Goal: Task Accomplishment & Management: Manage account settings

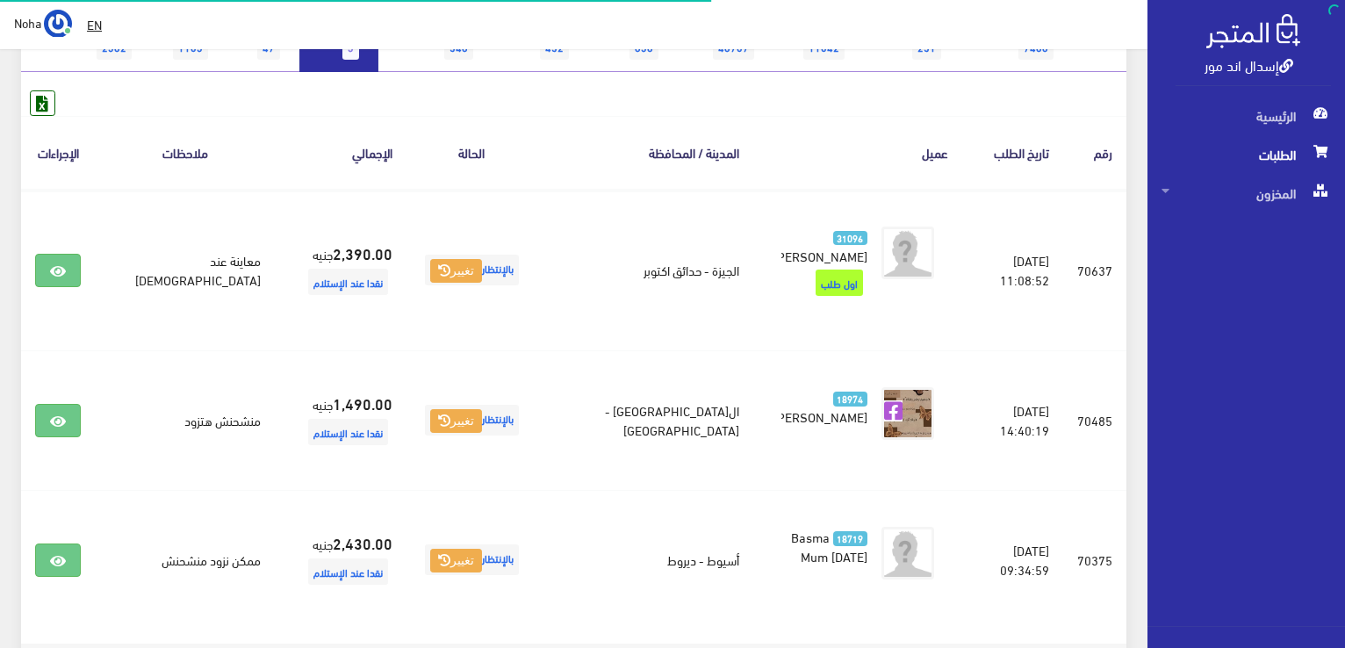
scroll to position [158, 0]
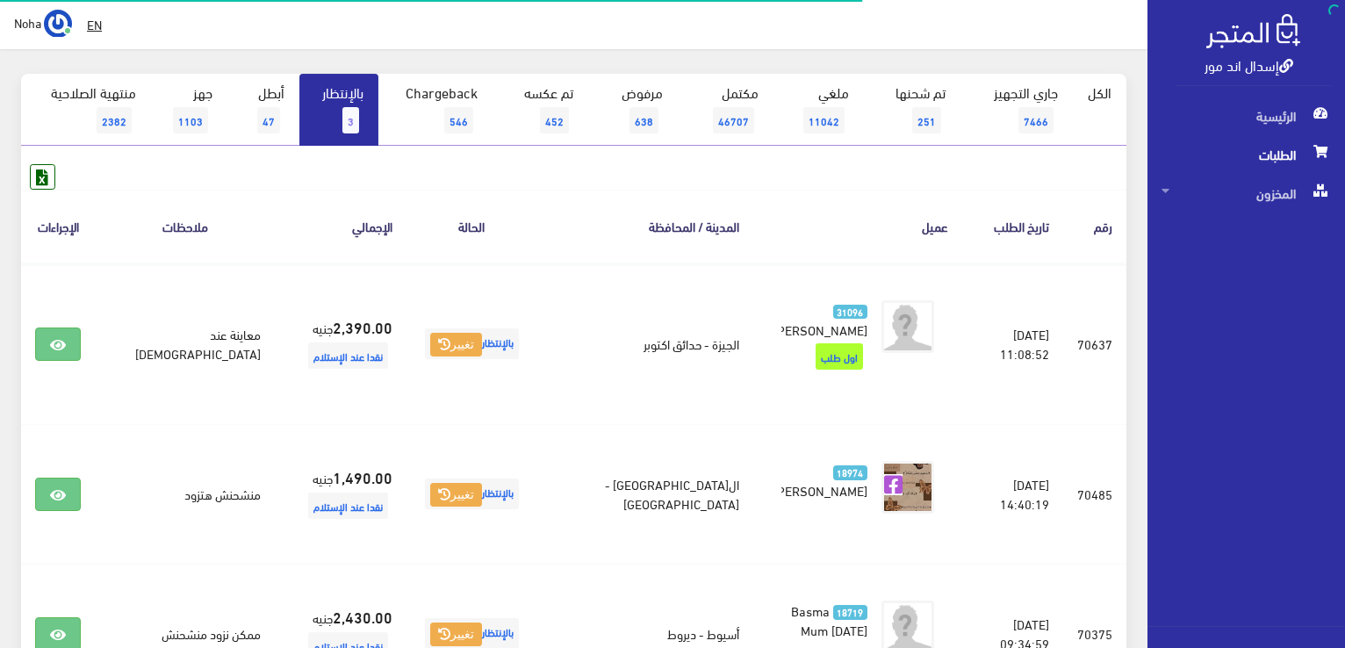
click at [355, 116] on span "3" at bounding box center [350, 120] width 17 height 26
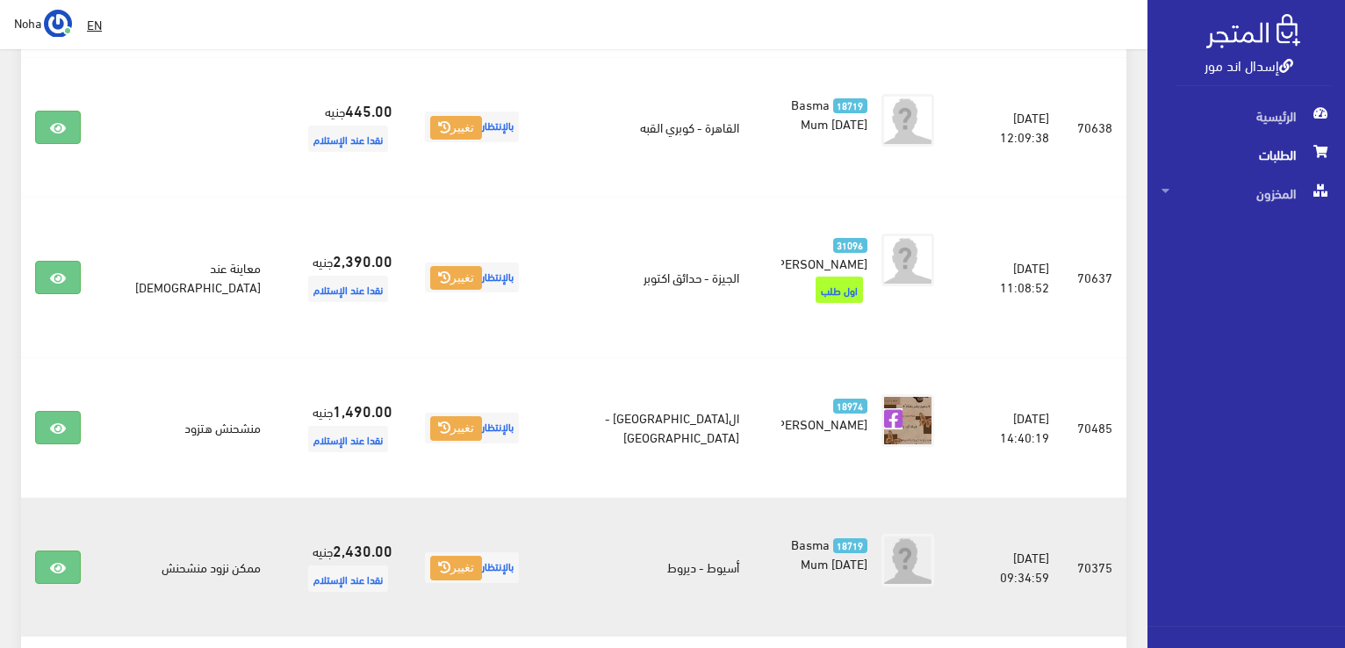
scroll to position [527, 0]
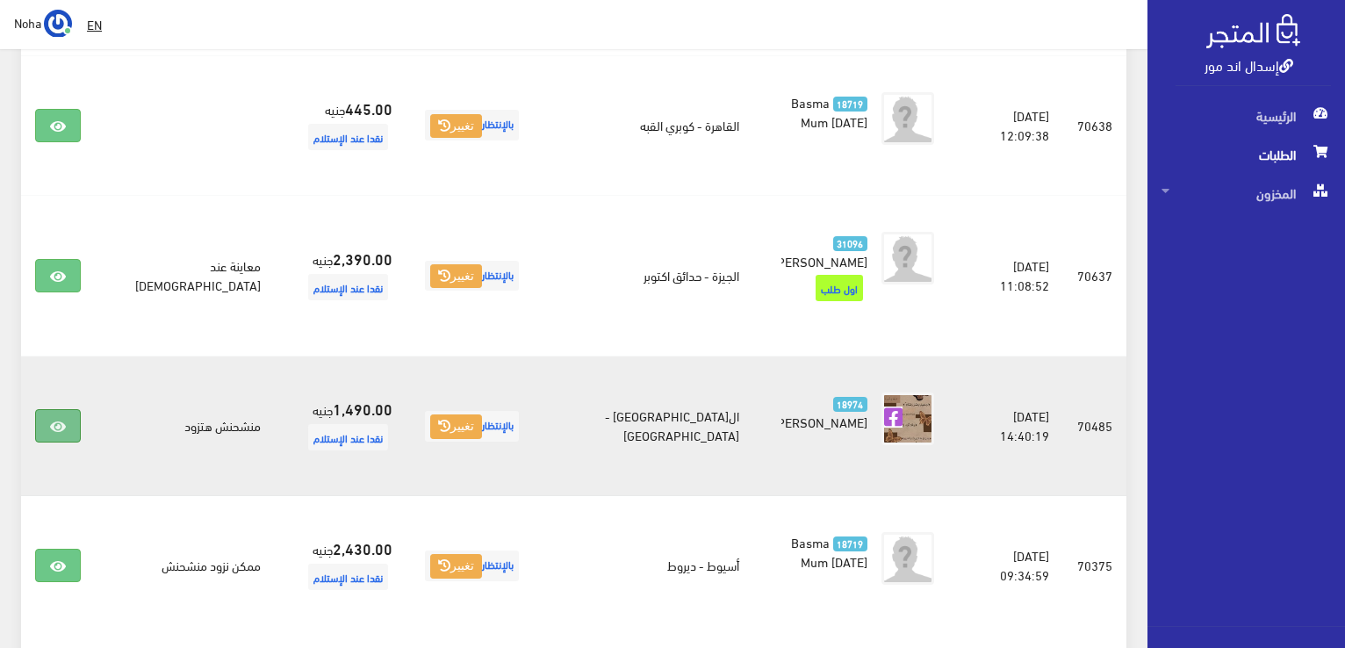
click at [50, 420] on icon at bounding box center [58, 427] width 16 height 14
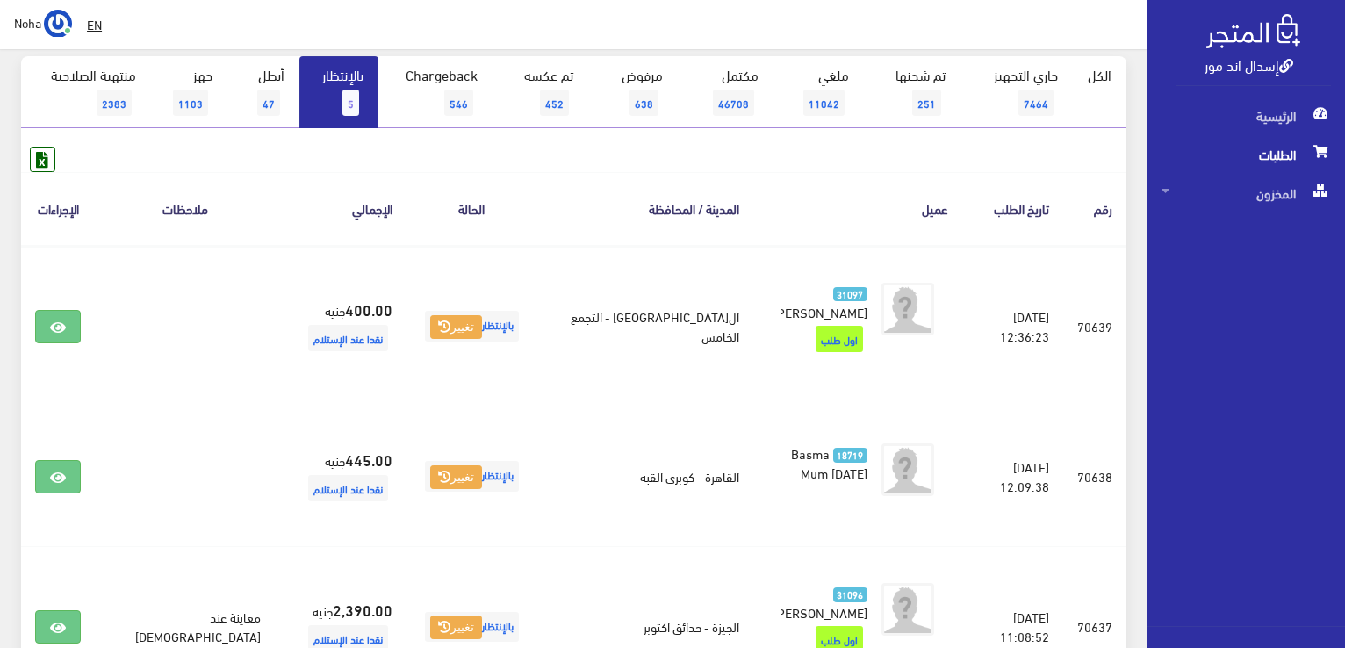
scroll to position [176, 0]
click at [365, 82] on link "بالإنتظار 5" at bounding box center [338, 92] width 79 height 72
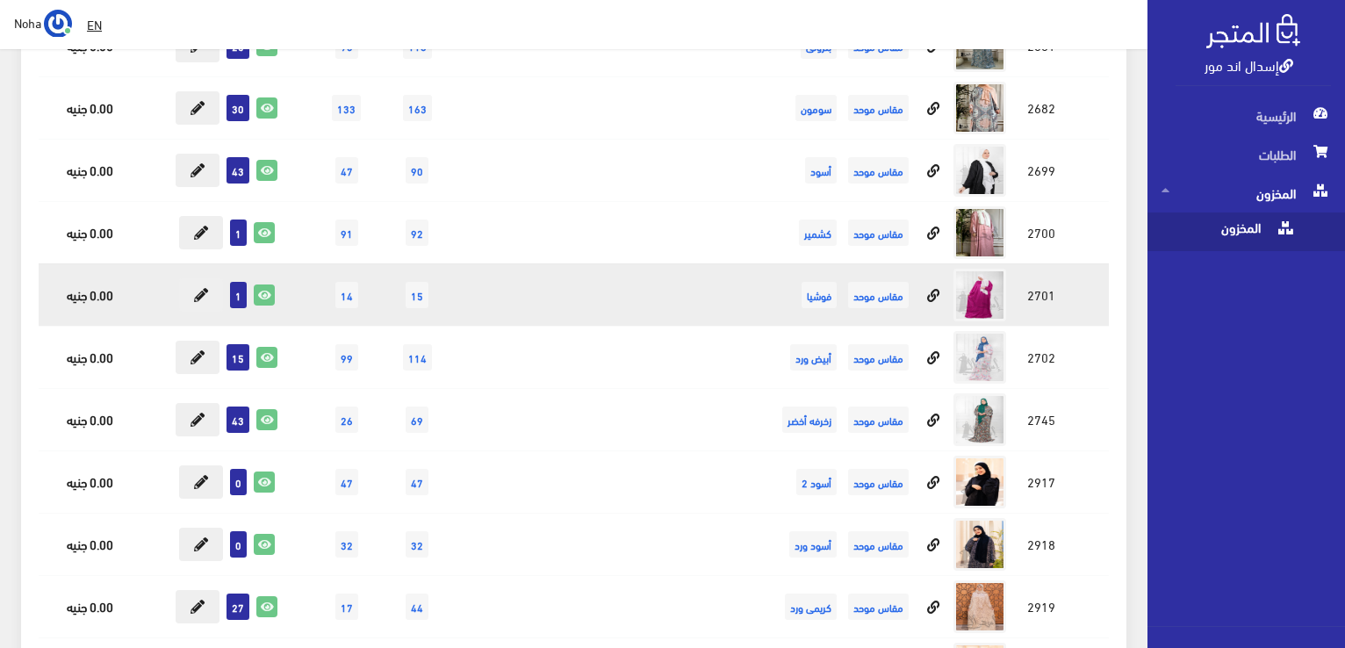
scroll to position [8778, 0]
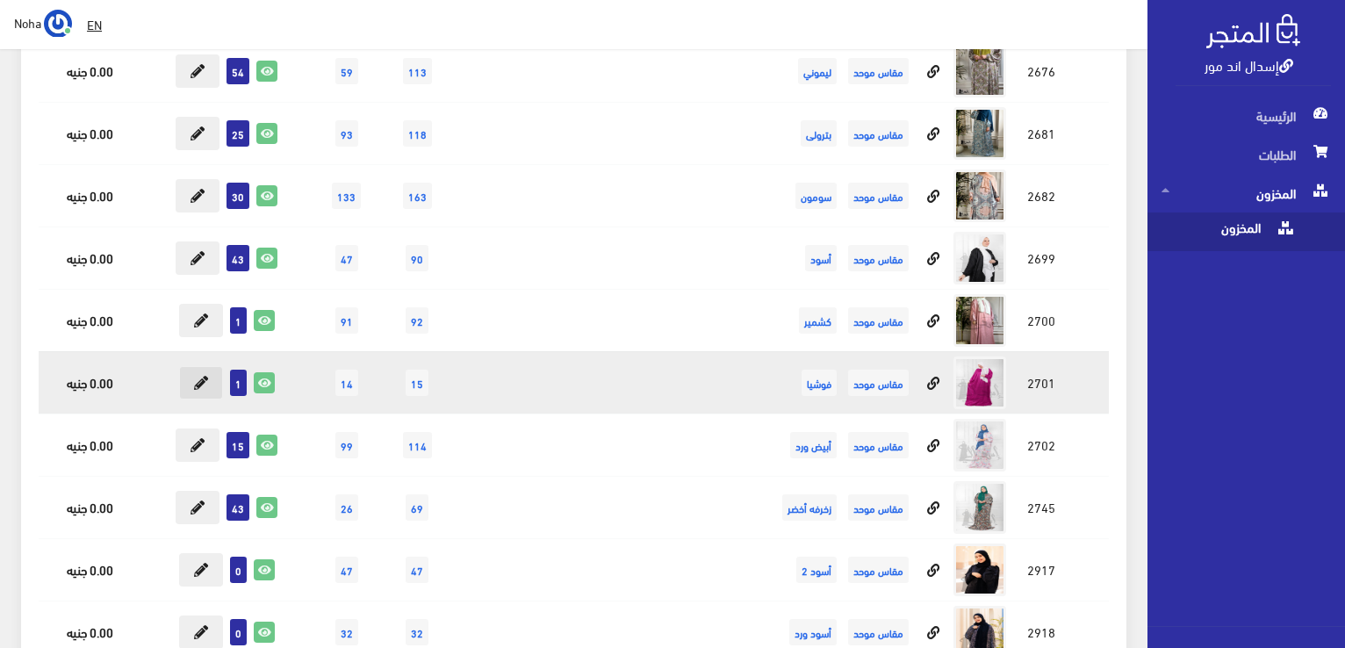
click at [208, 366] on button at bounding box center [201, 382] width 44 height 33
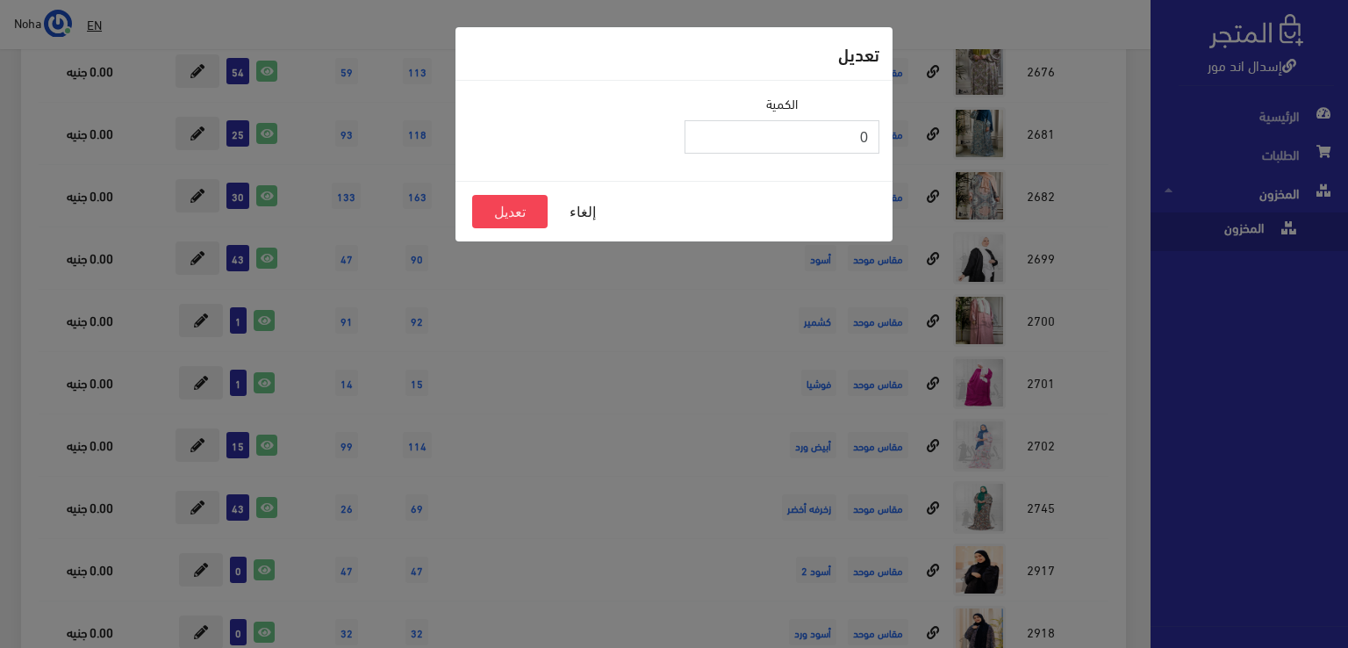
type input "0"
click at [701, 141] on input "0" at bounding box center [782, 136] width 195 height 33
click at [516, 212] on button "تعديل" at bounding box center [509, 211] width 75 height 33
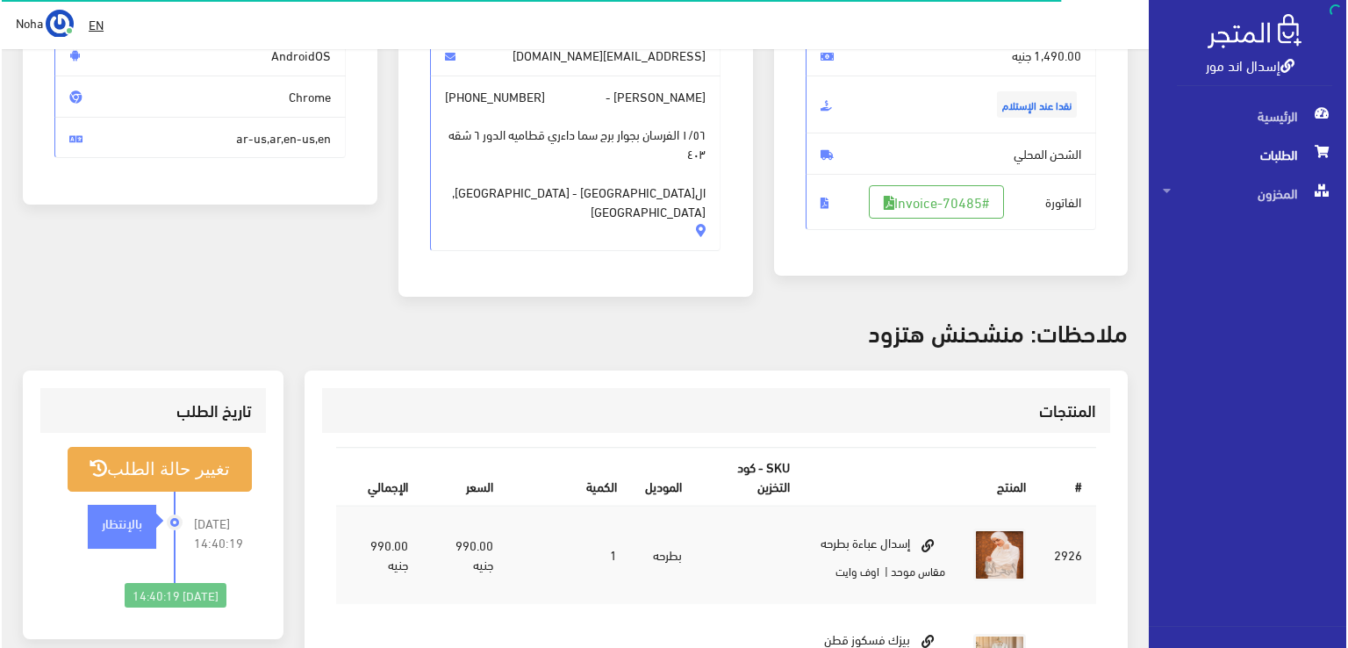
scroll to position [176, 0]
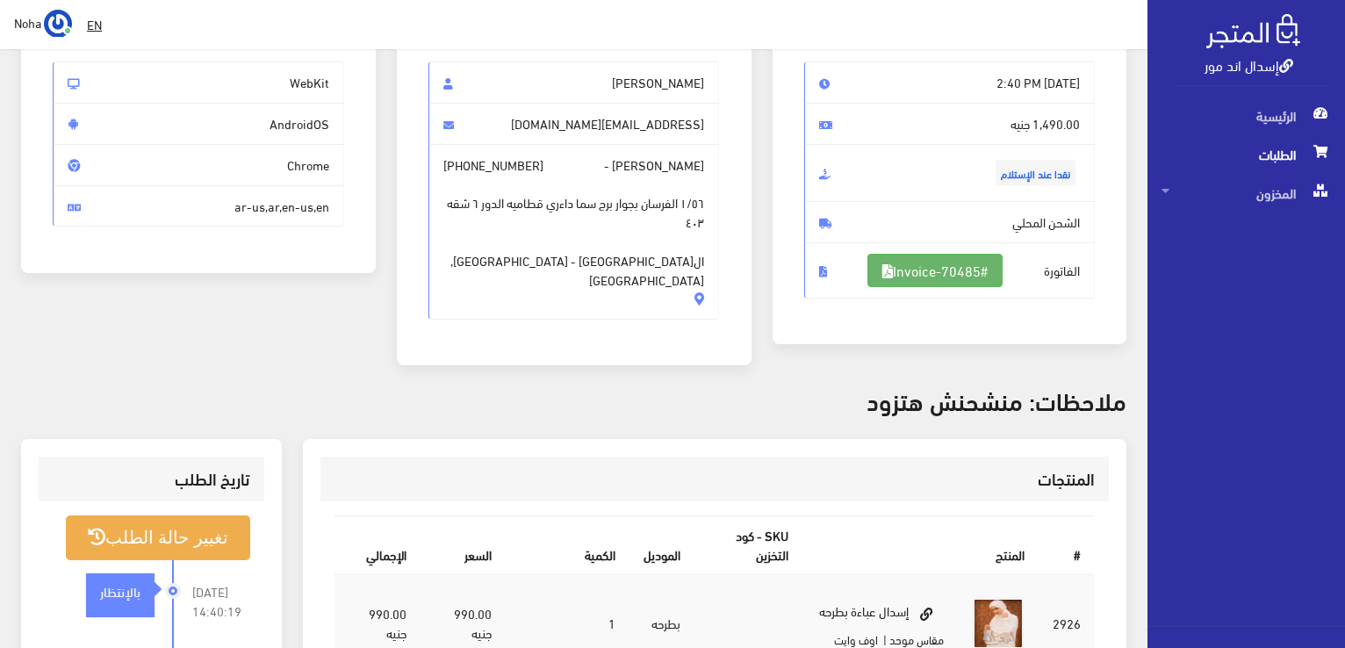
click at [959, 266] on link "#Invoice-70485" at bounding box center [934, 270] width 135 height 33
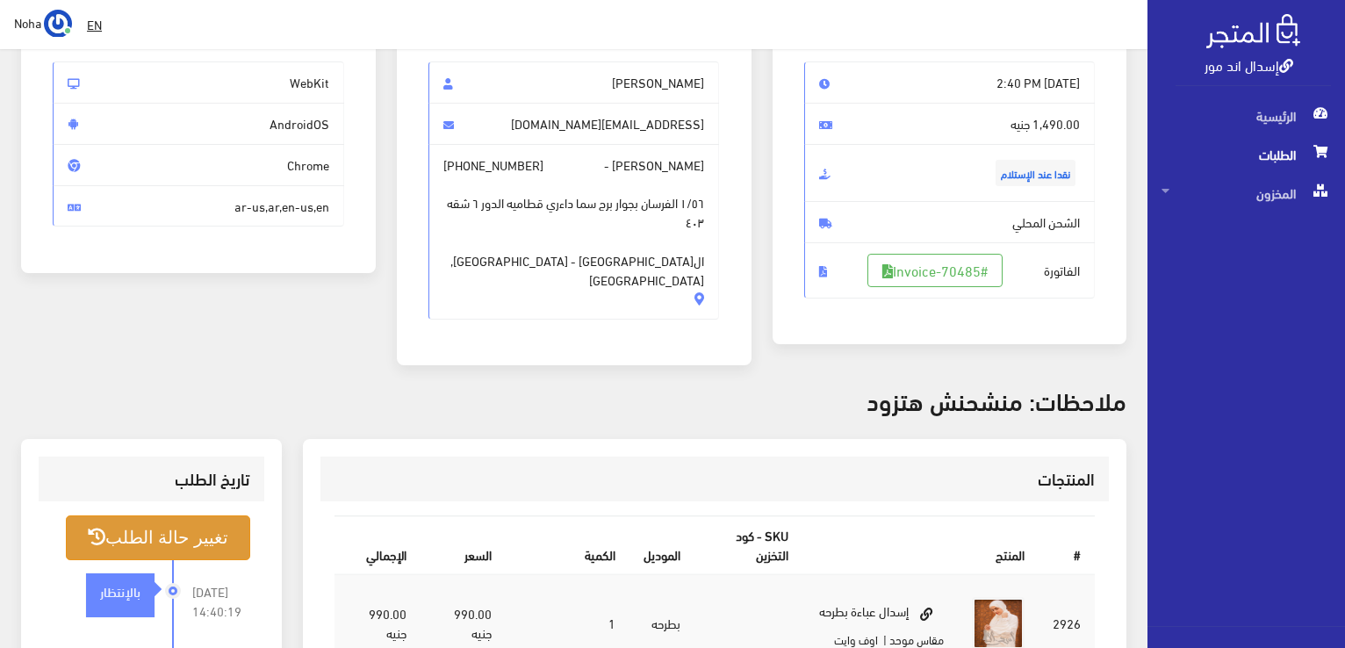
click at [222, 515] on button "تغيير حالة الطلب" at bounding box center [158, 537] width 184 height 45
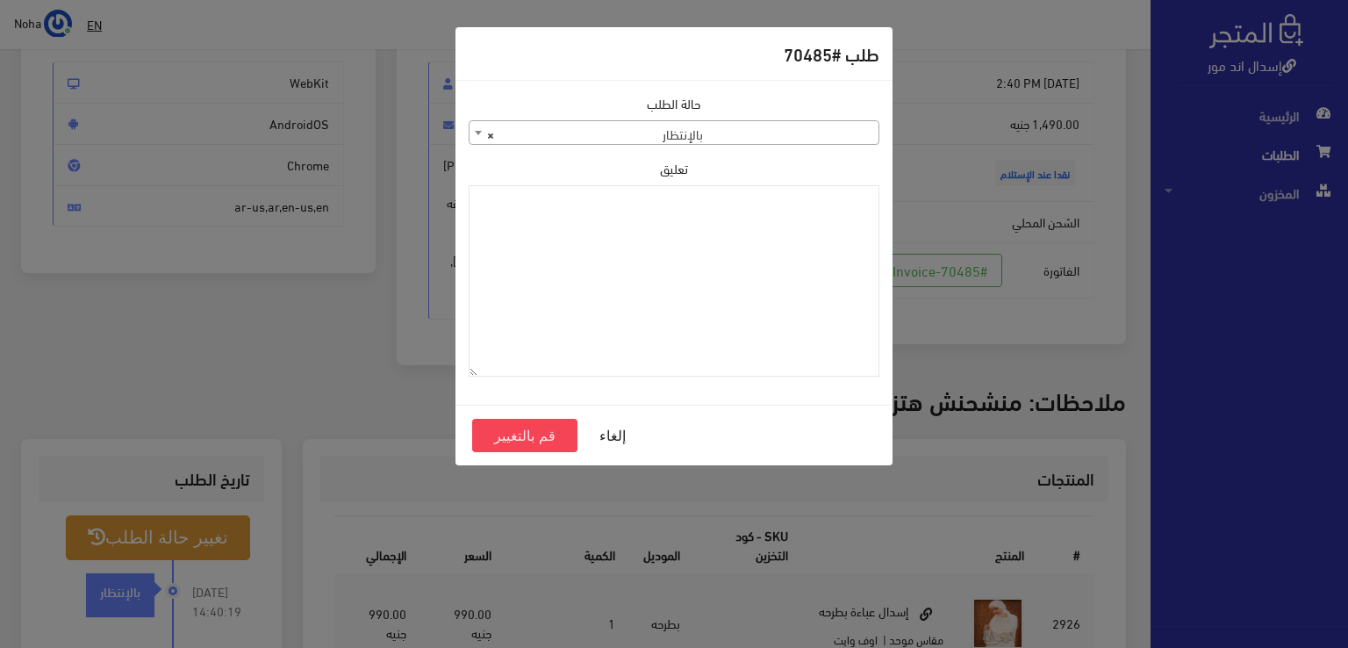
click at [734, 138] on span "× بالإنتظار" at bounding box center [674, 133] width 409 height 25
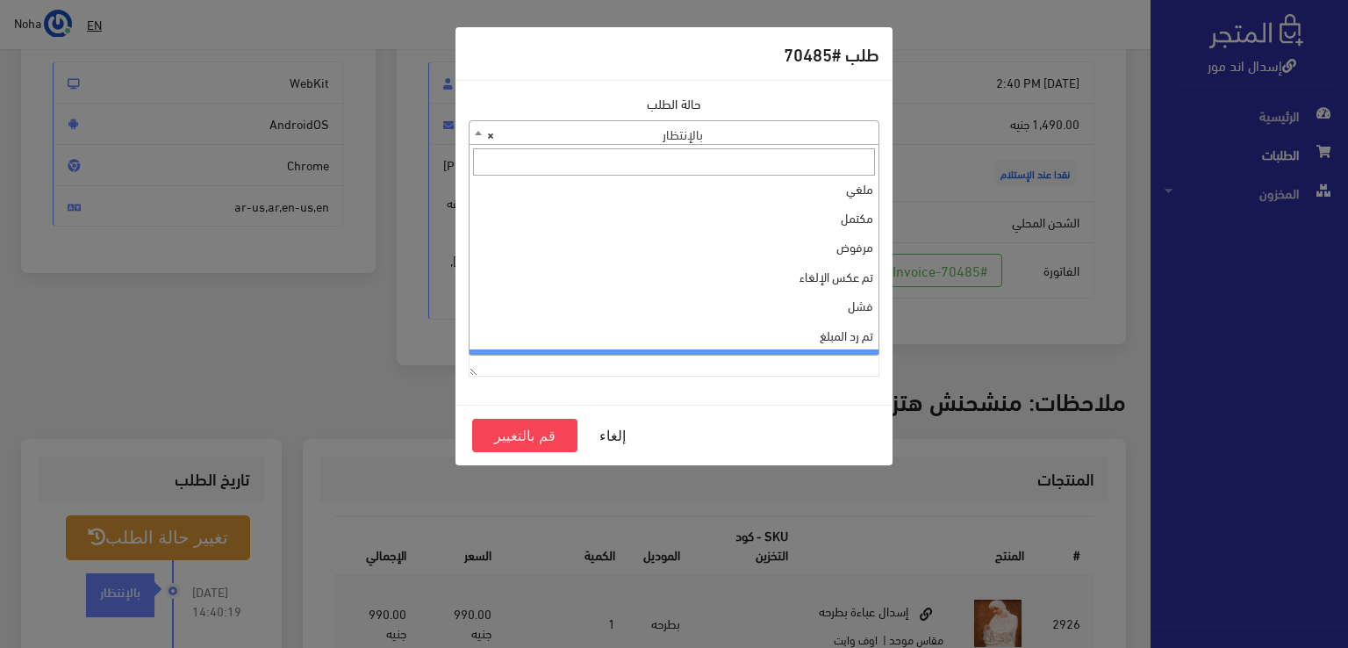
scroll to position [0, 0]
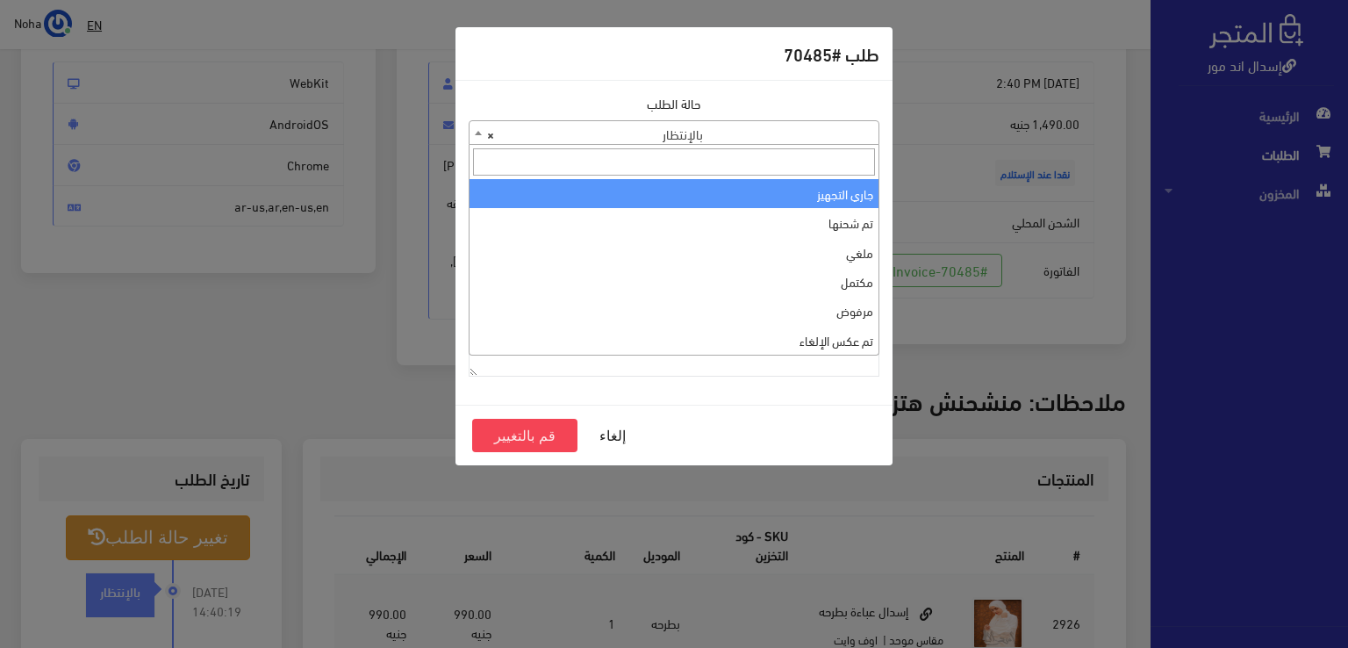
select select "1"
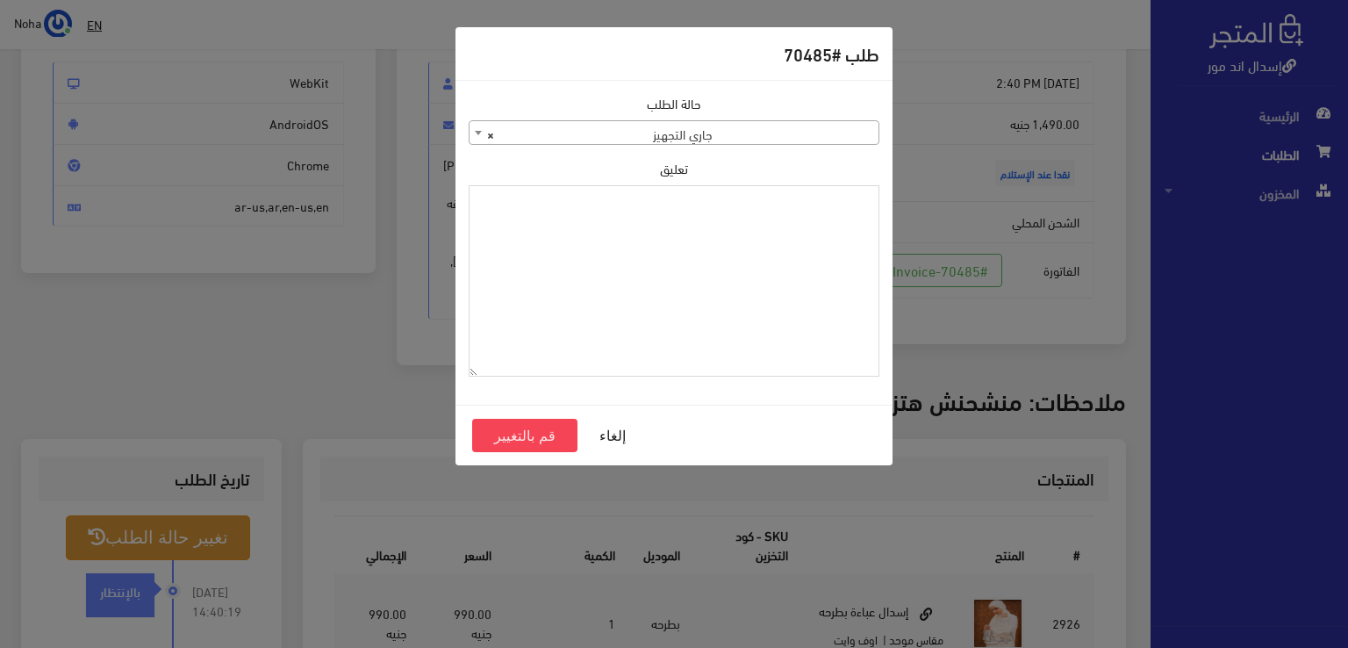
paste textarea "نوره"
type textarea "نوره"
drag, startPoint x: 824, startPoint y: 207, endPoint x: 1074, endPoint y: 212, distance: 250.2
click at [1074, 212] on div "طلب #70485 حالة الطلب جاري التجهيز تم شحنها ملغي مكتمل مرفوض تم عكس الإلغاء فشل…" at bounding box center [674, 324] width 1348 height 648
type textarea "1123990"
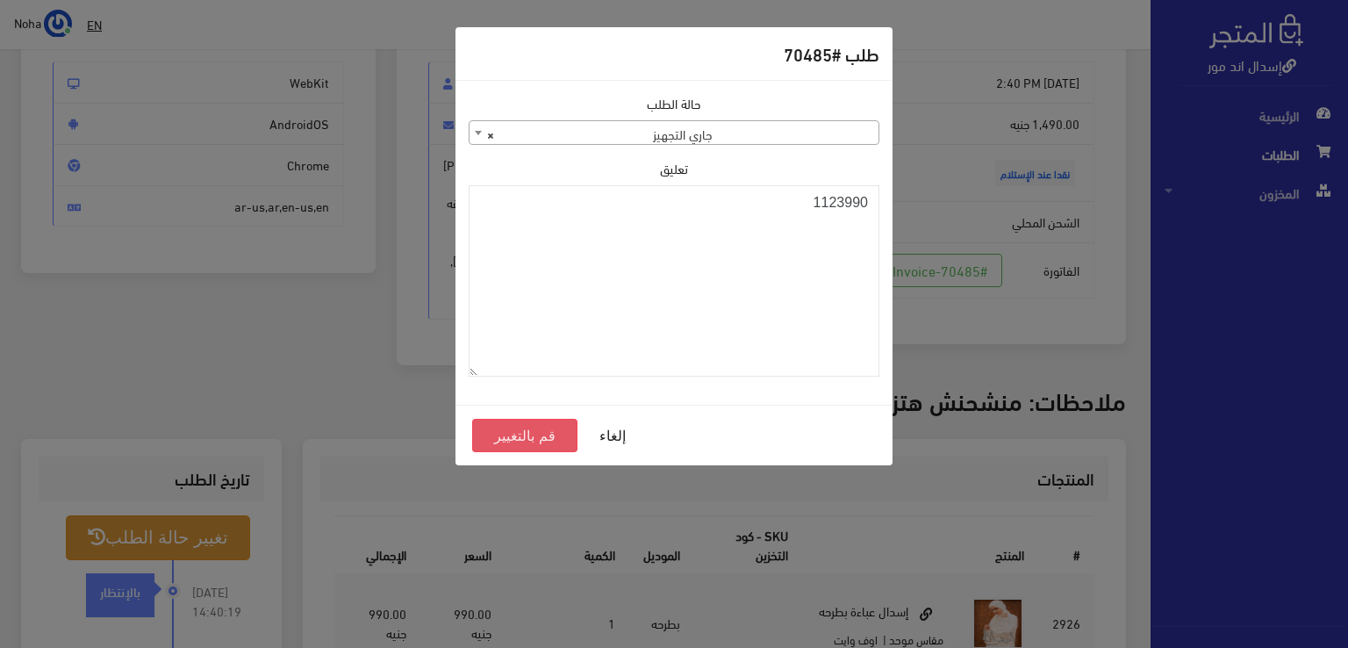
click at [528, 435] on button "قم بالتغيير" at bounding box center [524, 435] width 105 height 33
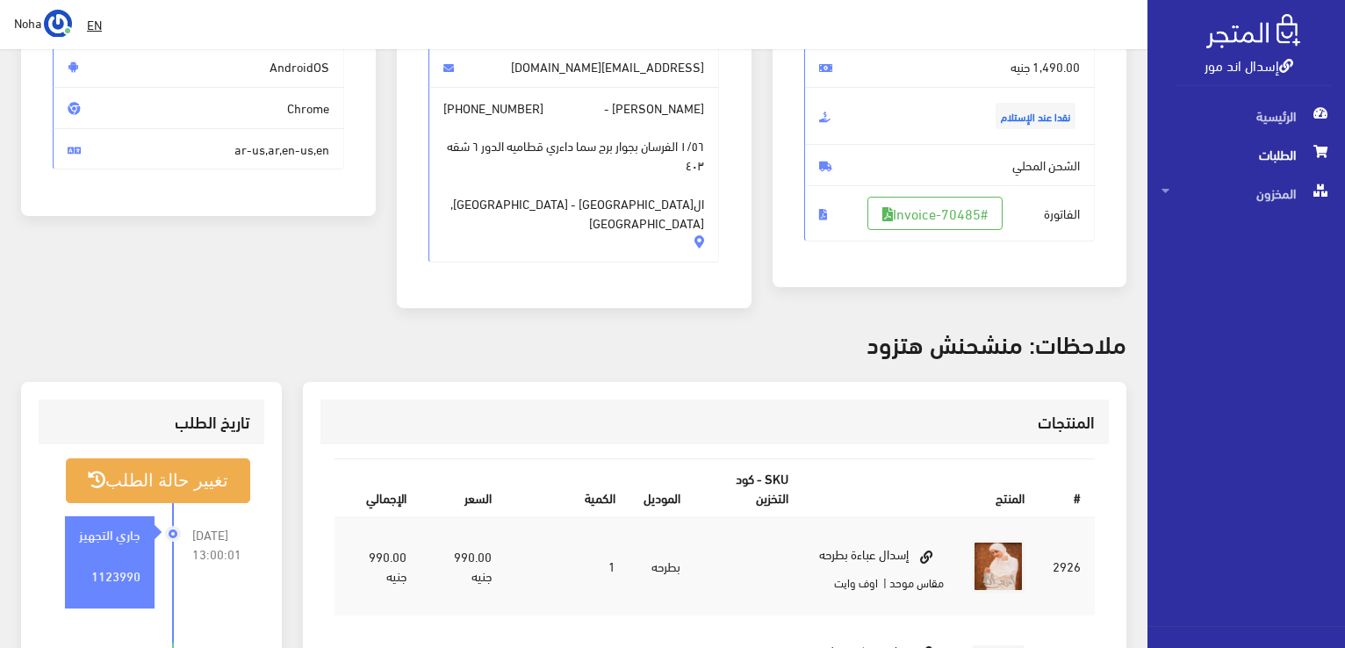
scroll to position [263, 0]
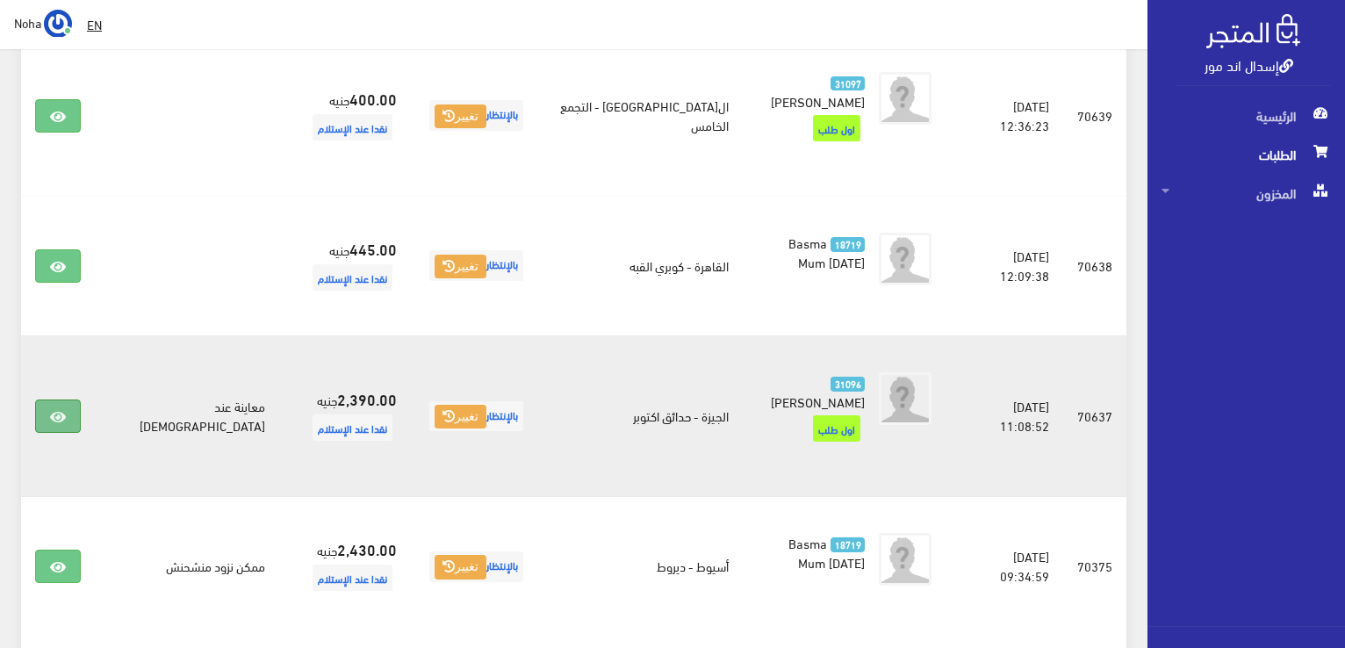
scroll to position [211, 0]
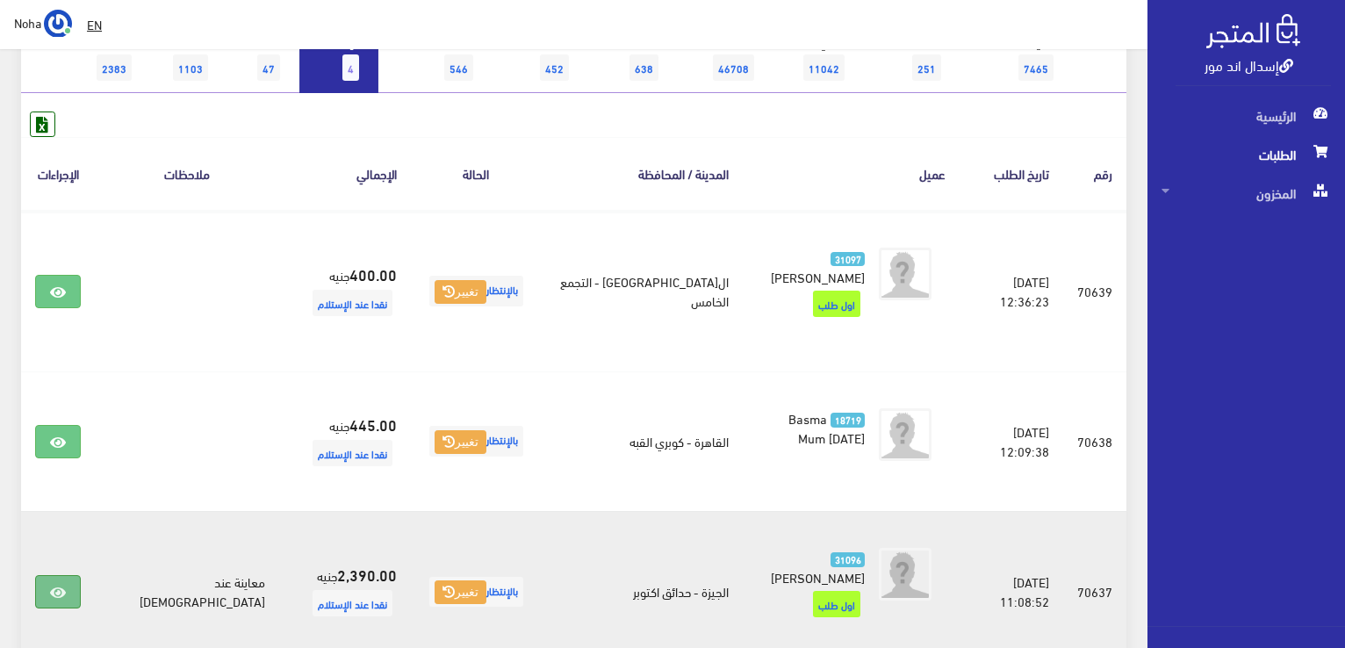
click at [65, 586] on icon at bounding box center [58, 593] width 16 height 14
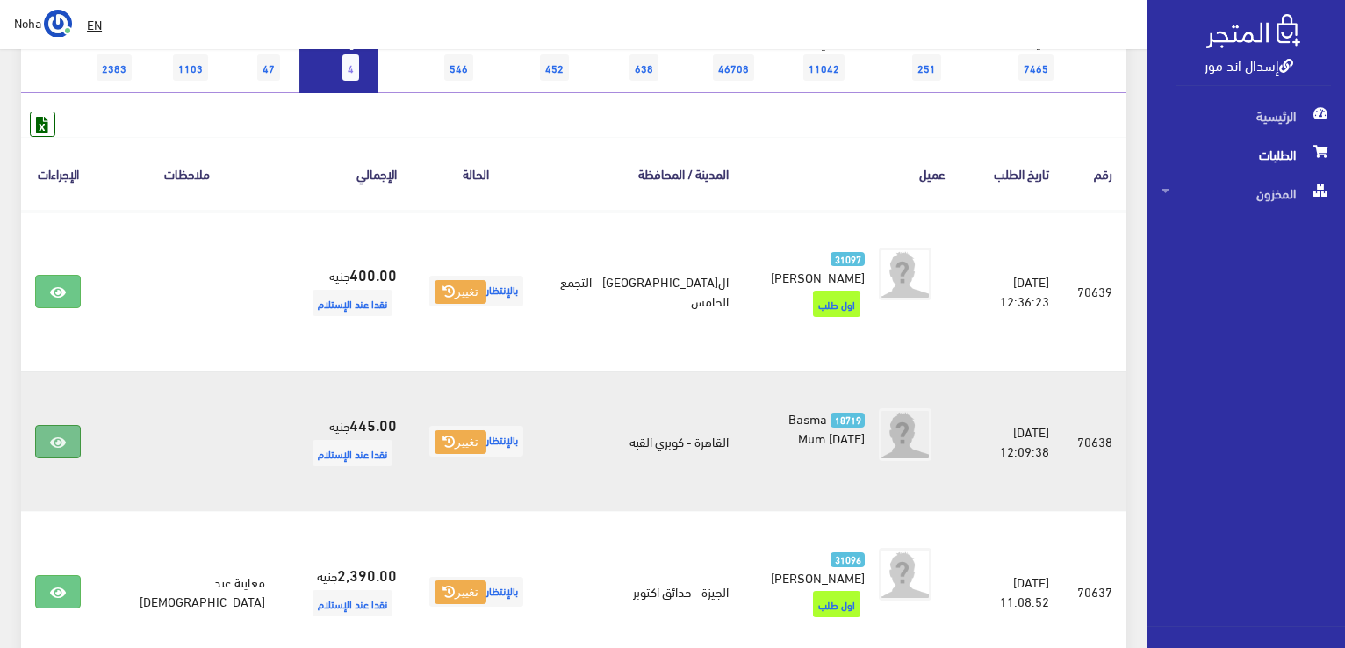
click at [60, 435] on icon at bounding box center [58, 442] width 16 height 14
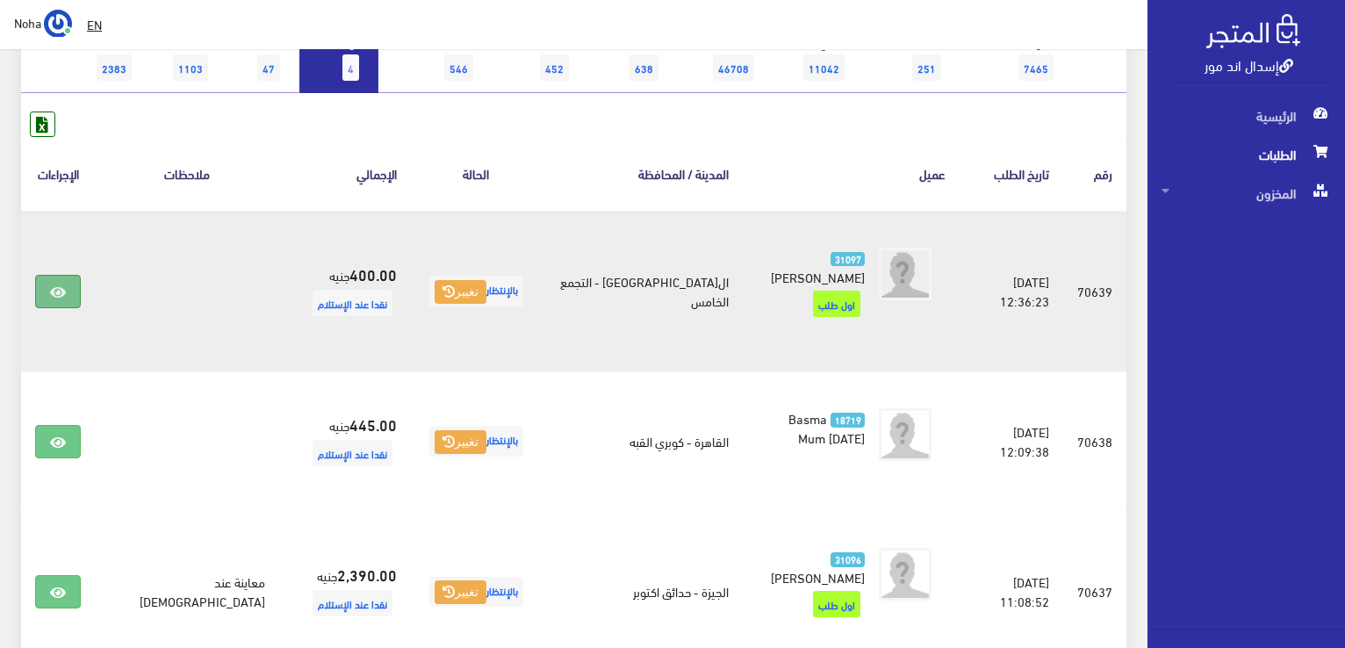
click at [50, 285] on icon at bounding box center [58, 292] width 16 height 14
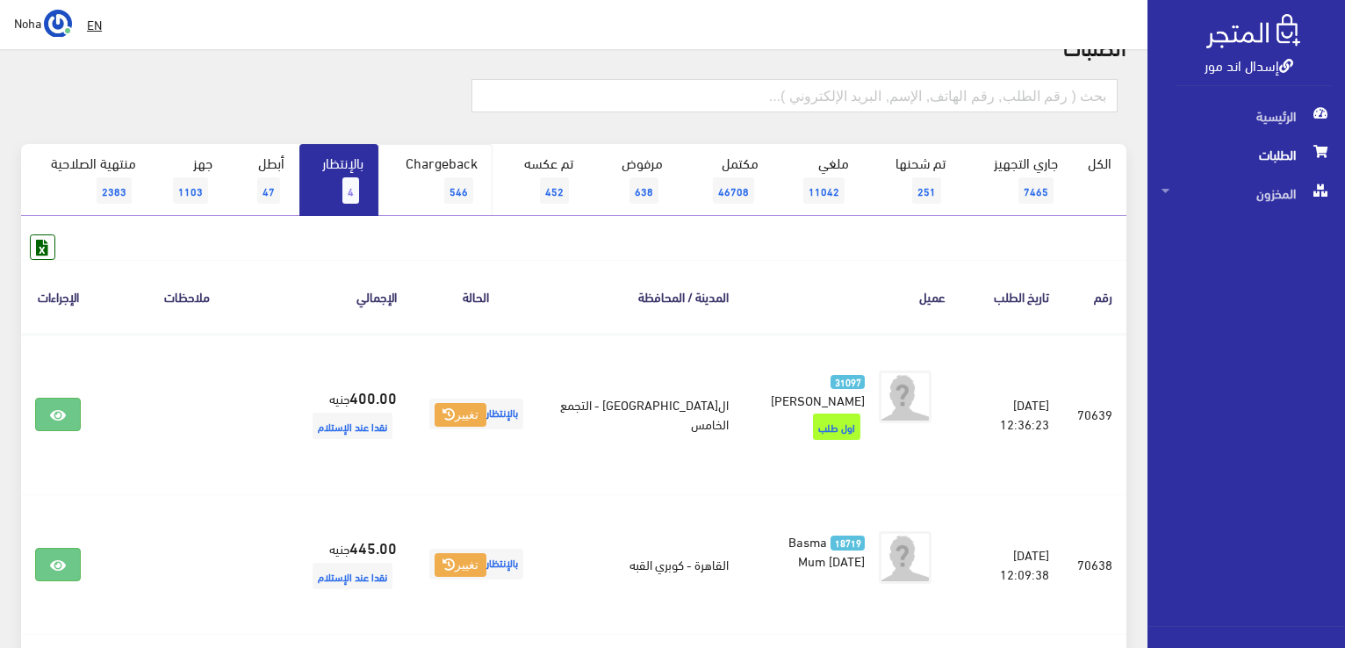
scroll to position [35, 0]
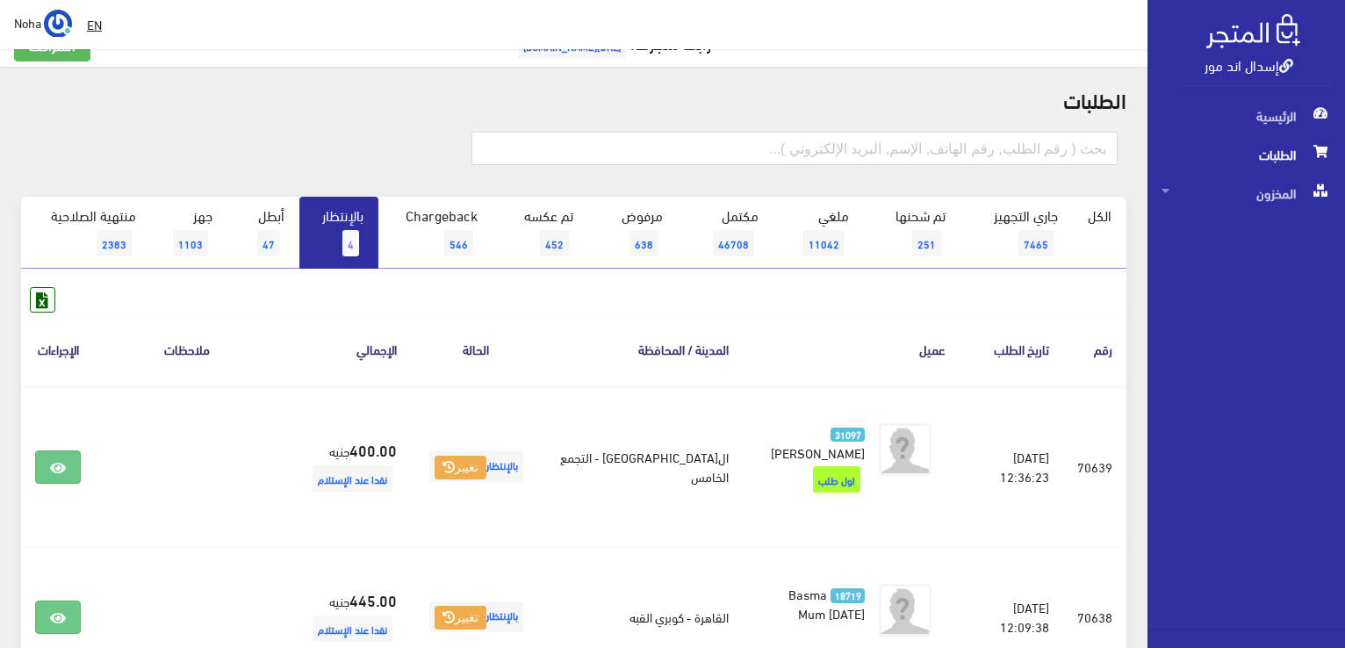
click at [348, 239] on span "4" at bounding box center [350, 243] width 17 height 26
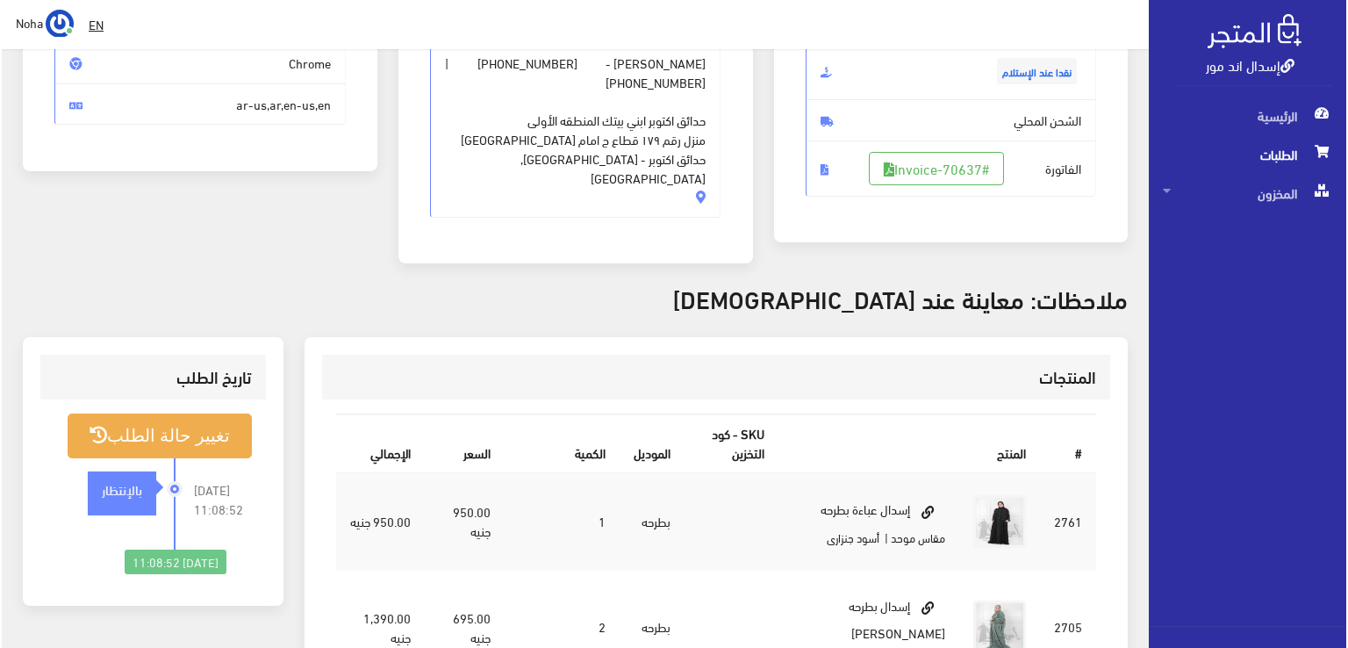
scroll to position [176, 0]
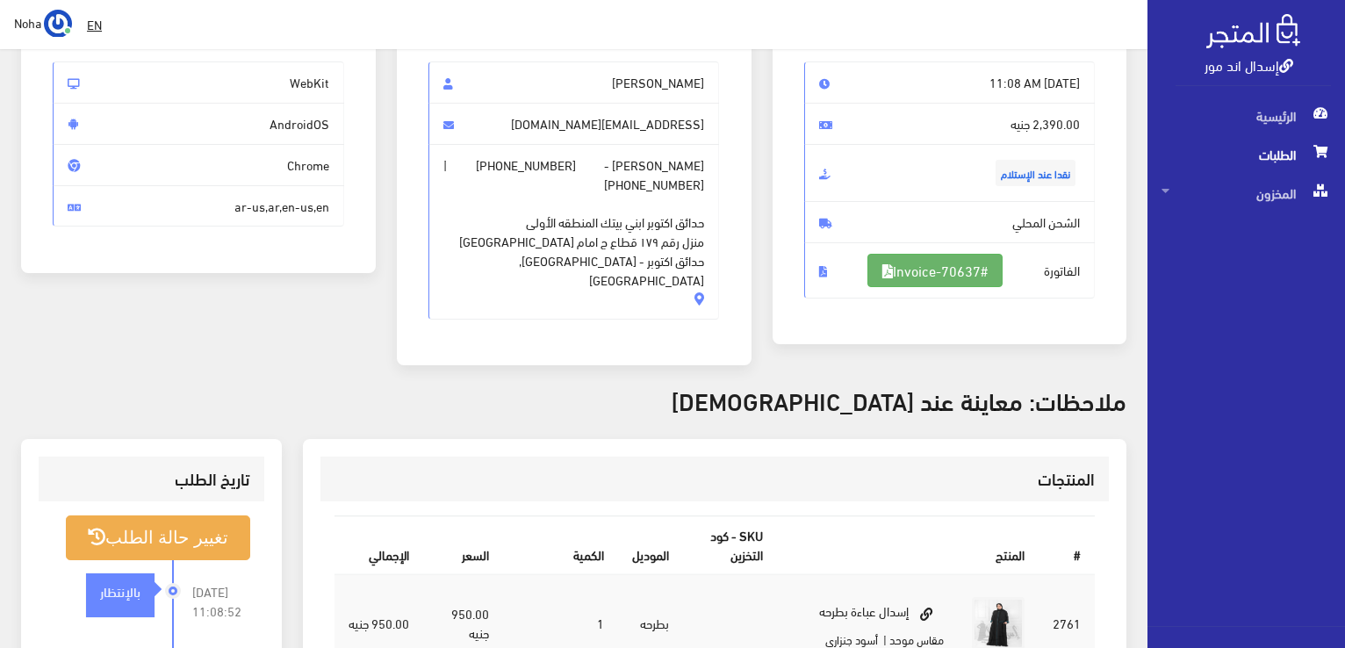
click at [948, 261] on link "#Invoice-70637" at bounding box center [934, 270] width 135 height 33
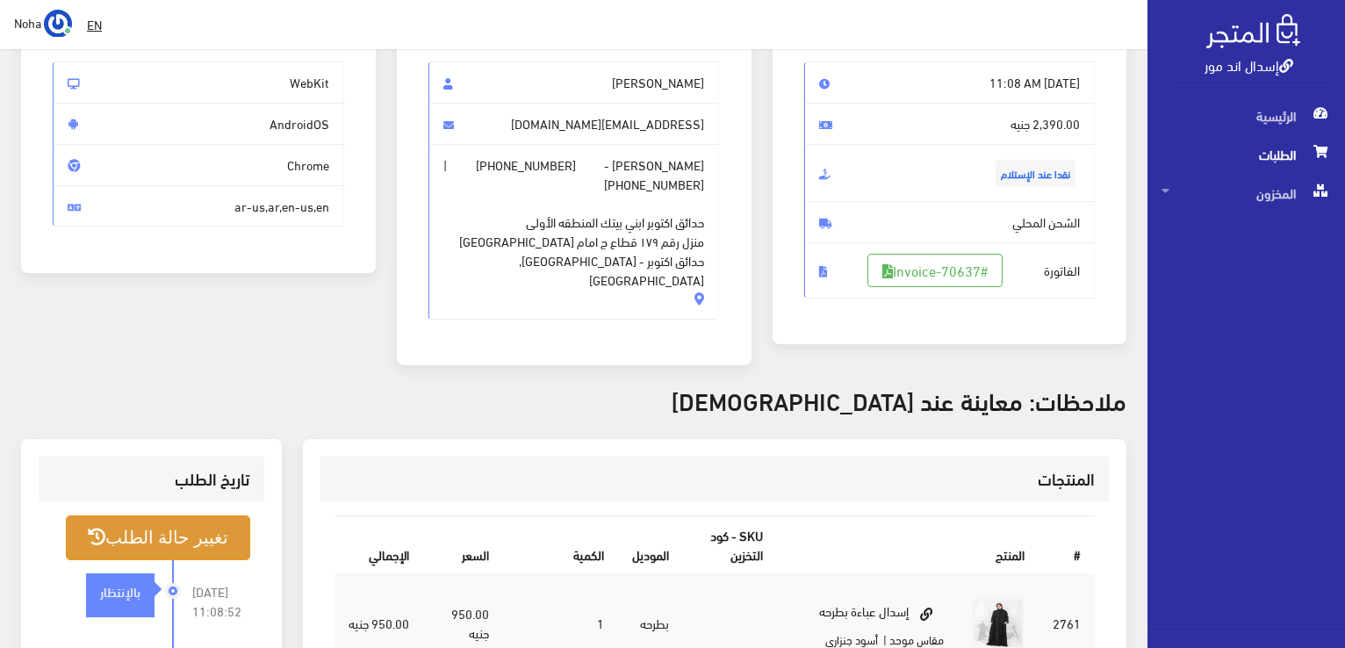
click at [207, 521] on button "تغيير حالة الطلب" at bounding box center [158, 537] width 184 height 45
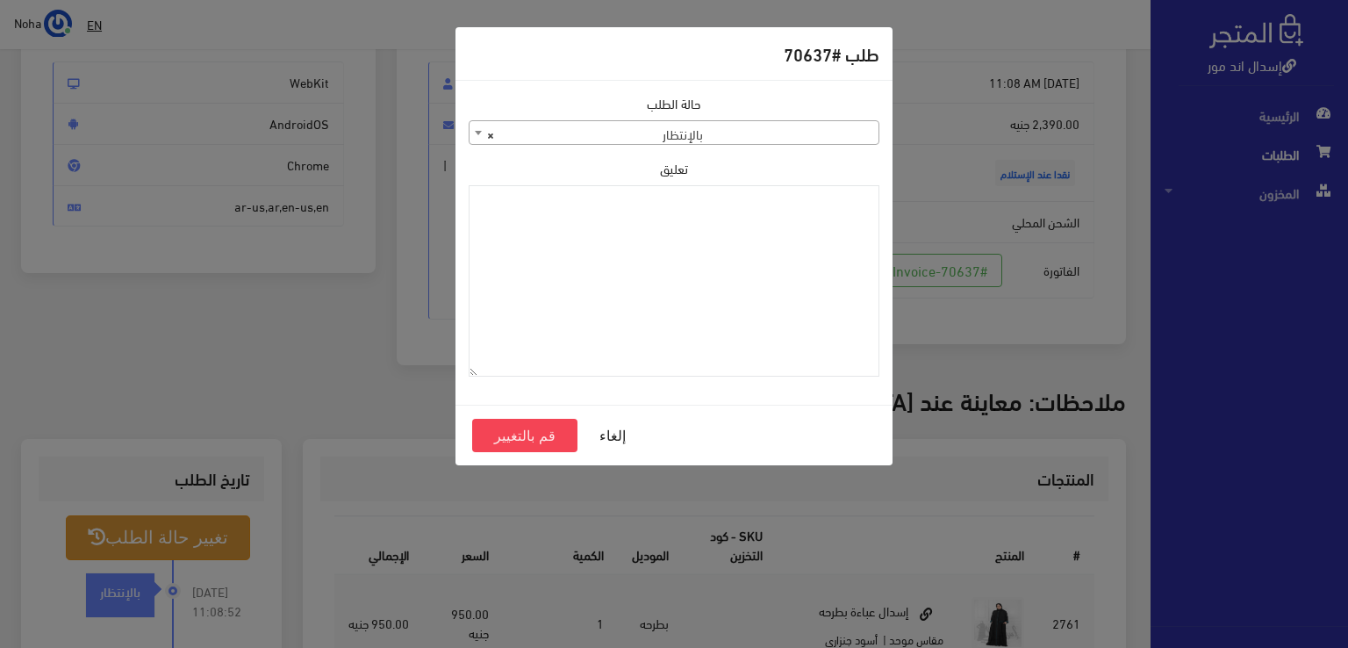
click at [737, 128] on span "× بالإنتظار" at bounding box center [674, 133] width 409 height 25
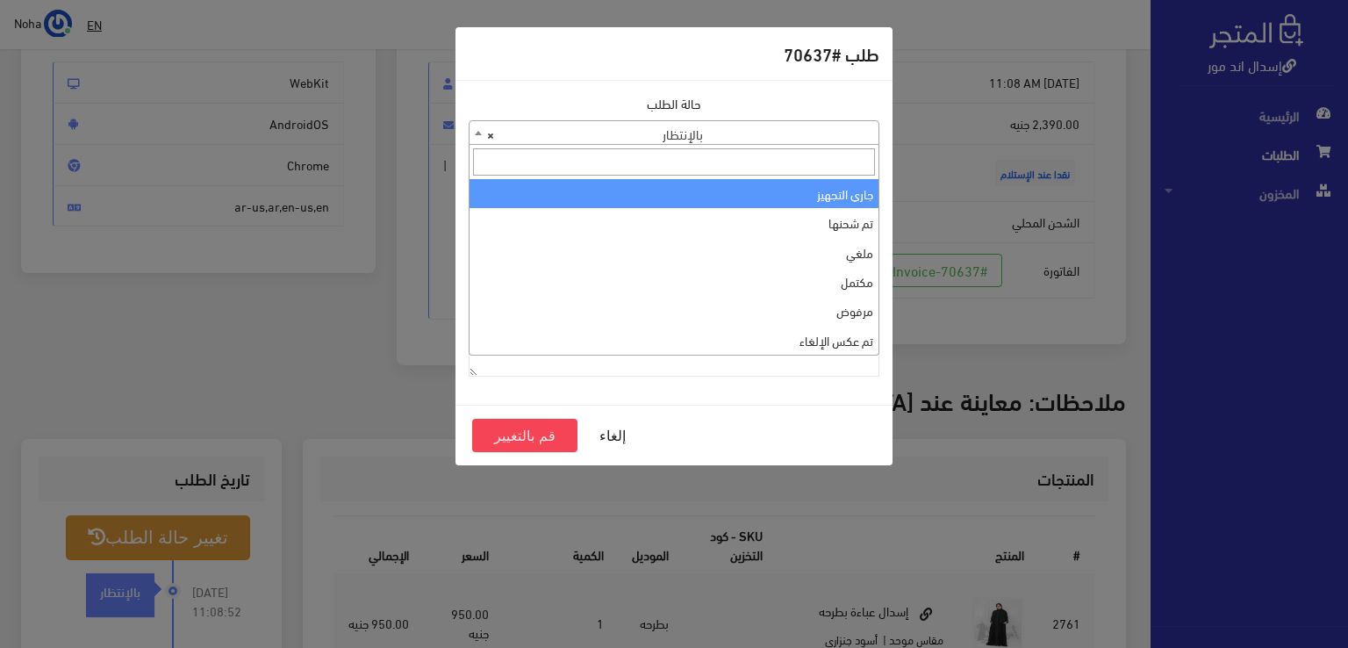
select select "1"
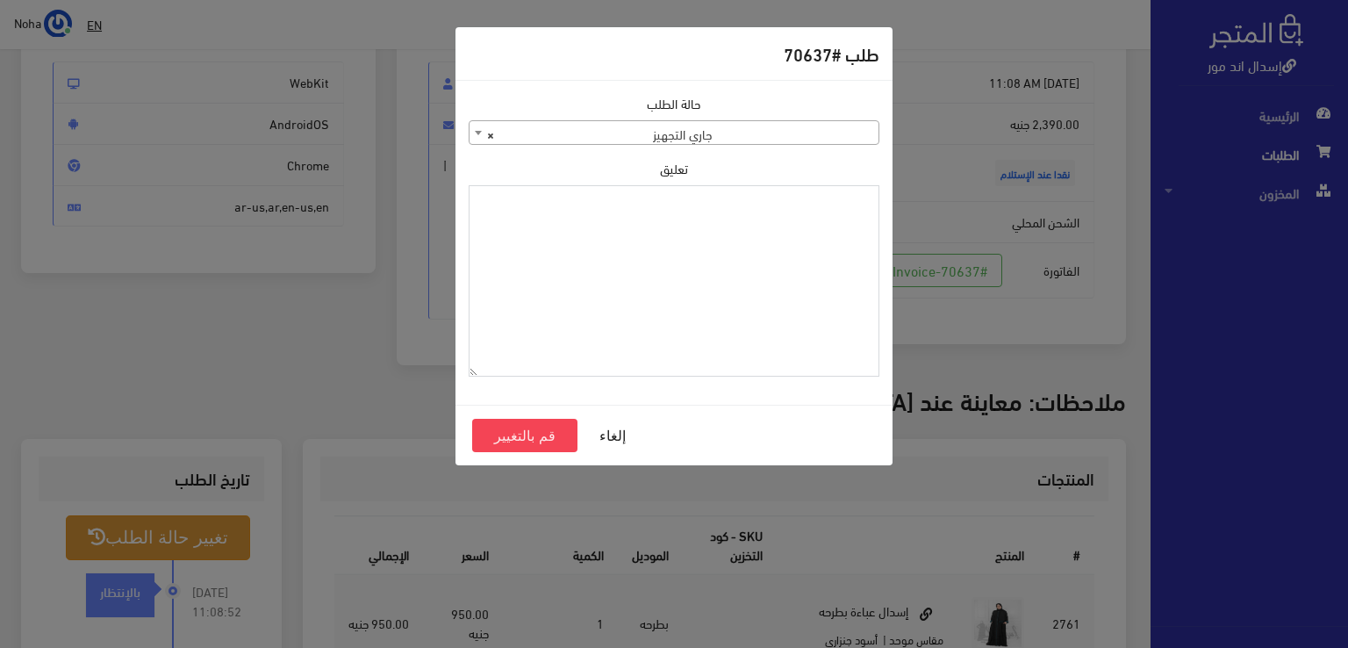
paste textarea "نوره"
type textarea "نوره"
click at [544, 428] on button "قم بالتغيير" at bounding box center [524, 435] width 105 height 33
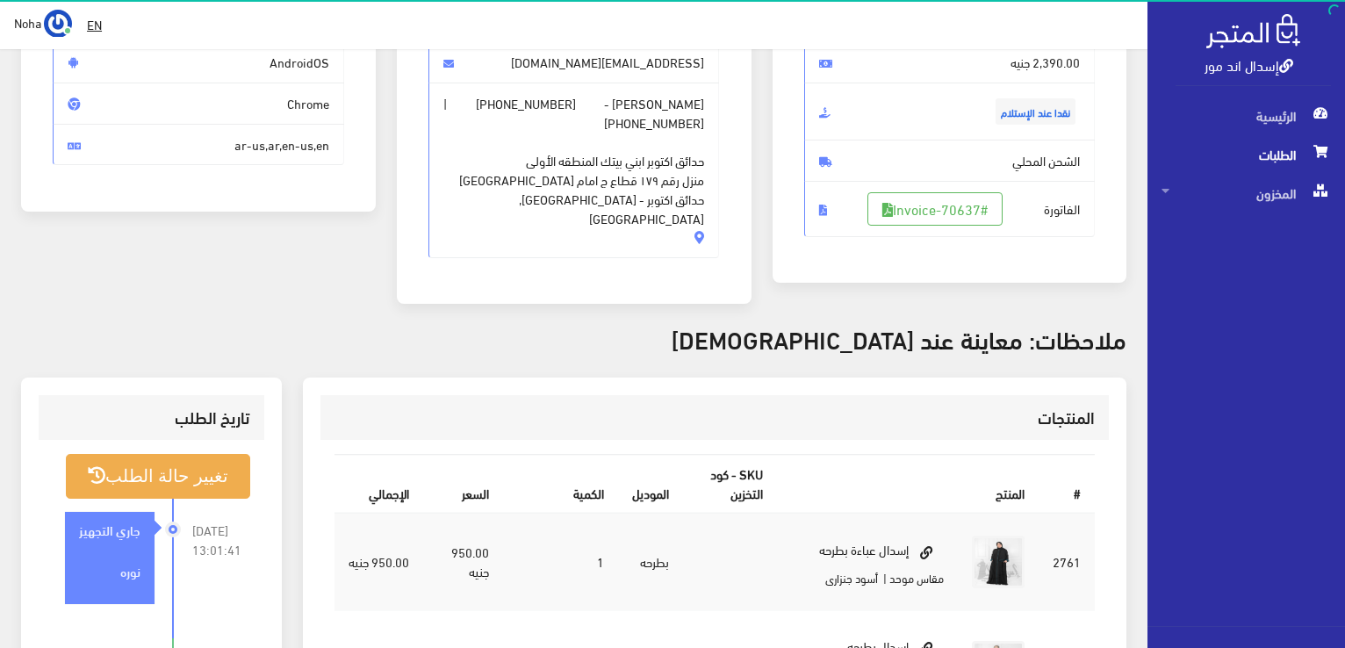
scroll to position [263, 0]
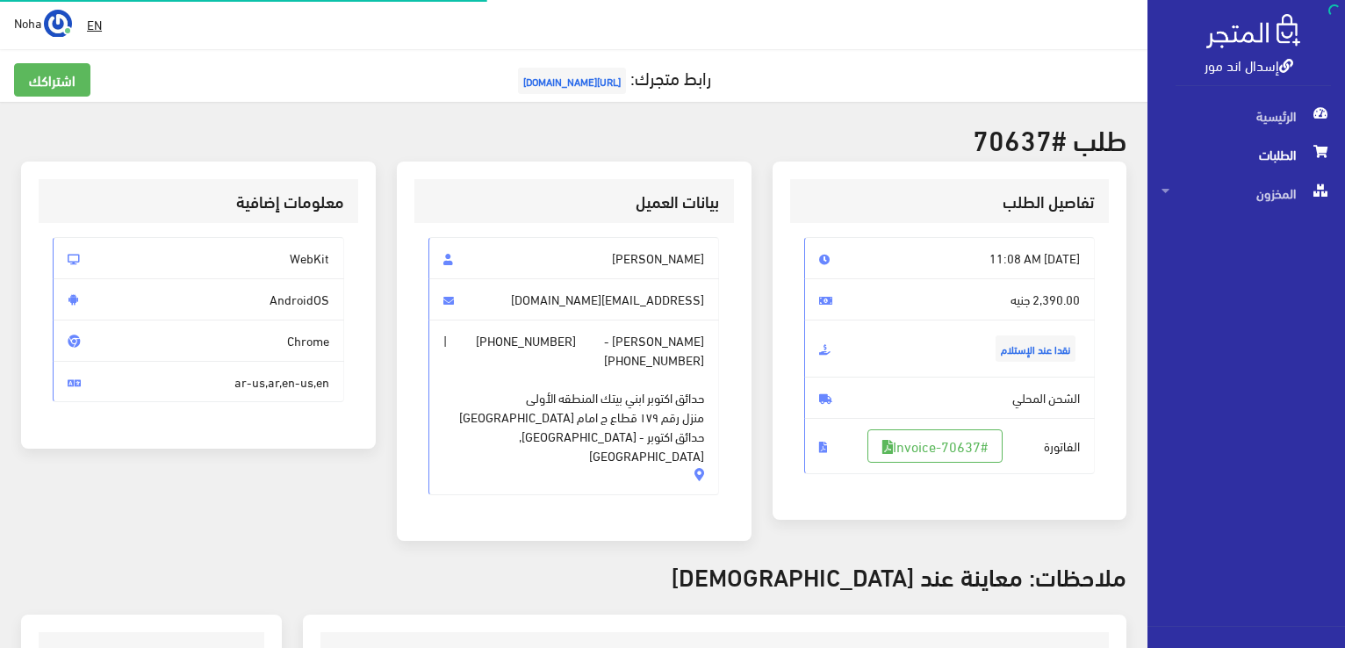
scroll to position [176, 0]
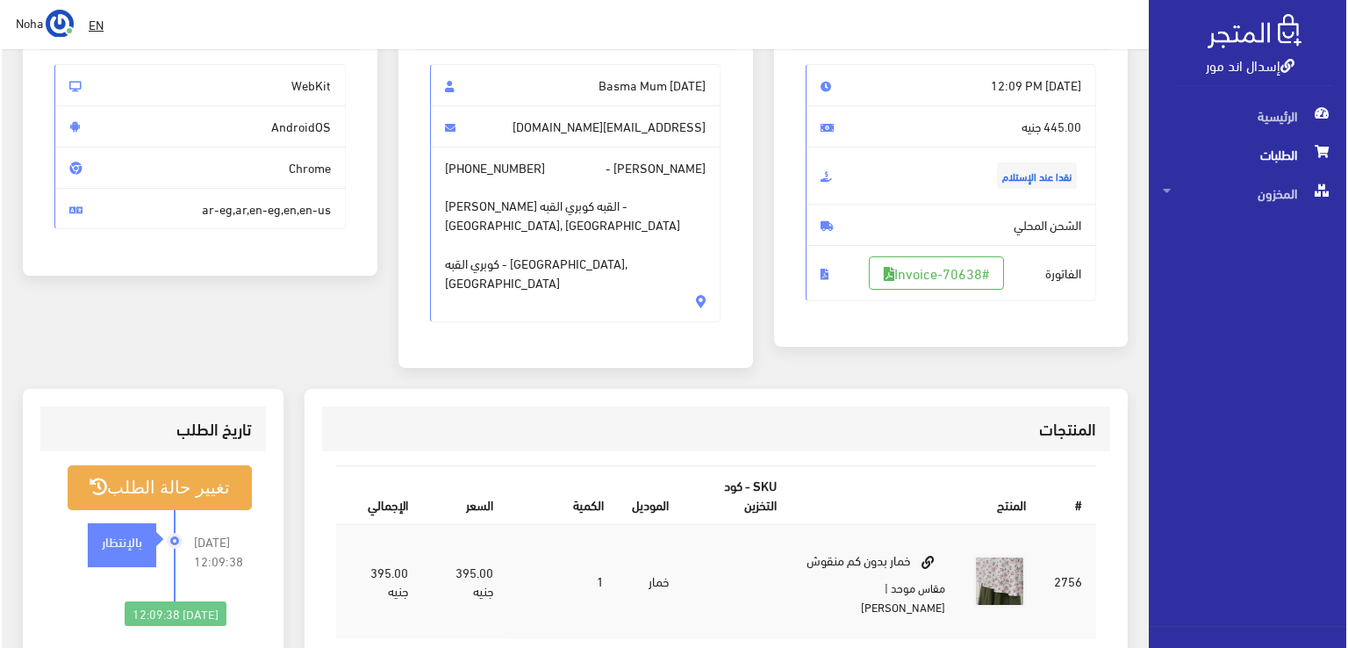
scroll to position [176, 0]
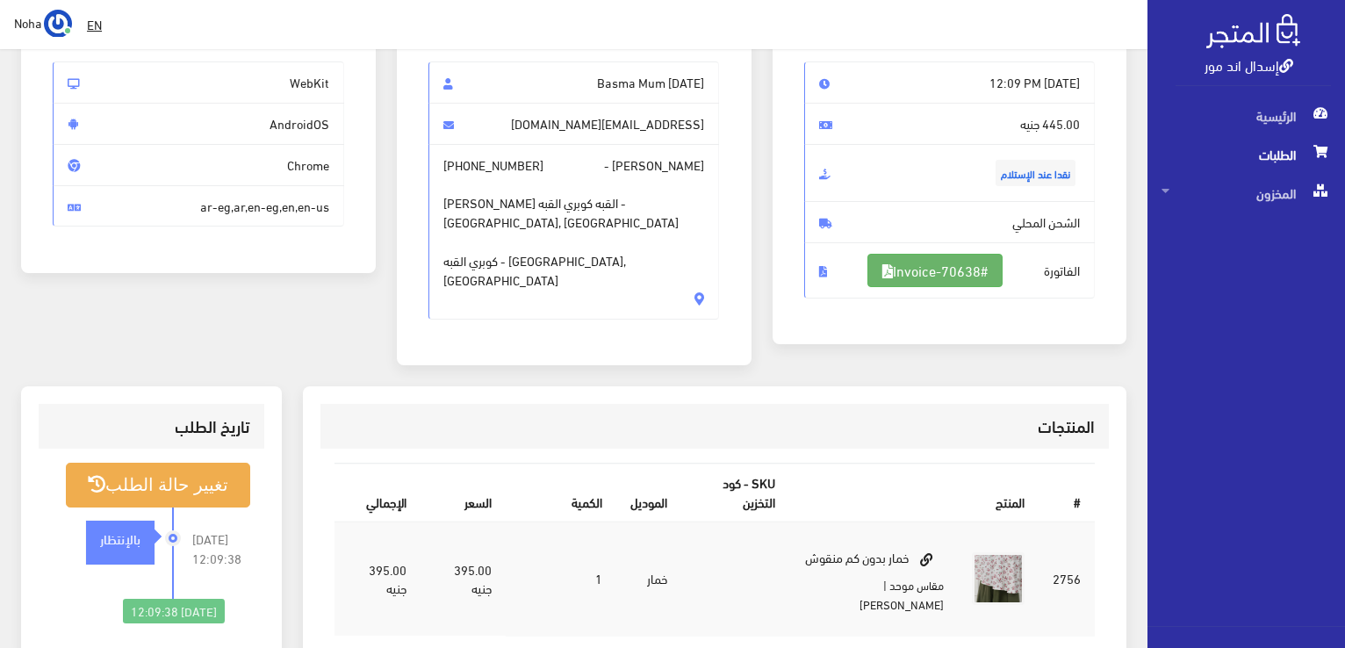
click at [983, 271] on link "#Invoice-70638" at bounding box center [934, 270] width 135 height 33
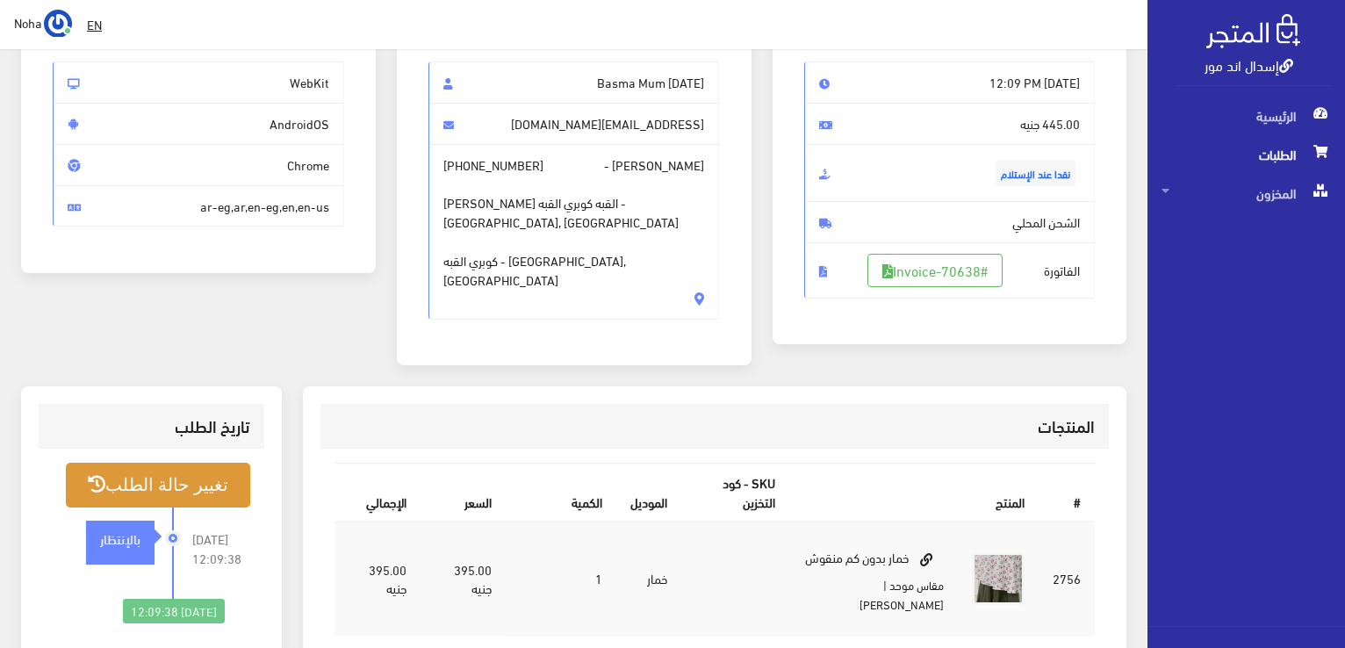
click at [204, 464] on button "تغيير حالة الطلب" at bounding box center [158, 485] width 184 height 45
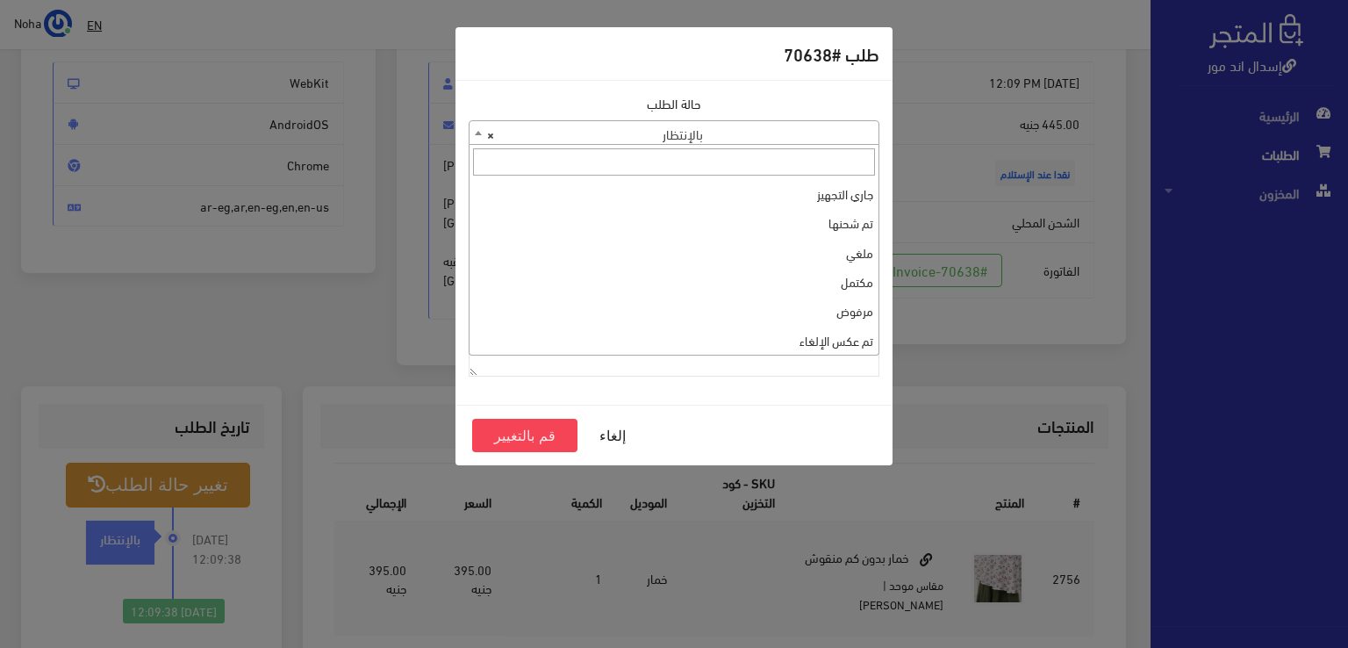
click at [711, 130] on span "× بالإنتظار" at bounding box center [674, 133] width 409 height 25
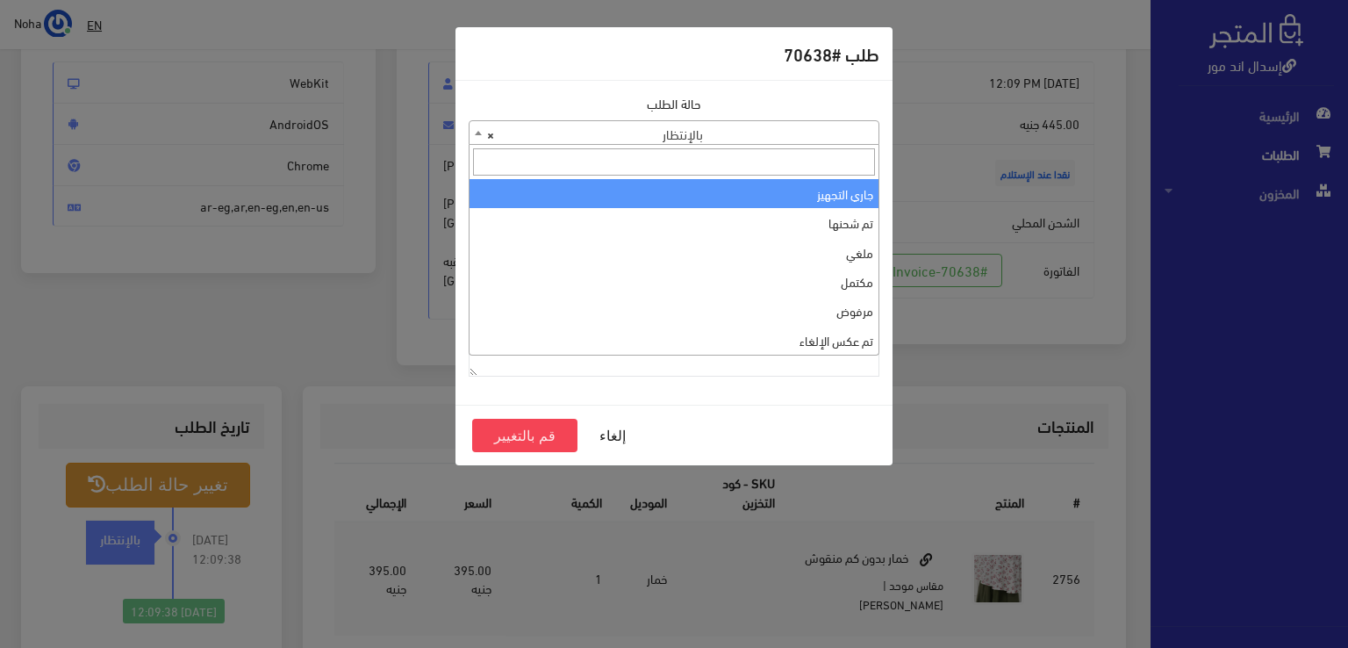
select select "1"
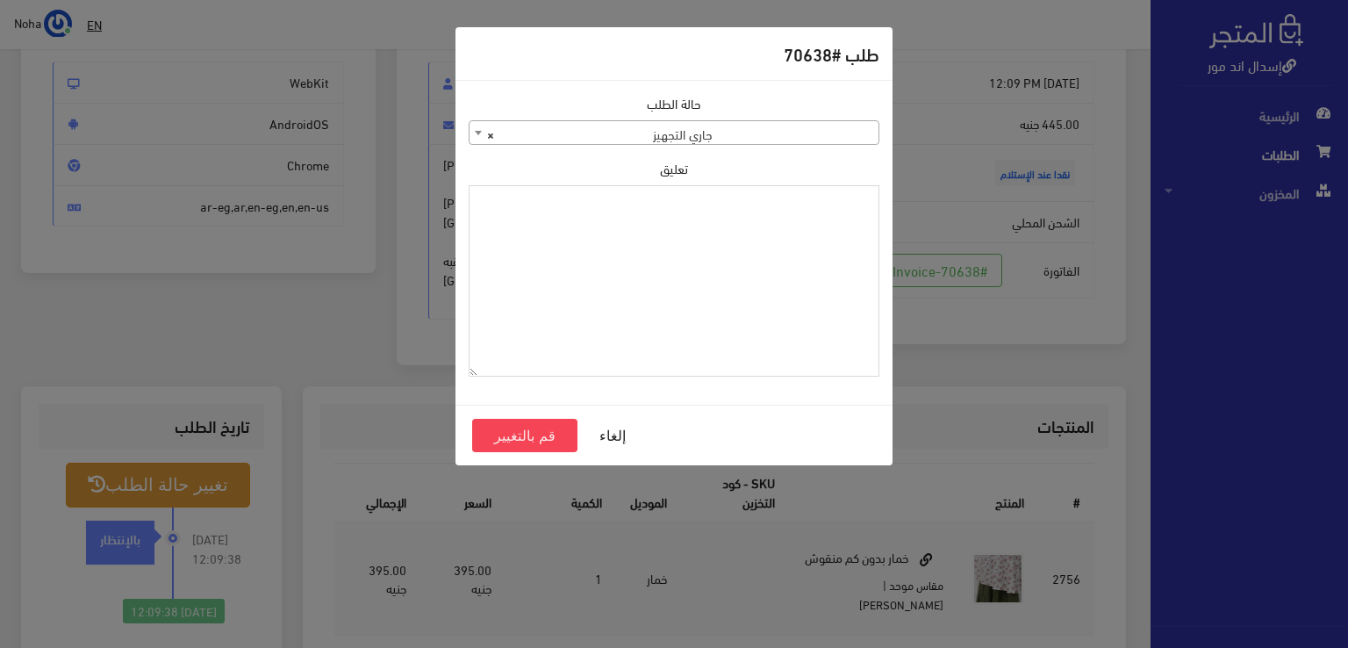
paste textarea "نوره"
type textarea "نوره"
click at [532, 431] on button "قم بالتغيير" at bounding box center [524, 435] width 105 height 33
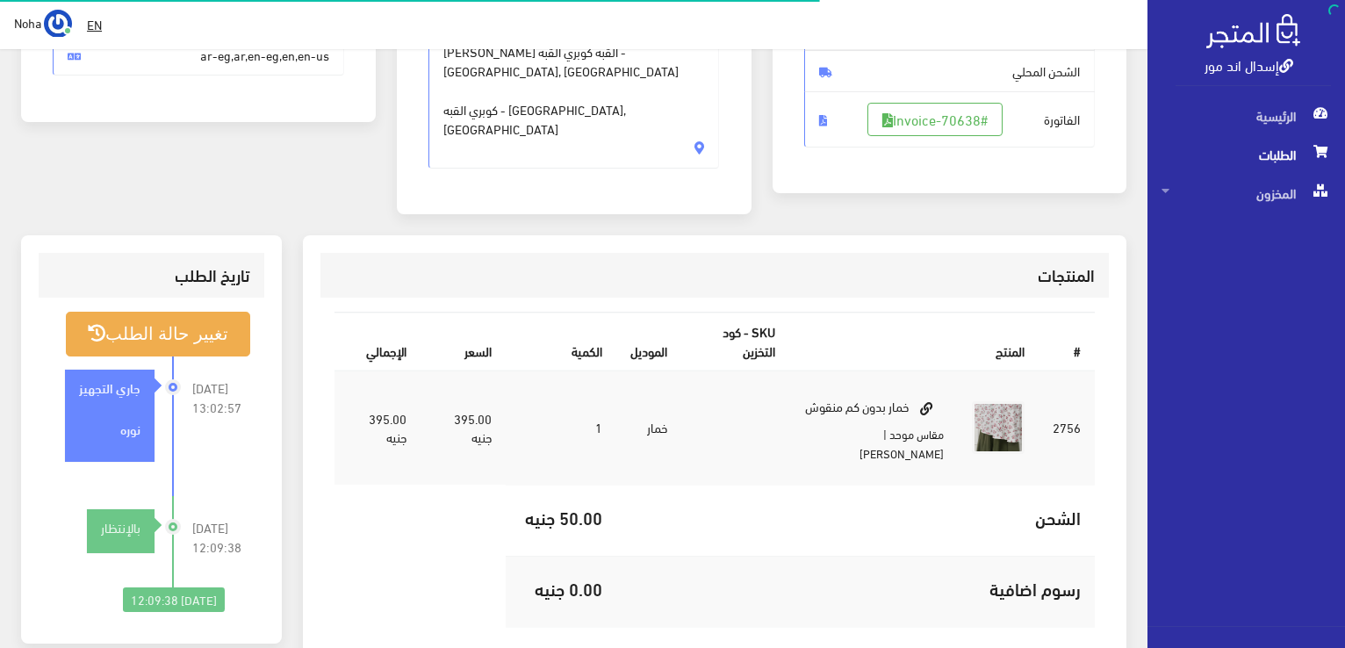
scroll to position [351, 0]
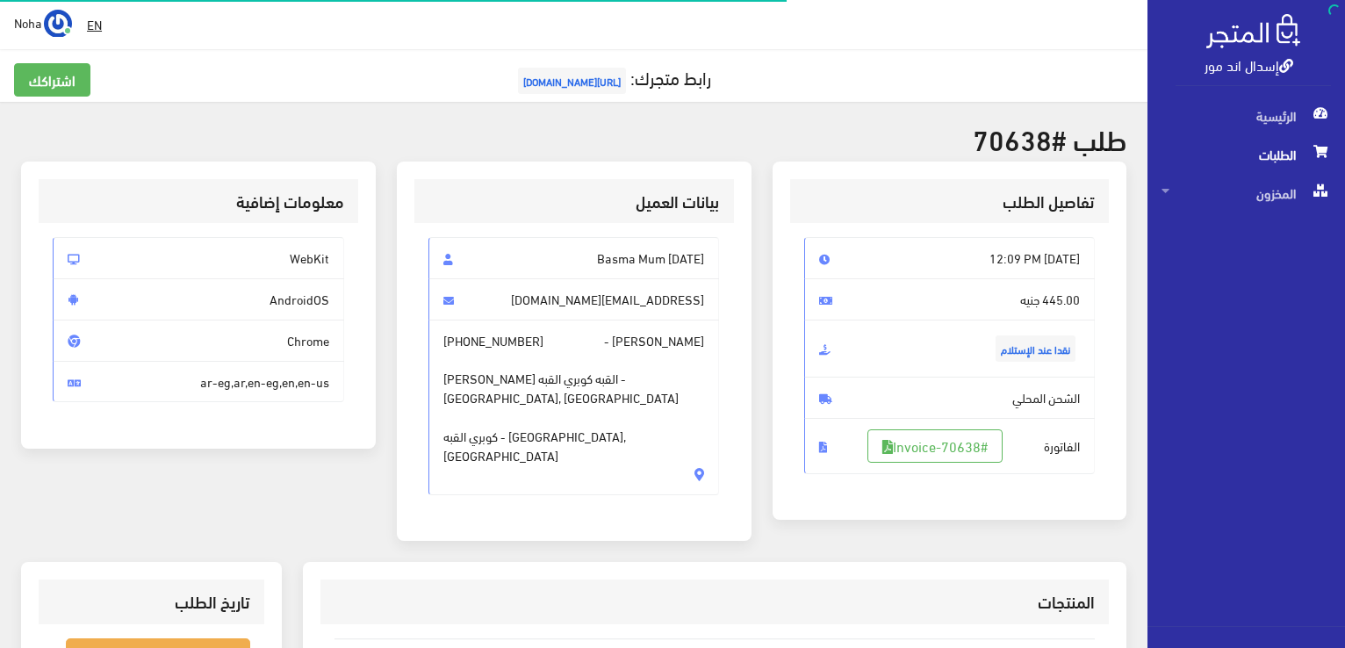
scroll to position [176, 0]
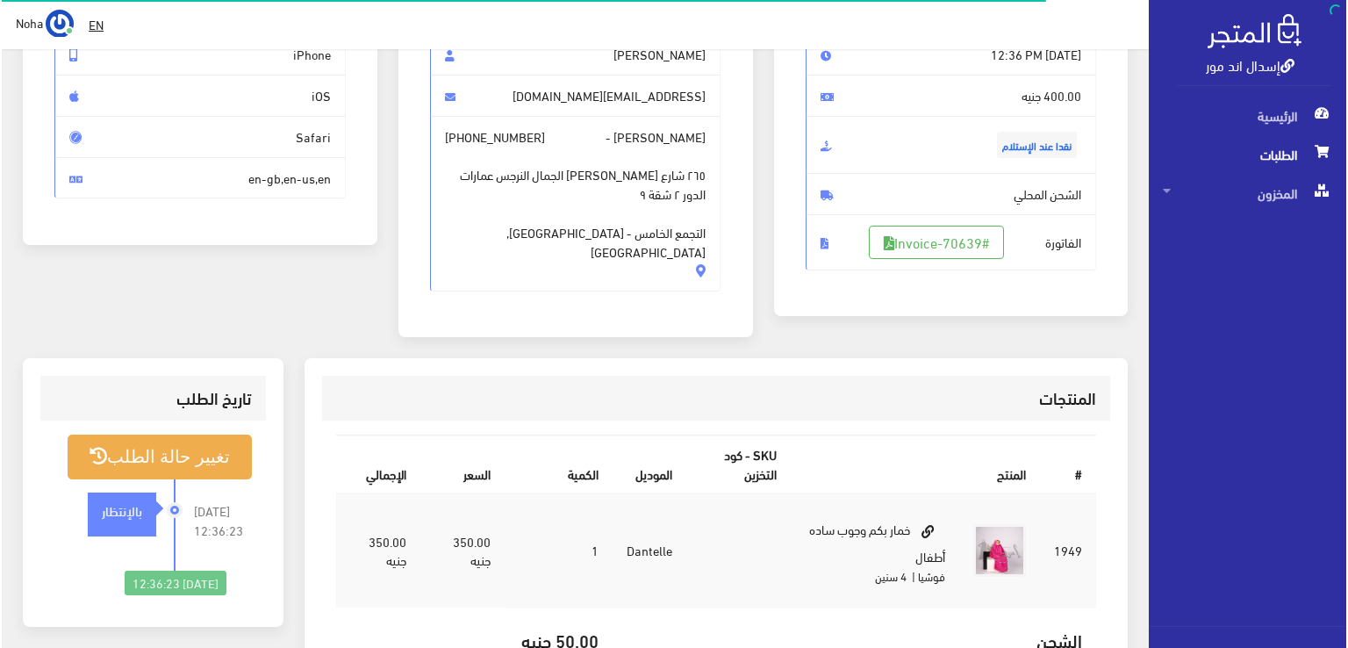
scroll to position [263, 0]
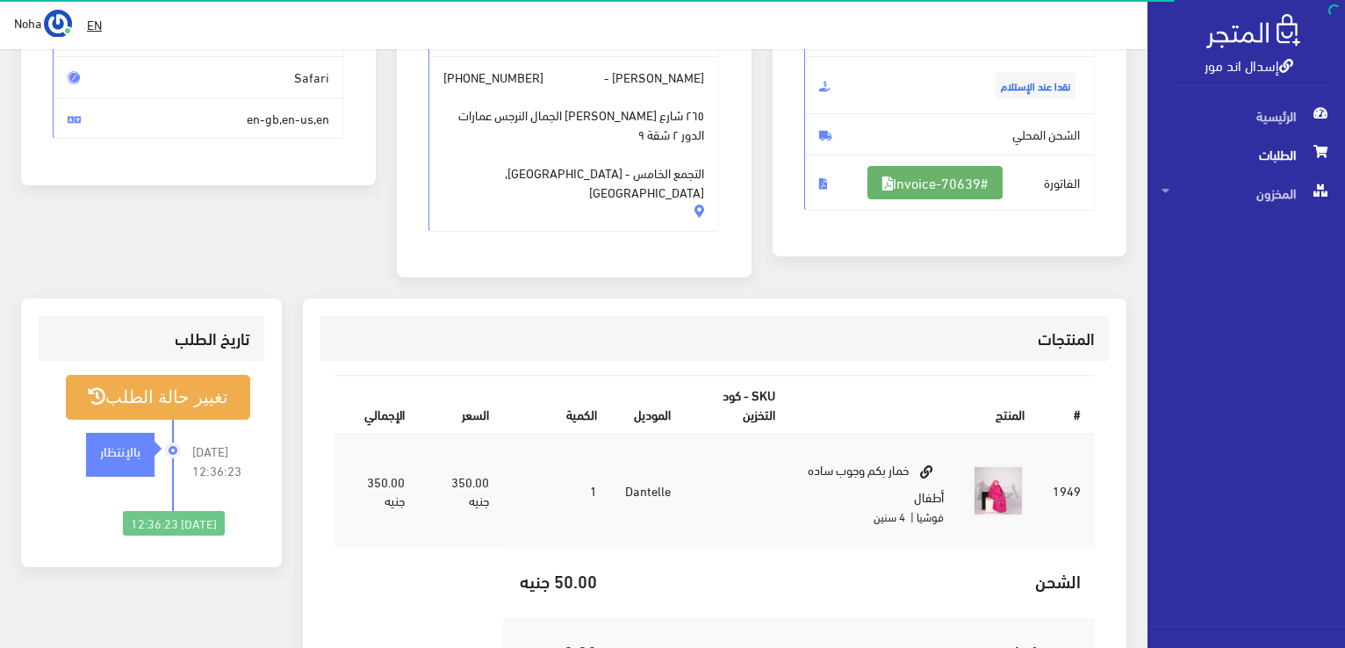
click at [970, 186] on link "#Invoice-70639" at bounding box center [934, 182] width 135 height 33
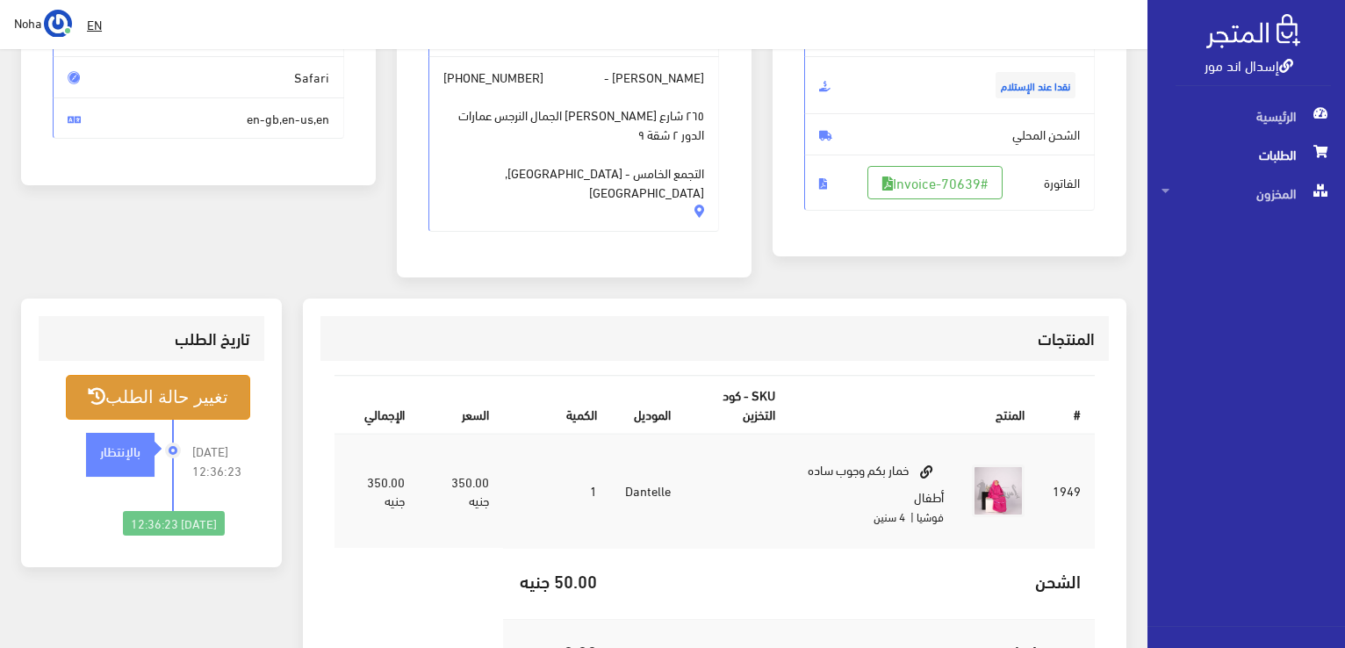
click at [150, 380] on button "تغيير حالة الطلب" at bounding box center [158, 397] width 184 height 45
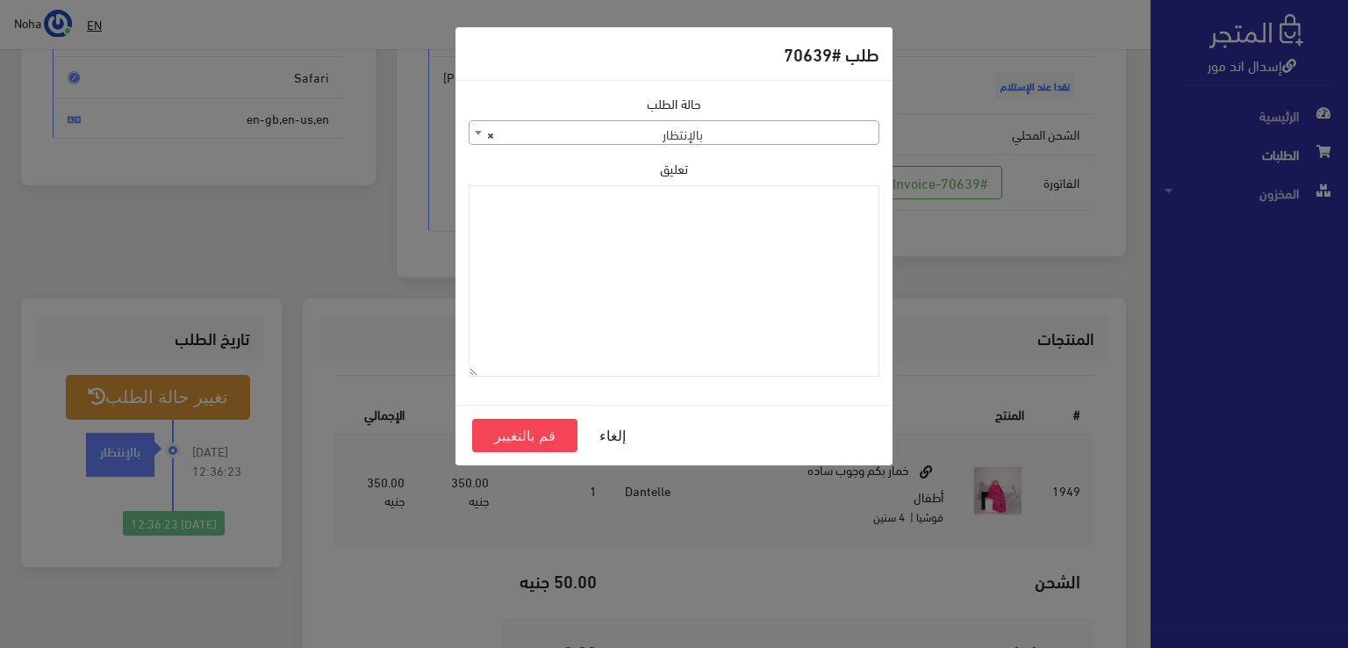
click at [794, 137] on span "× بالإنتظار" at bounding box center [674, 133] width 409 height 25
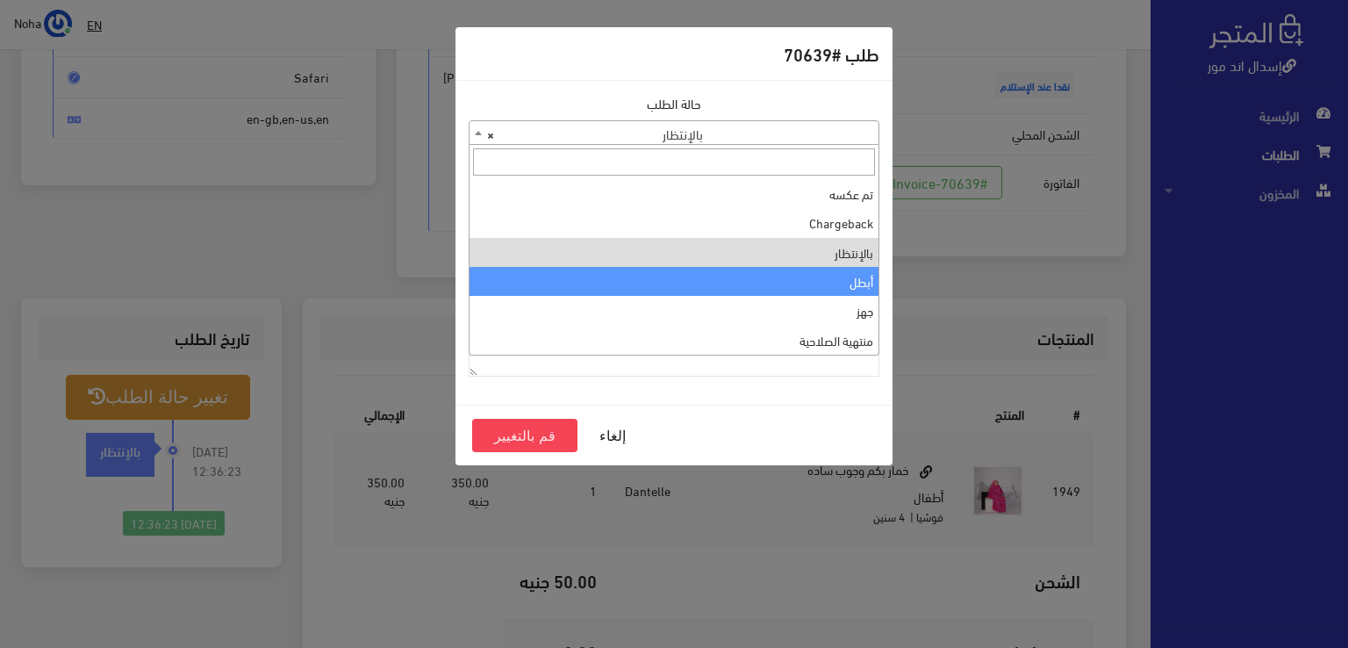
scroll to position [0, 0]
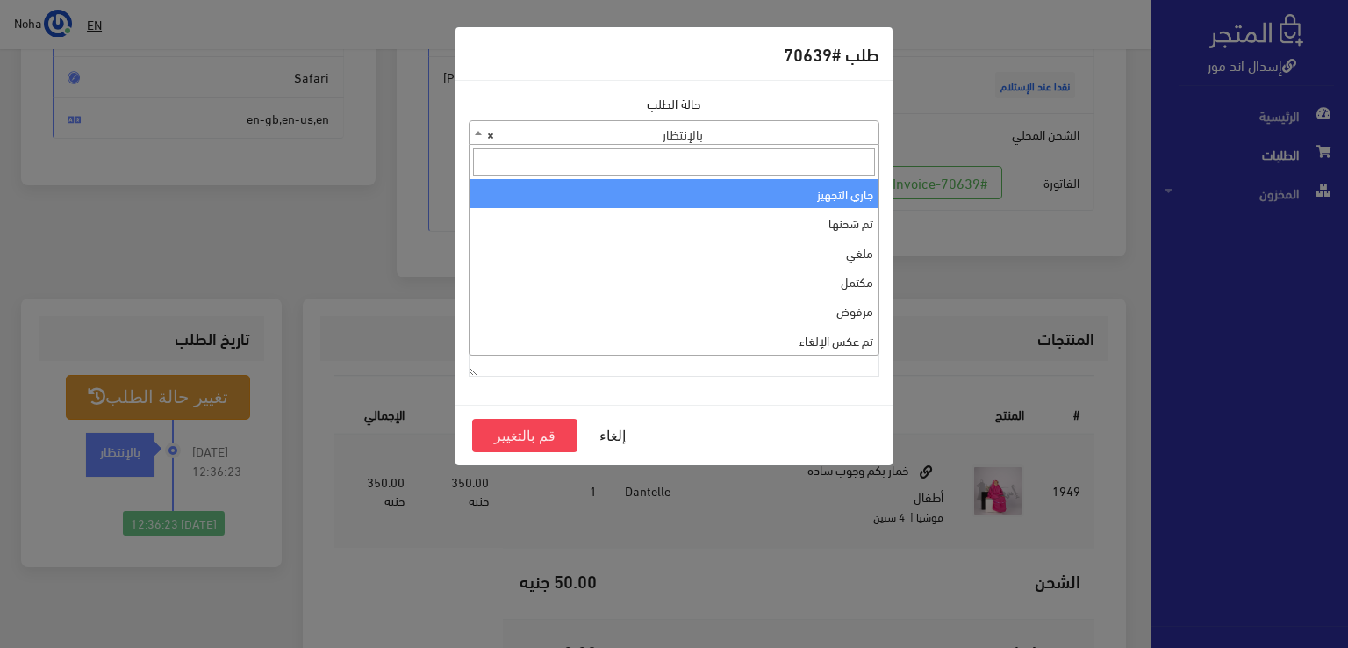
select select "1"
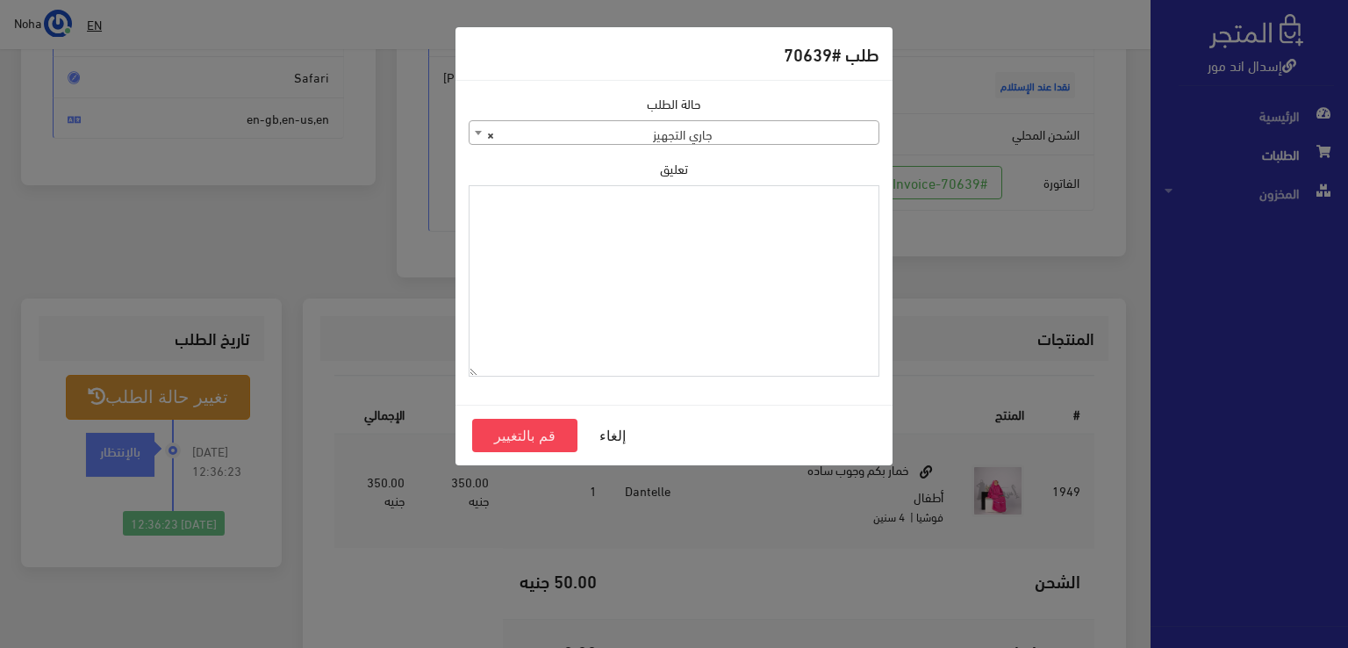
paste textarea "نوره"
drag, startPoint x: 817, startPoint y: 217, endPoint x: 1219, endPoint y: 163, distance: 405.6
click at [1219, 163] on div "طلب #70639 حالة الطلب جاري التجهيز تم شحنها ملغي مكتمل مرفوض تم عكس الإلغاء فشل…" at bounding box center [674, 324] width 1348 height 648
click at [822, 200] on textarea "1123990" at bounding box center [674, 281] width 411 height 192
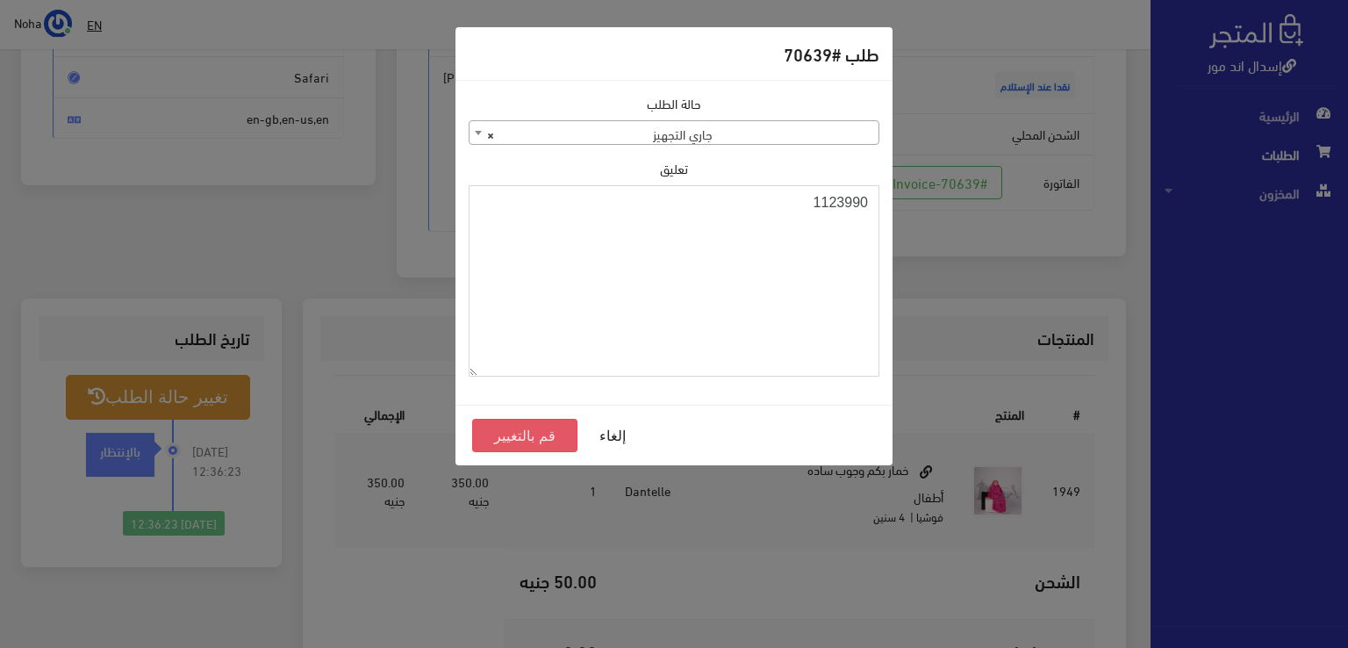
type textarea "1123990"
click at [547, 433] on button "قم بالتغيير" at bounding box center [524, 435] width 105 height 33
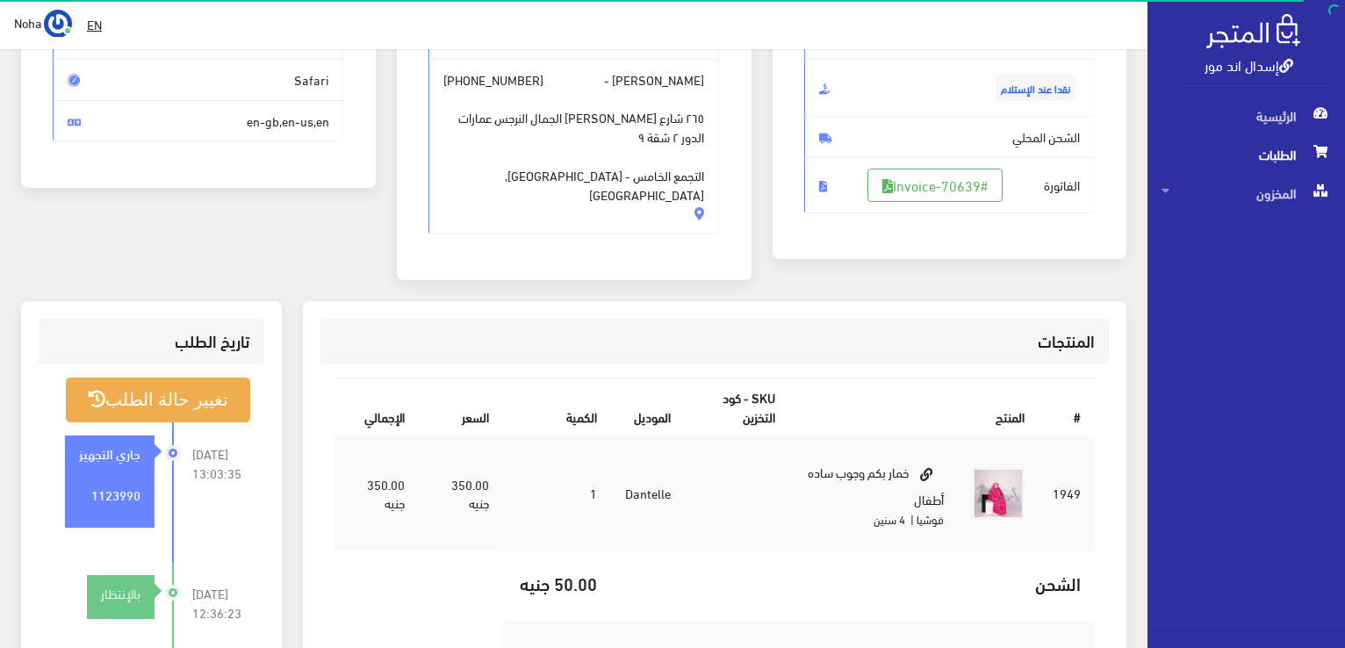
scroll to position [263, 0]
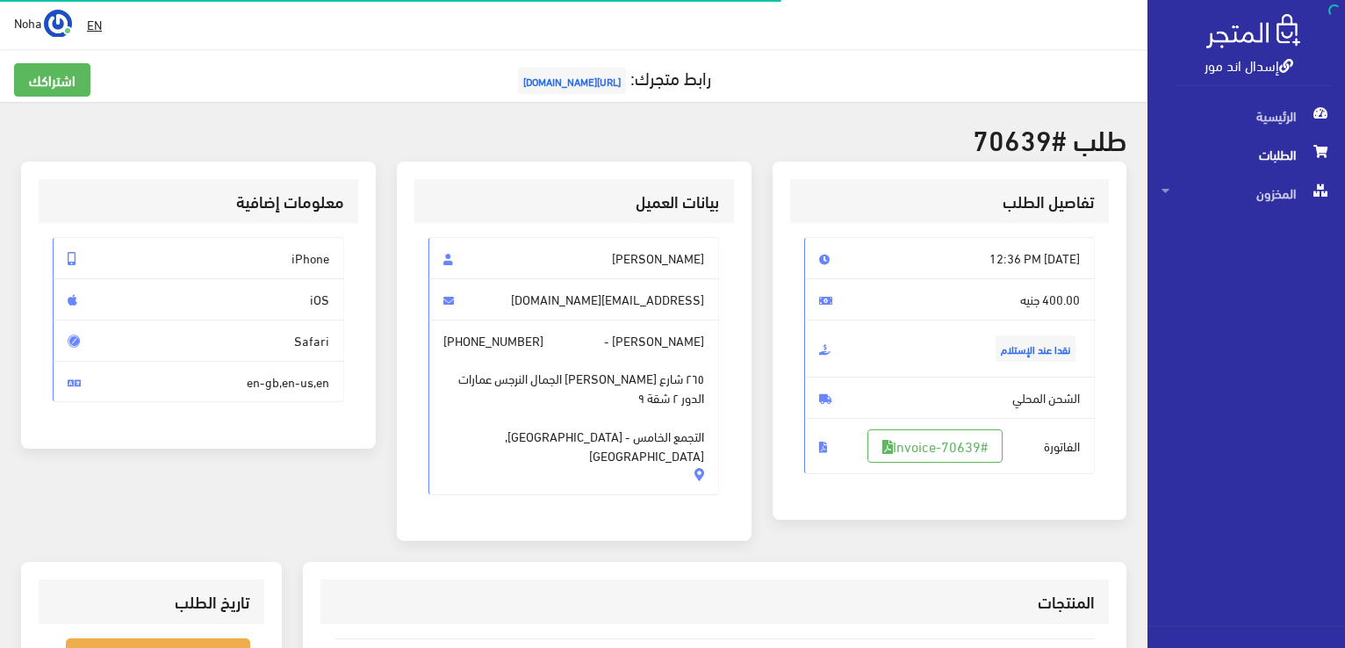
scroll to position [252, 0]
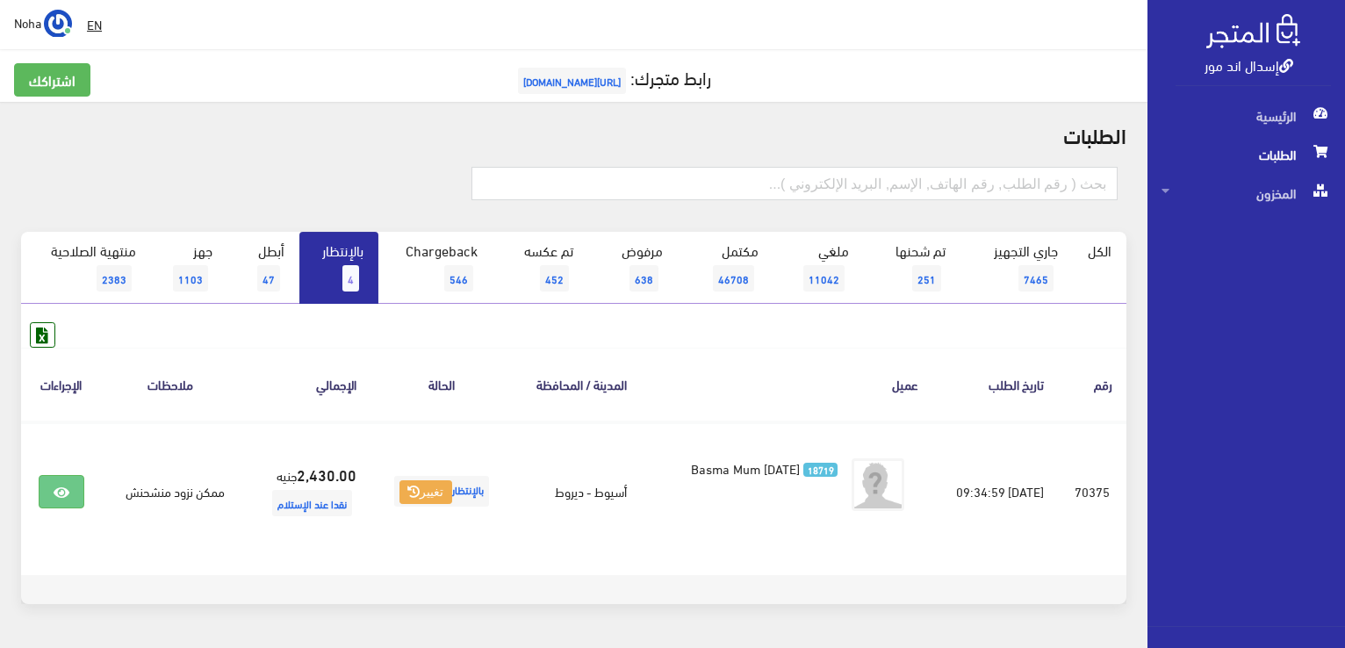
click at [340, 260] on link "بالإنتظار 4" at bounding box center [338, 268] width 79 height 72
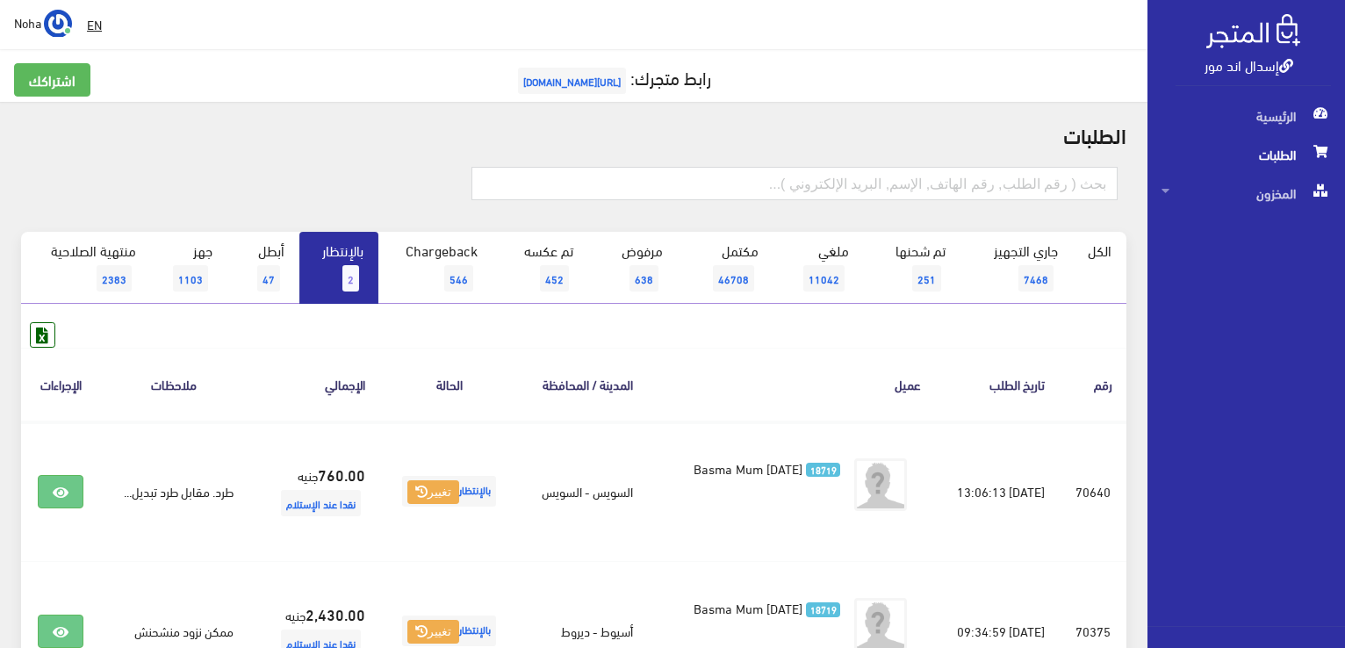
click at [325, 283] on link "بالإنتظار 2" at bounding box center [338, 268] width 79 height 72
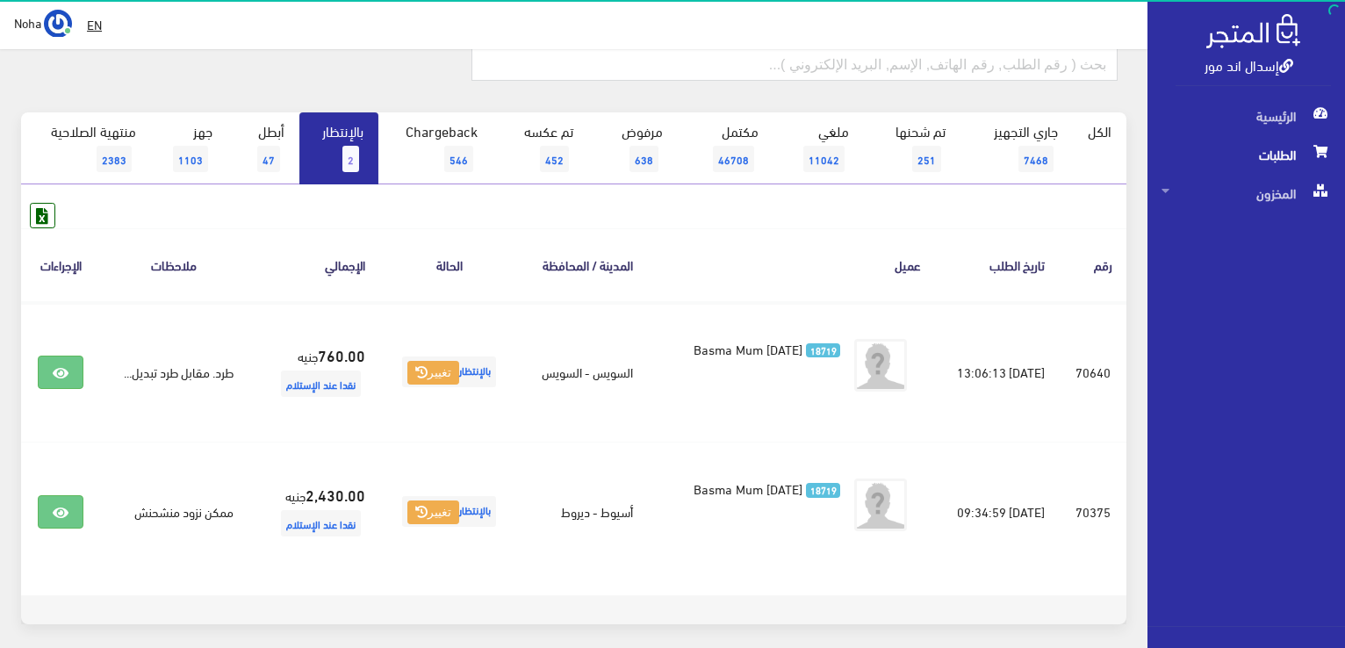
scroll to position [192, 0]
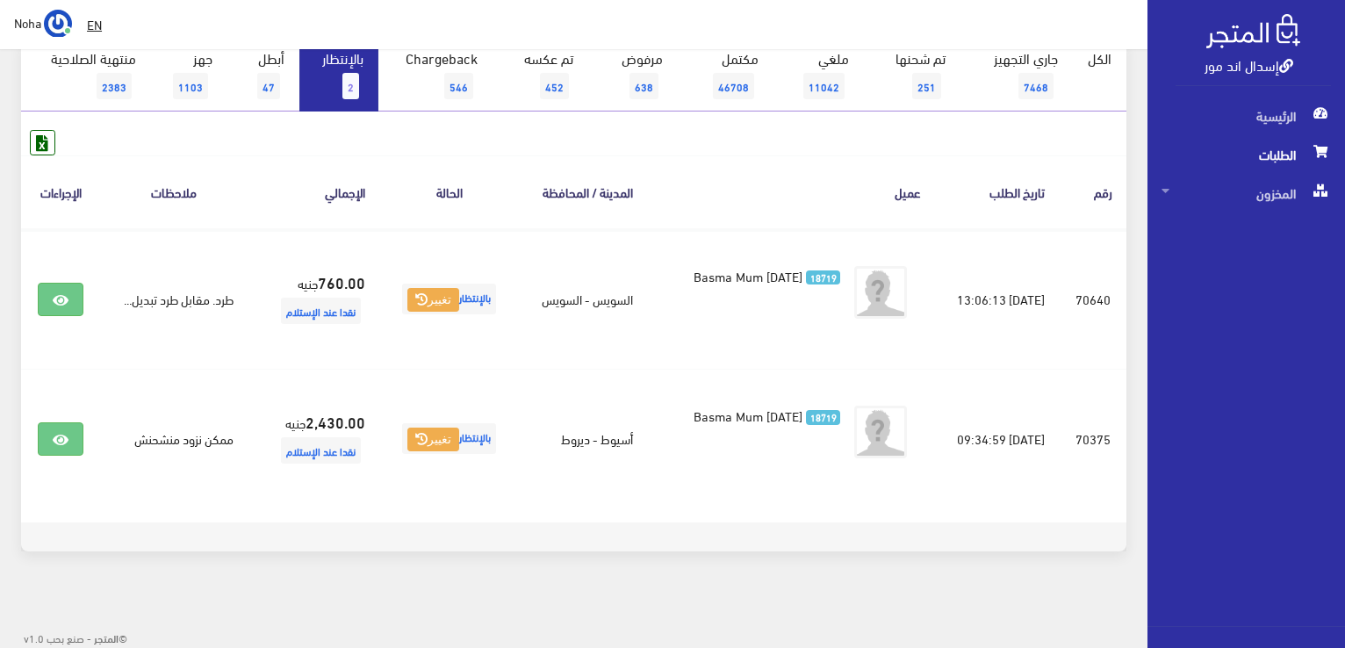
click at [347, 73] on span "2" at bounding box center [350, 86] width 17 height 26
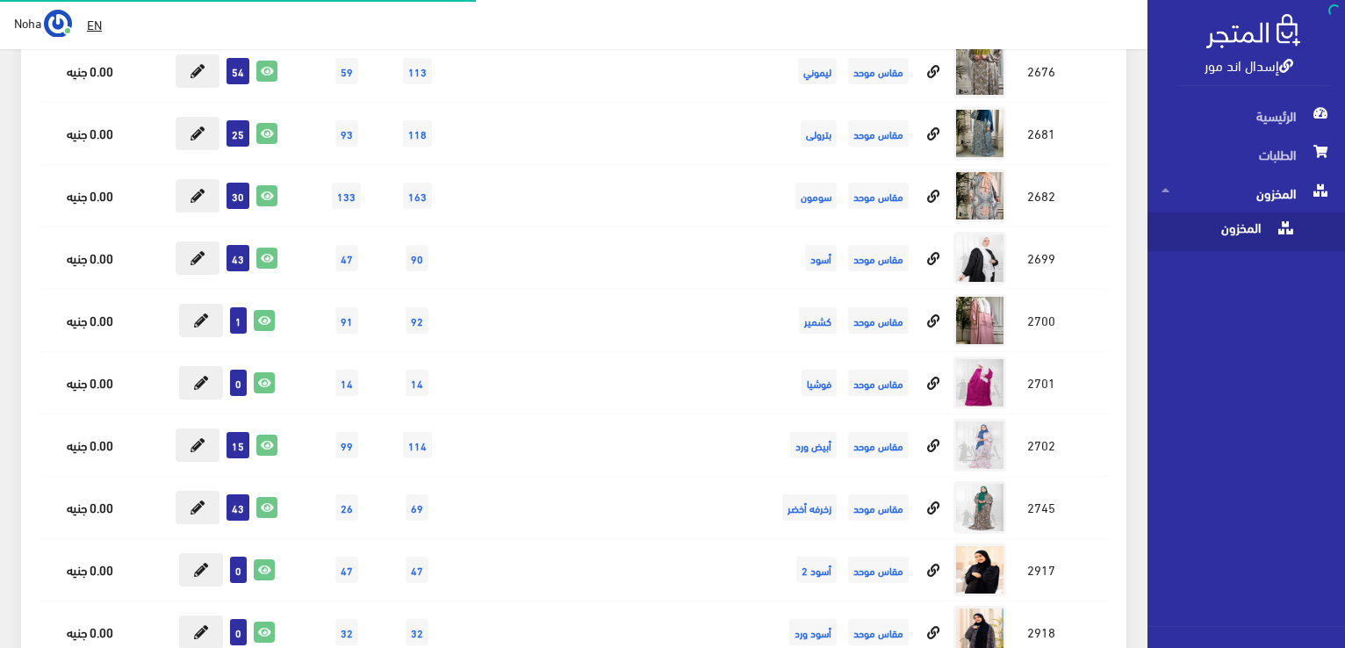
scroll to position [8778, 0]
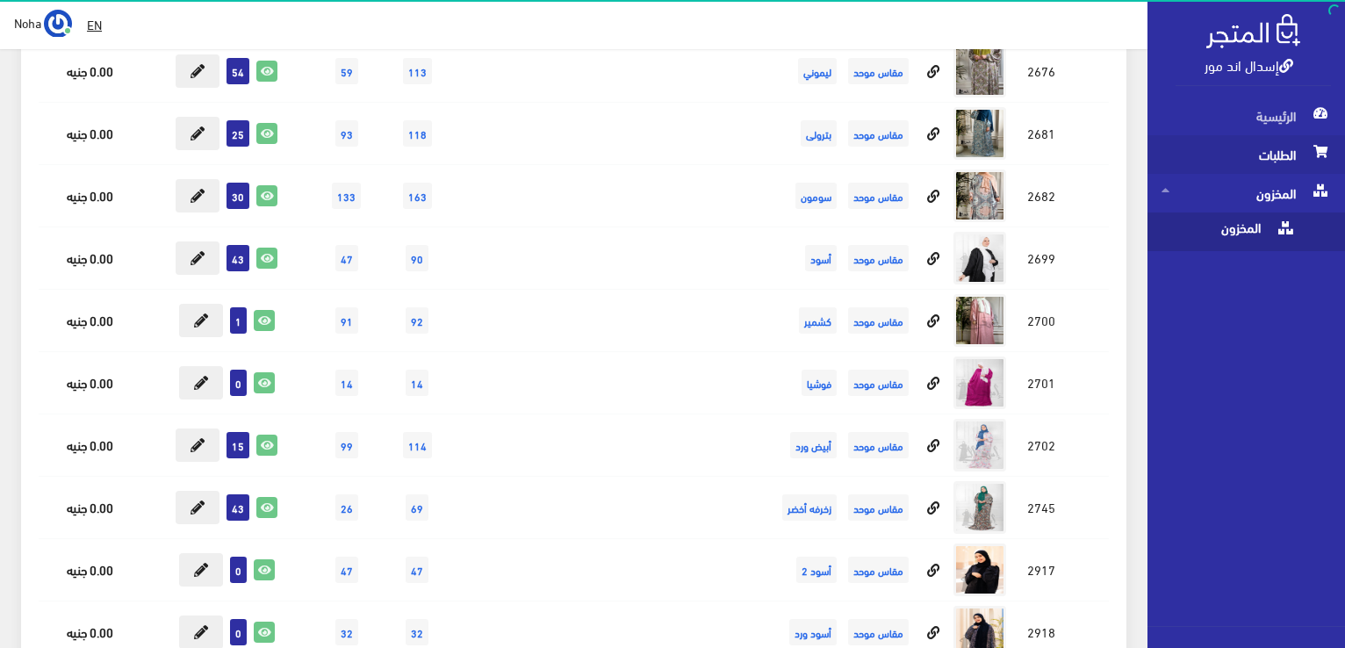
click at [1286, 149] on span "الطلبات" at bounding box center [1245, 154] width 169 height 39
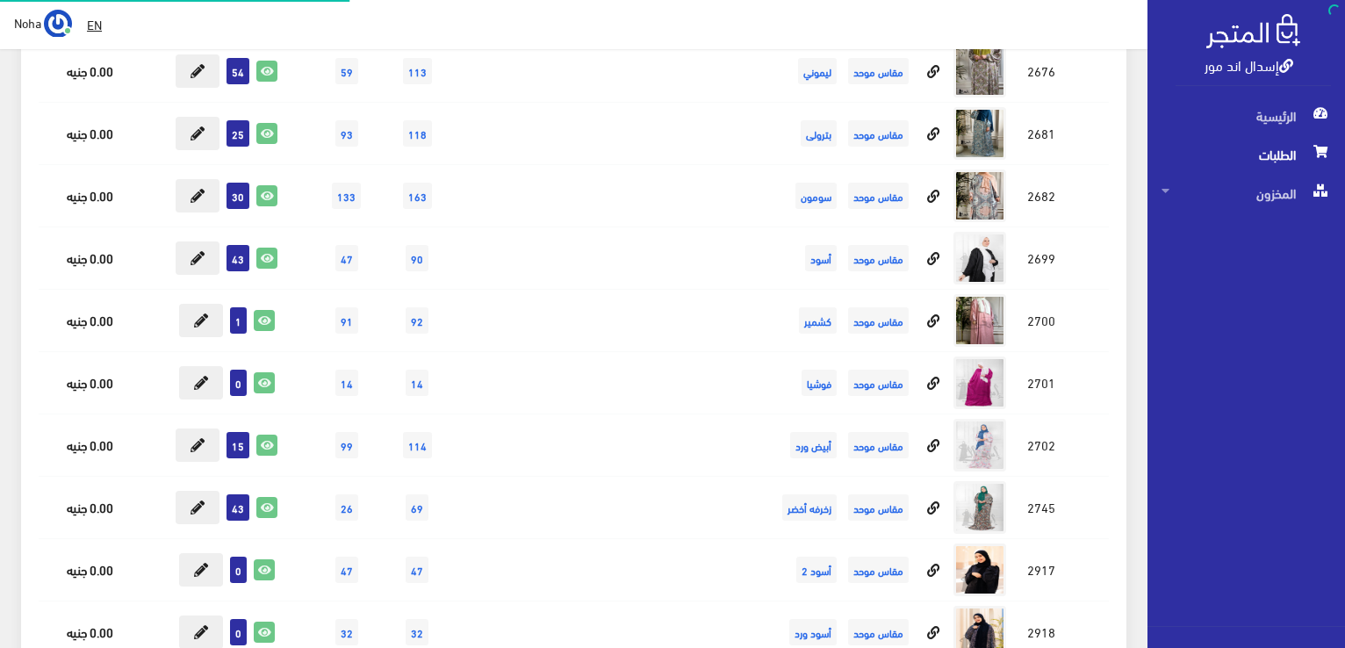
click at [1286, 149] on span "الطلبات" at bounding box center [1245, 154] width 169 height 39
click at [1271, 152] on span "الطلبات" at bounding box center [1245, 154] width 169 height 39
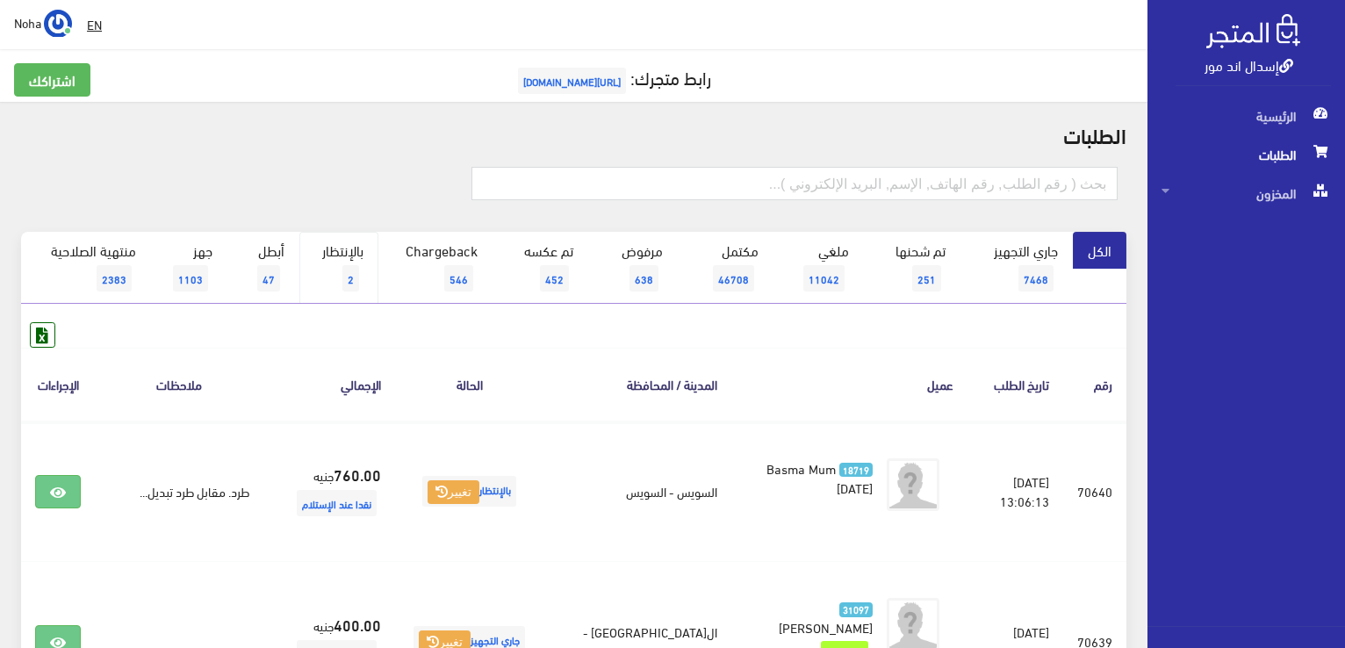
click at [345, 282] on span "2" at bounding box center [350, 278] width 17 height 26
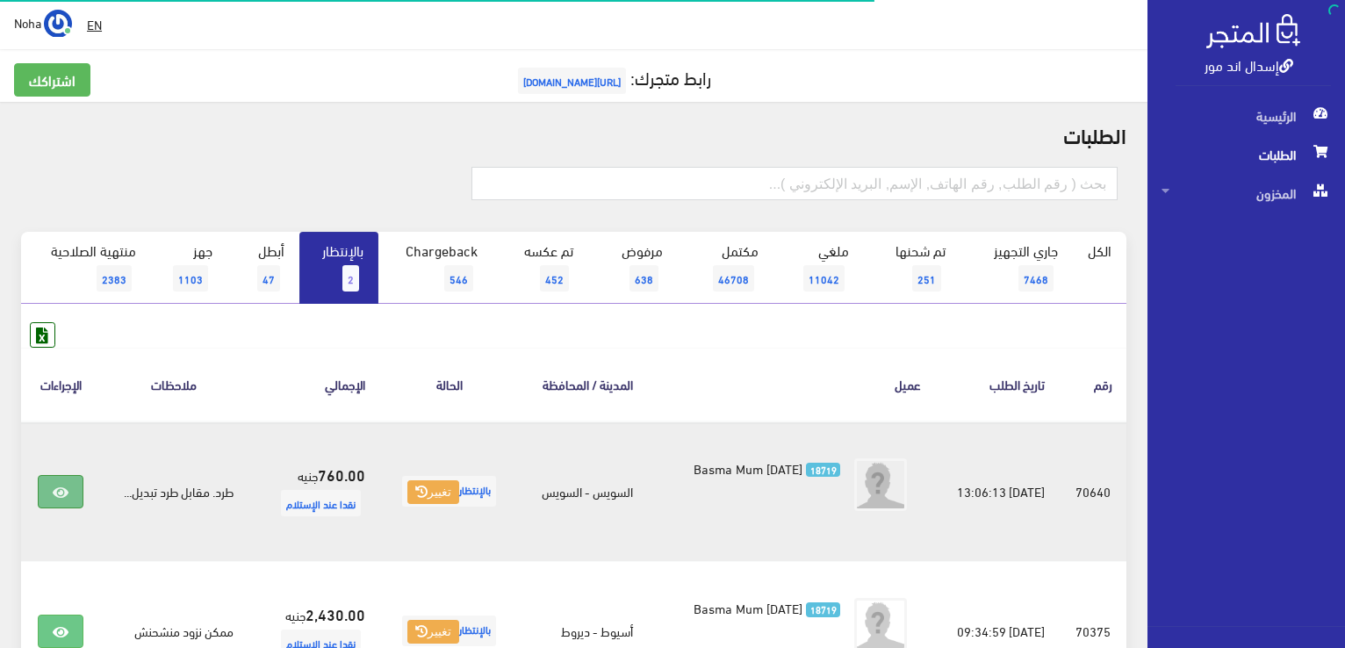
click at [70, 481] on link at bounding box center [61, 491] width 46 height 33
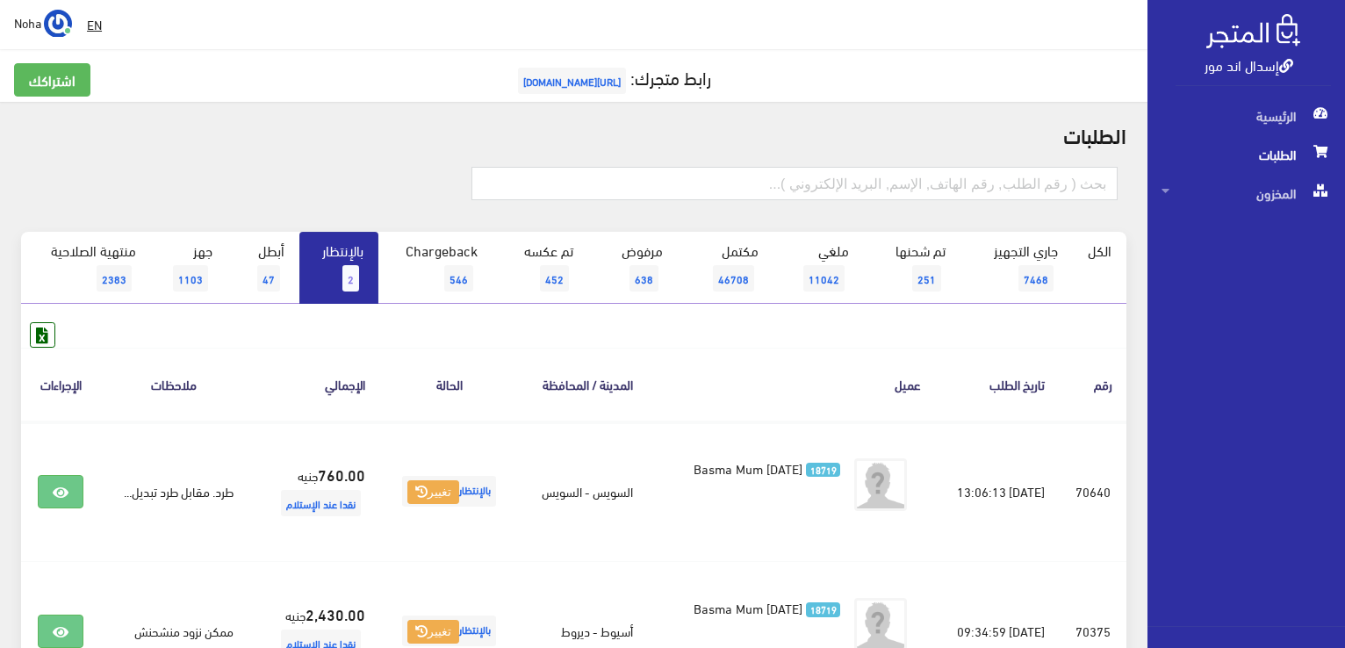
click at [327, 284] on link "بالإنتظار 2" at bounding box center [338, 268] width 79 height 72
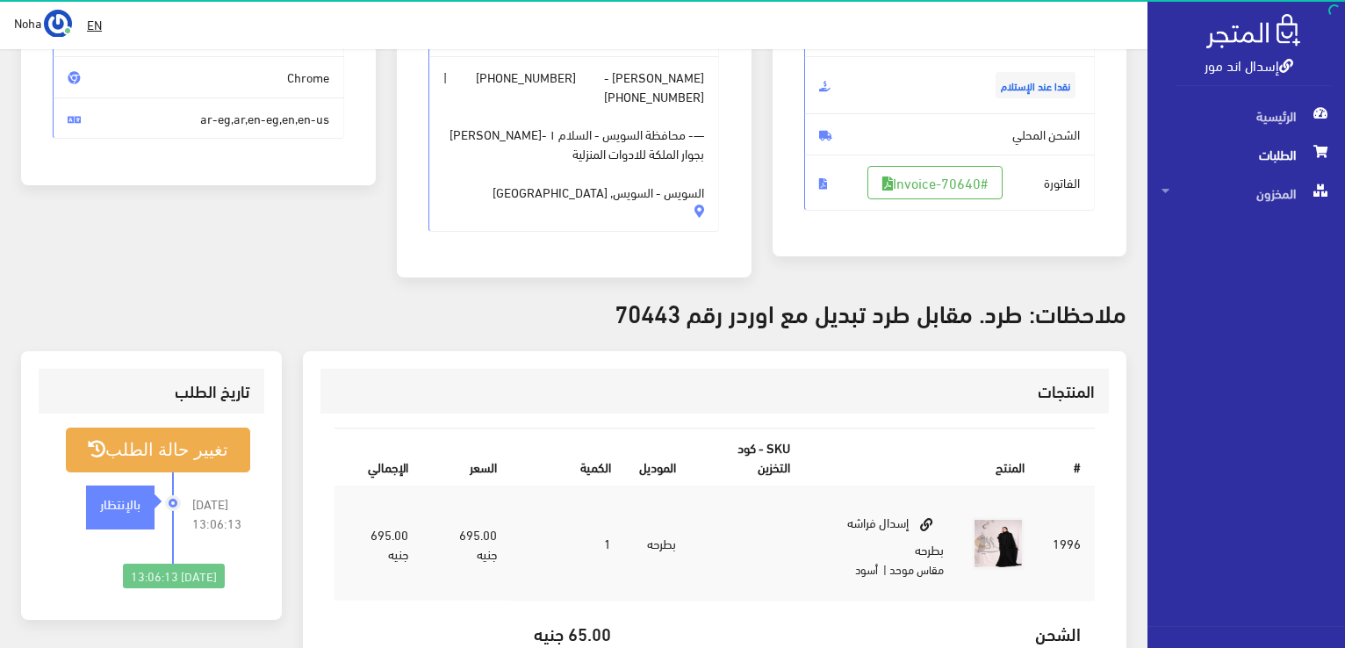
scroll to position [176, 0]
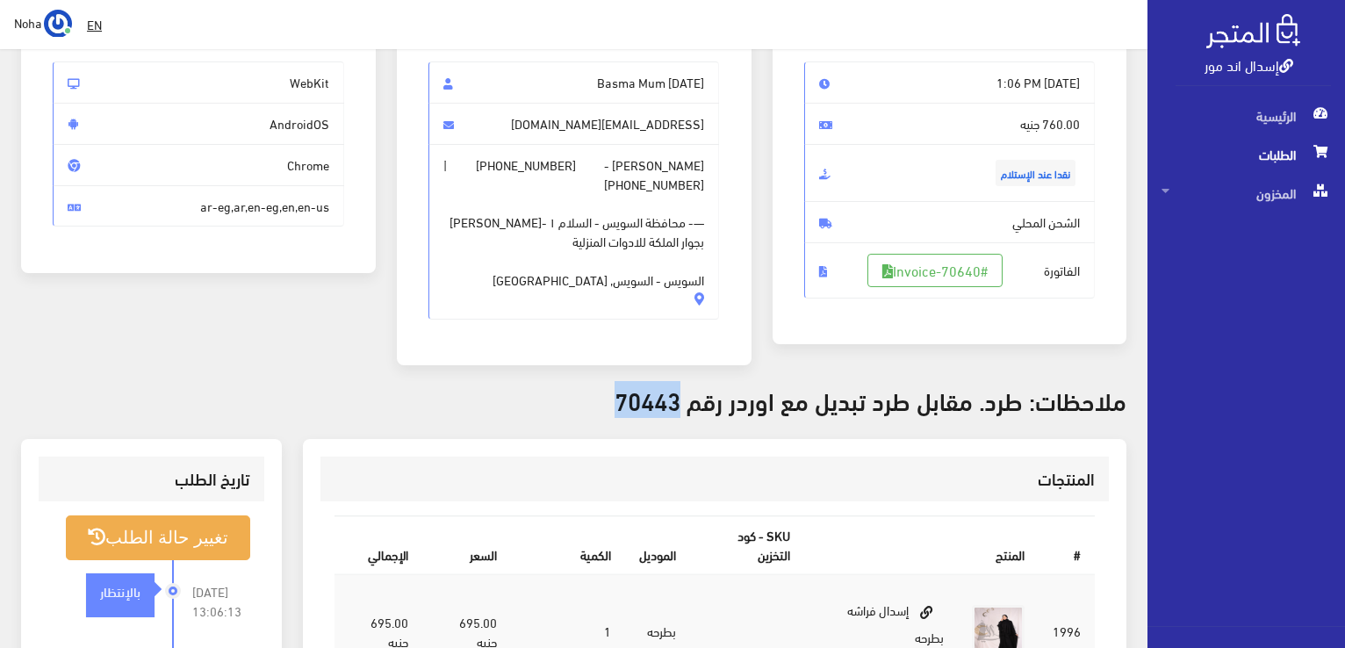
drag, startPoint x: 685, startPoint y: 378, endPoint x: 612, endPoint y: 385, distance: 73.2
click at [612, 386] on h3 "ملاحظات: طرد. مقابل طرد تبديل مع اوردر رقم 70443" at bounding box center [573, 399] width 1105 height 27
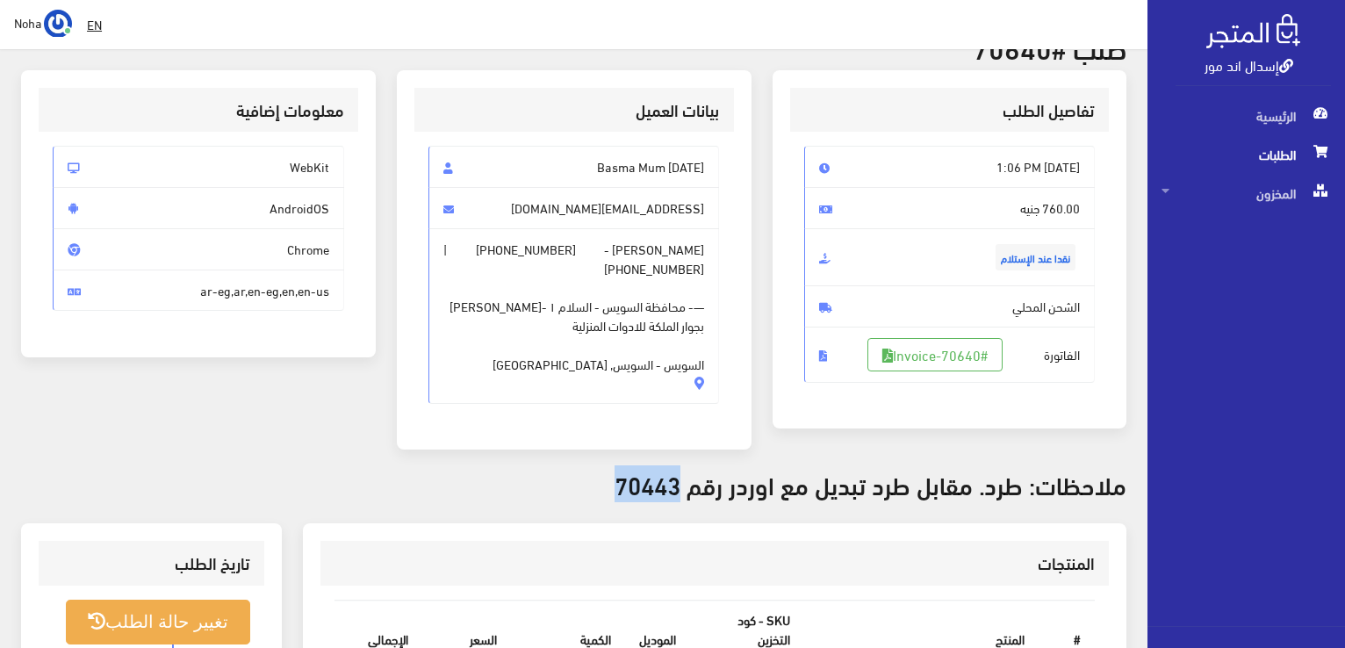
scroll to position [0, 0]
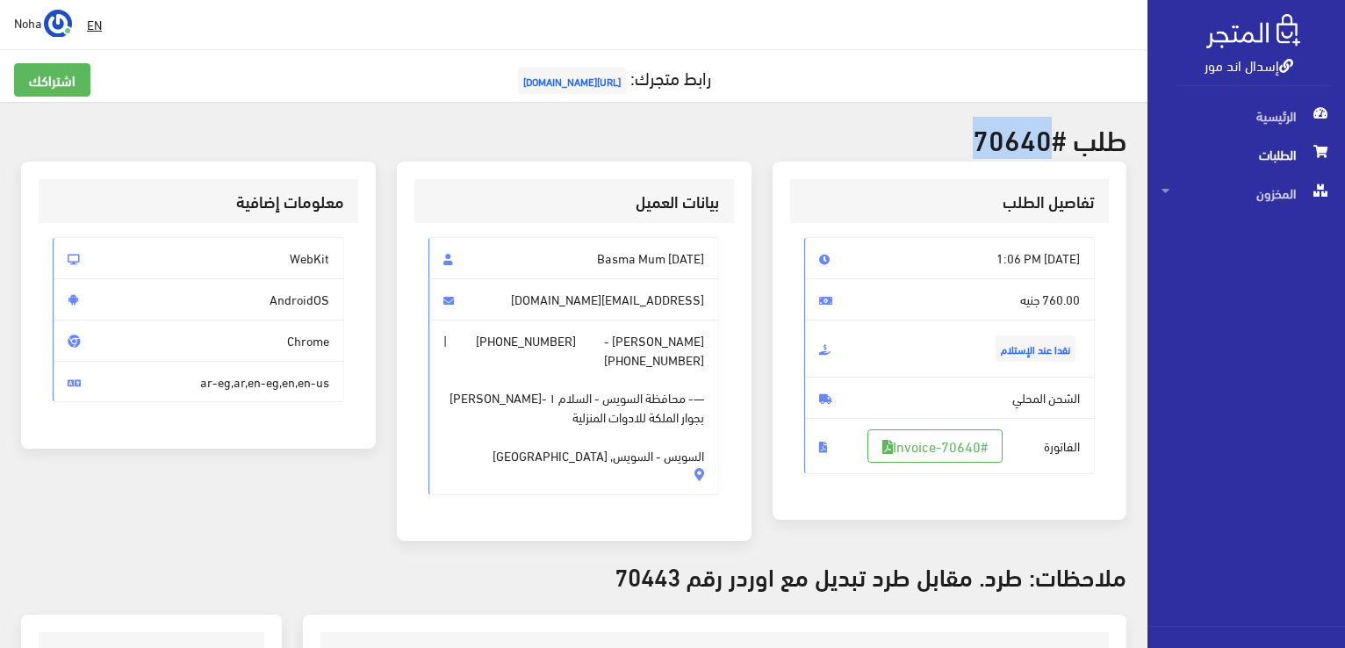
drag, startPoint x: 1048, startPoint y: 145, endPoint x: 974, endPoint y: 130, distance: 76.1
click at [974, 130] on h2 "طلب #70640" at bounding box center [573, 138] width 1105 height 31
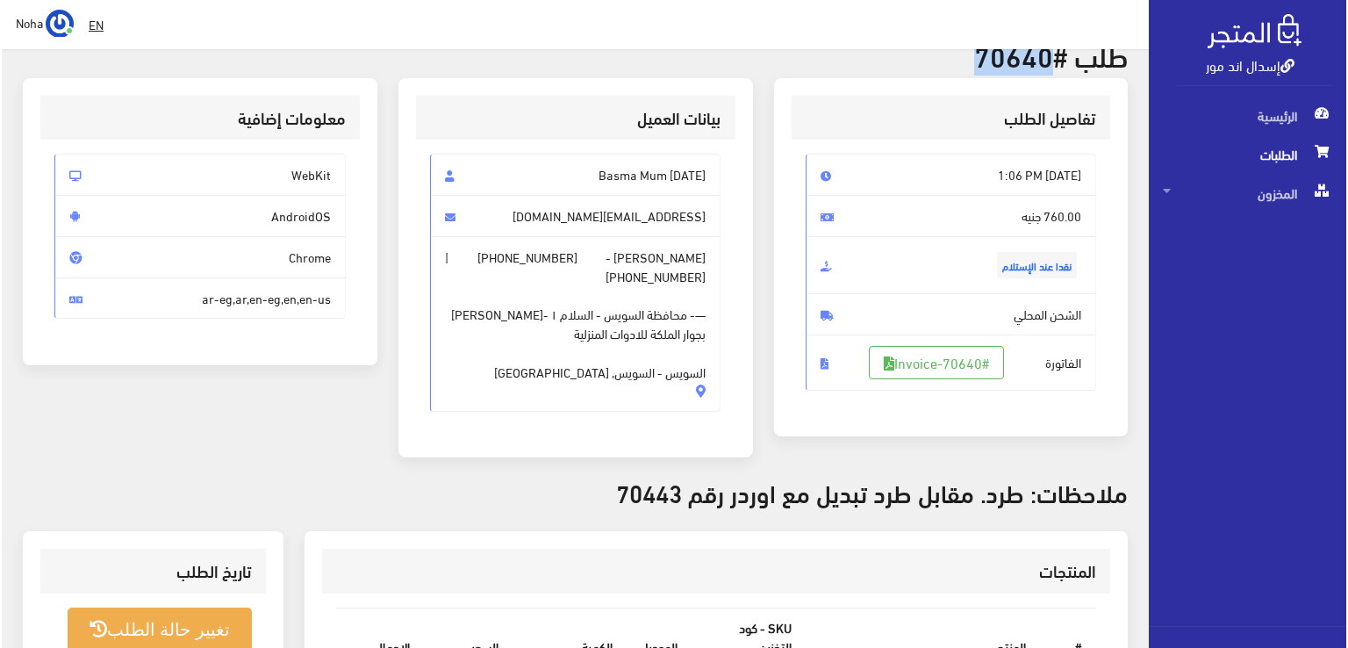
scroll to position [176, 0]
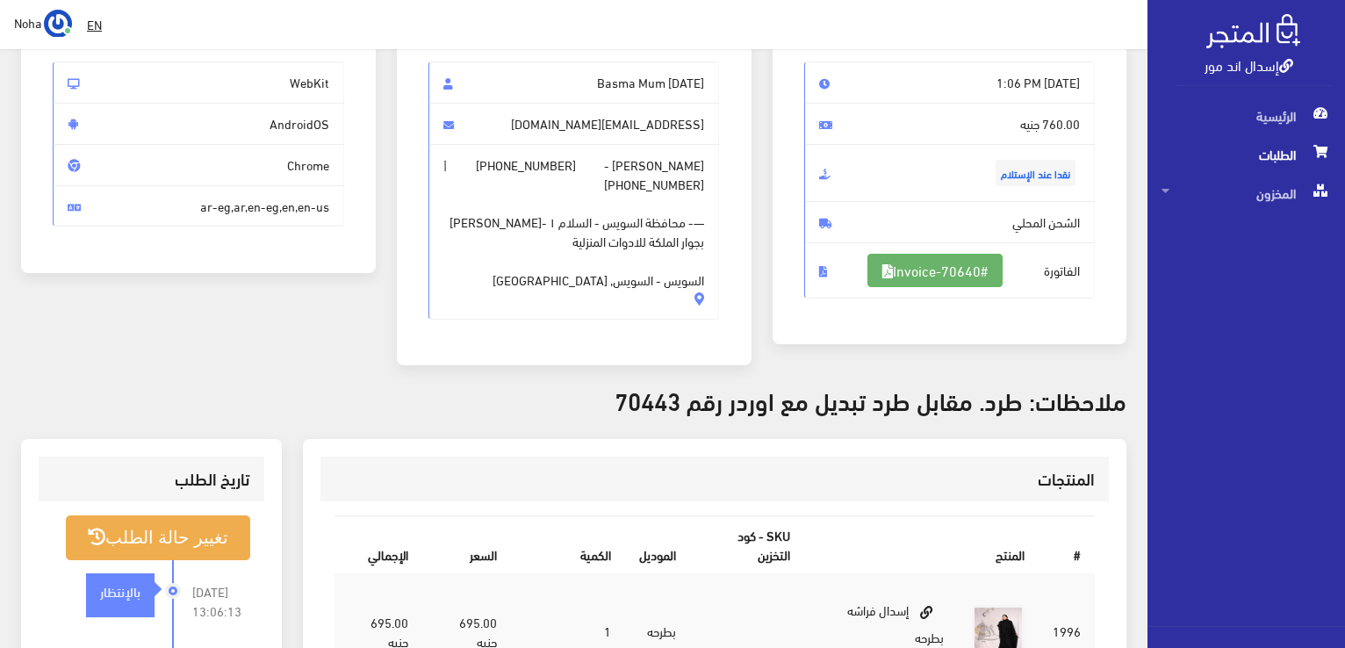
click at [941, 260] on link "#Invoice-70640" at bounding box center [934, 270] width 135 height 33
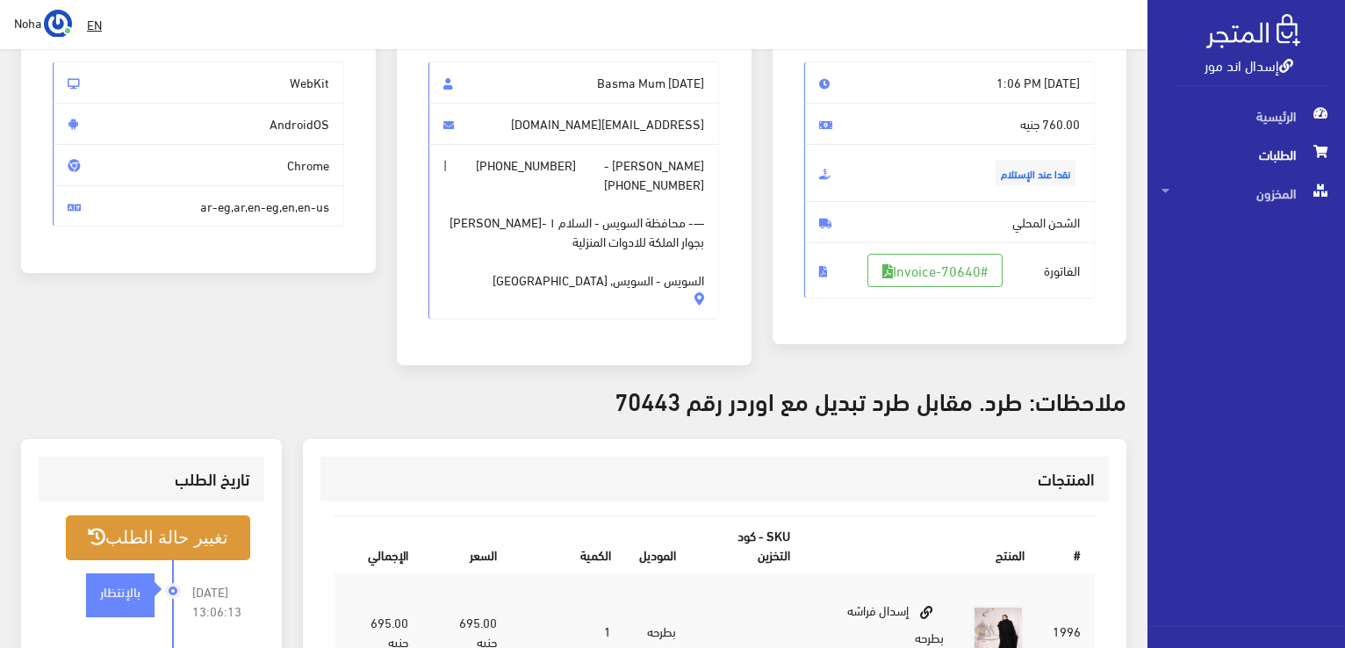
click at [233, 531] on button "تغيير حالة الطلب" at bounding box center [158, 537] width 184 height 45
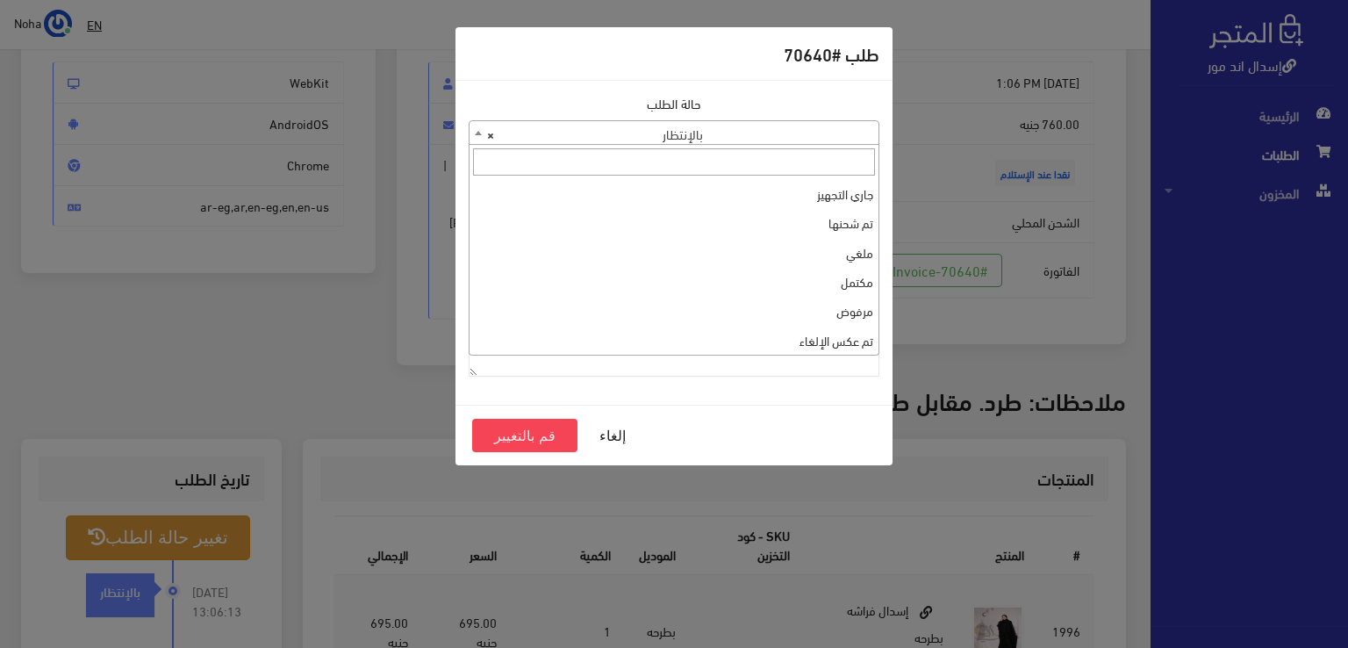
click at [794, 134] on span "× بالإنتظار" at bounding box center [674, 133] width 409 height 25
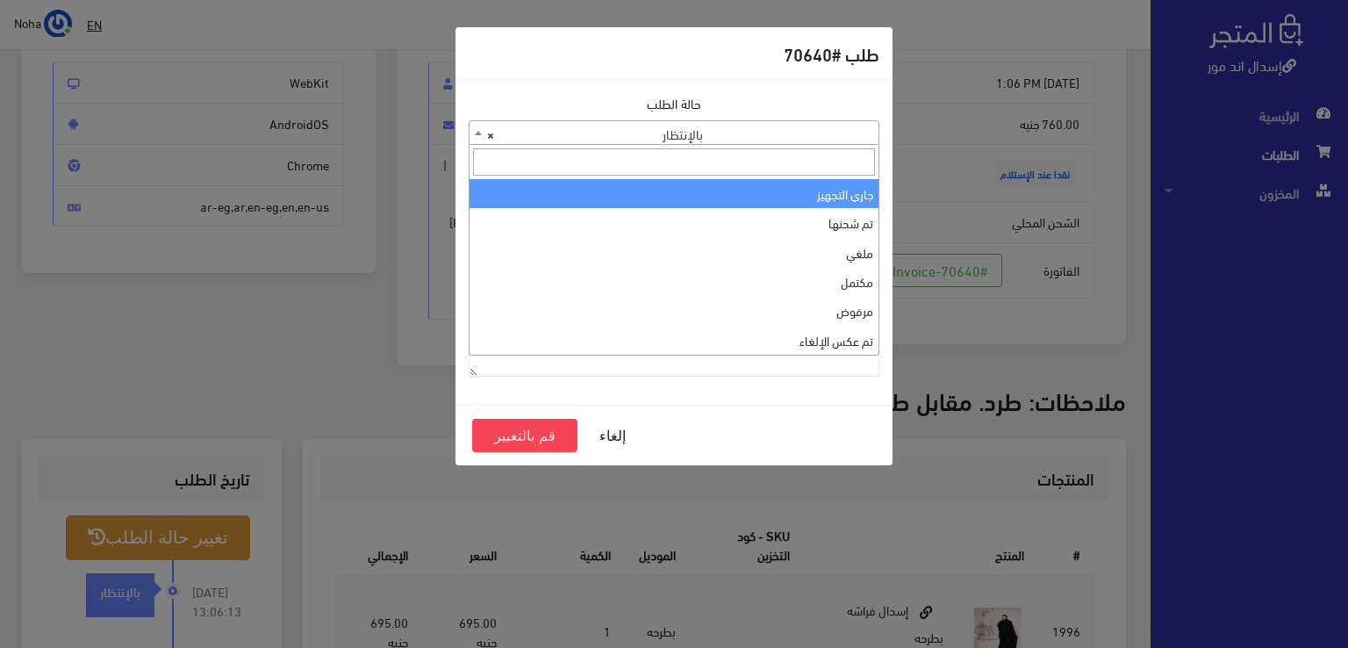
select select "1"
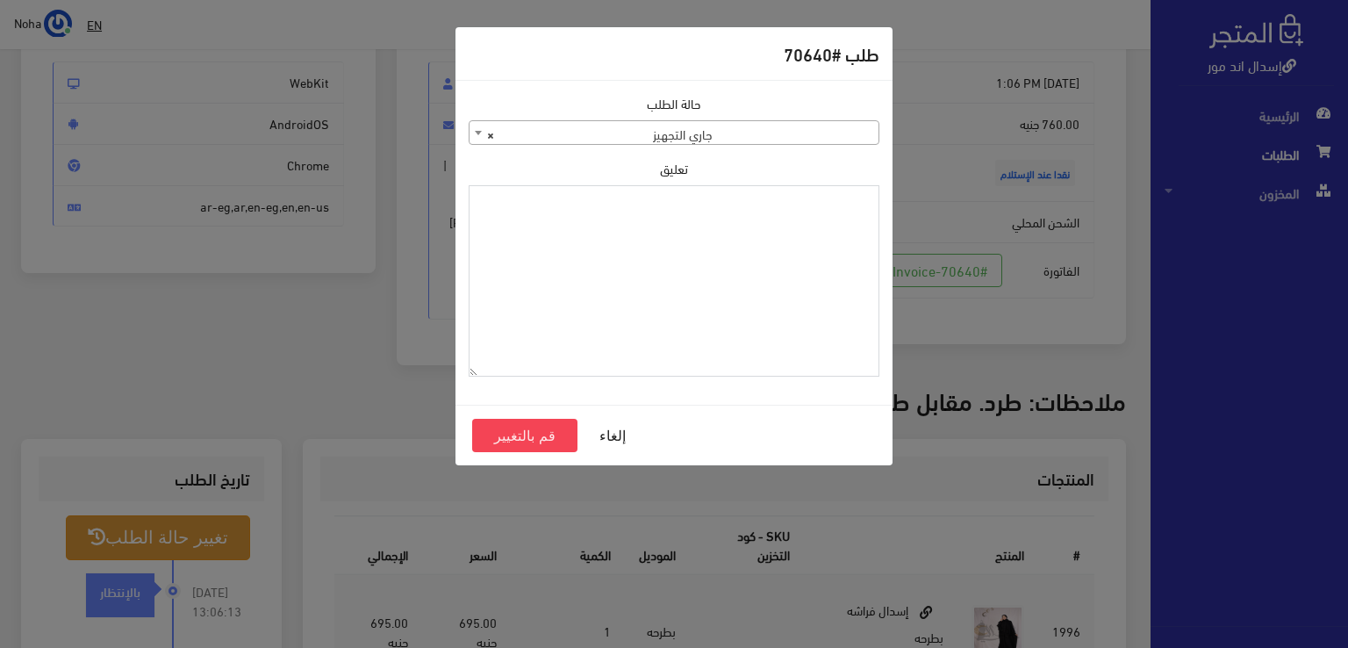
paste textarea "1123990"
type textarea "1123990"
click at [548, 442] on button "قم بالتغيير" at bounding box center [524, 435] width 105 height 33
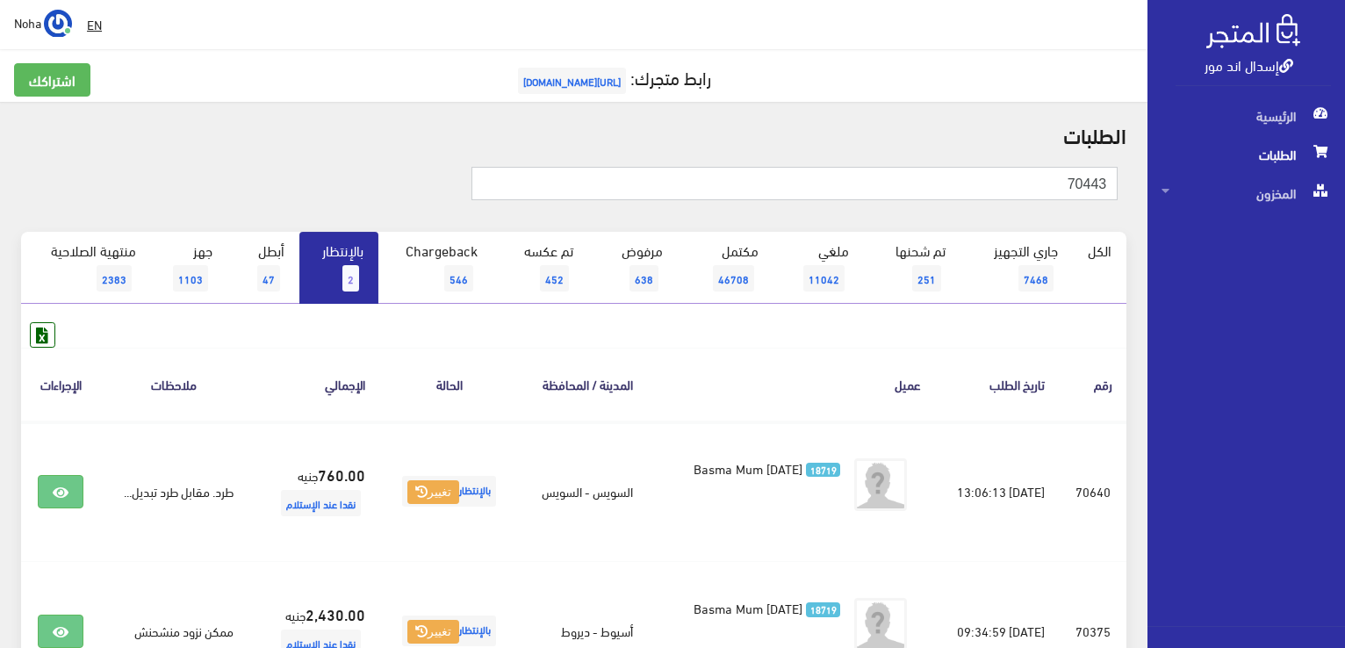
type input "70443"
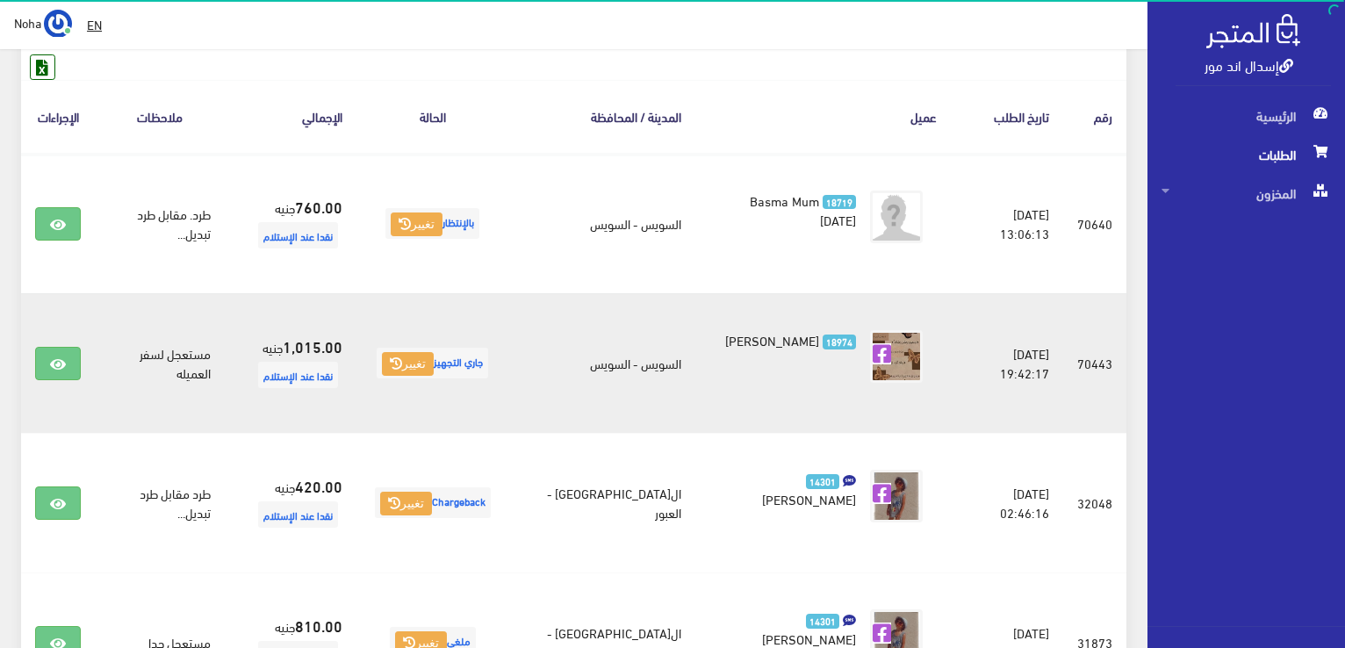
scroll to position [351, 0]
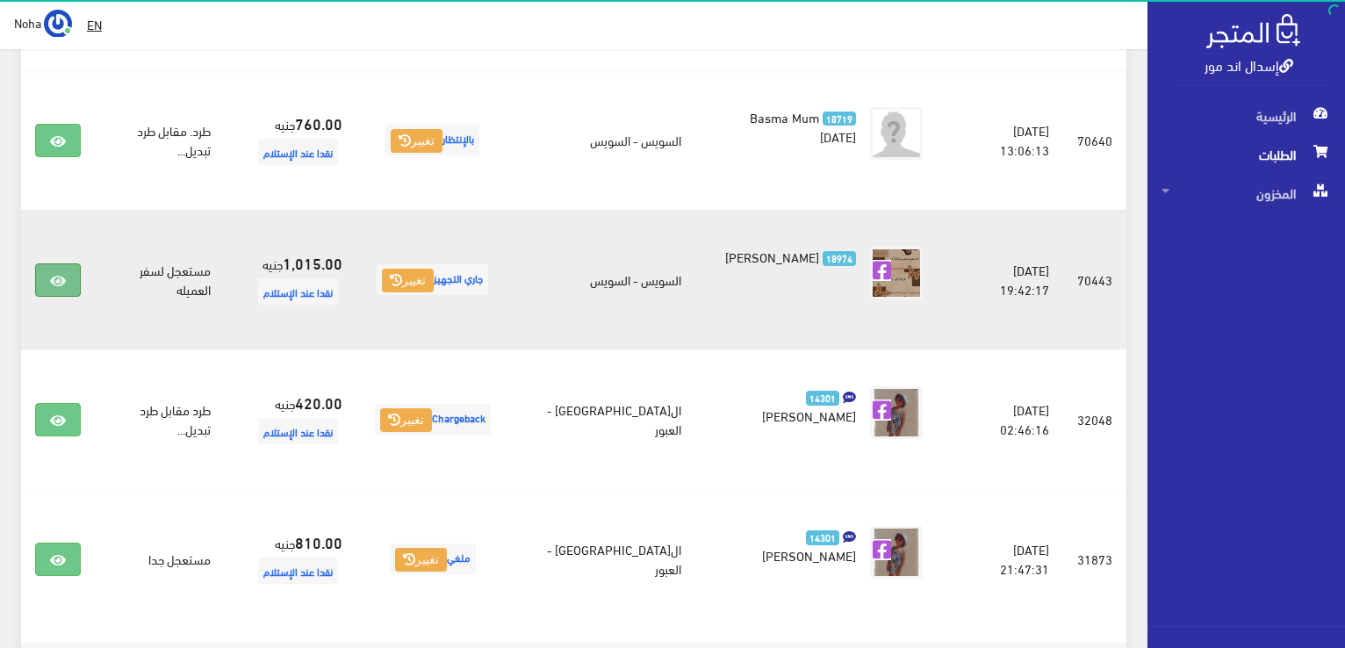
click at [47, 279] on link at bounding box center [58, 279] width 46 height 33
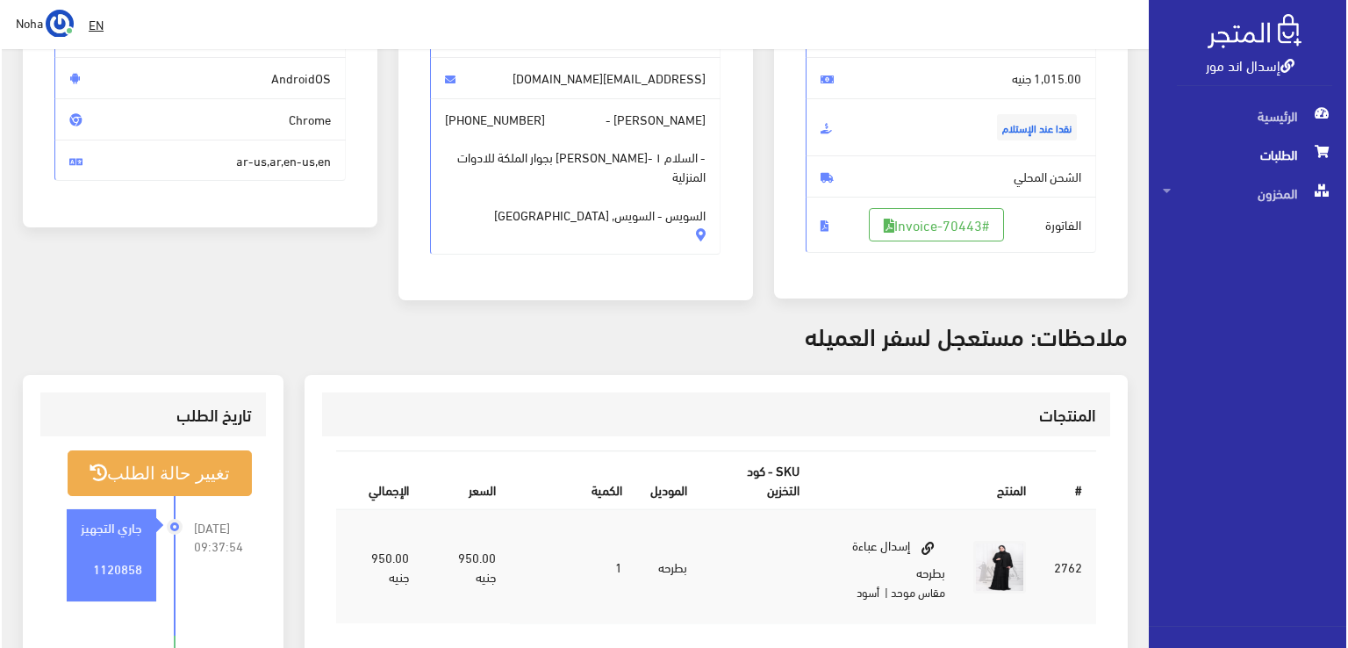
scroll to position [263, 0]
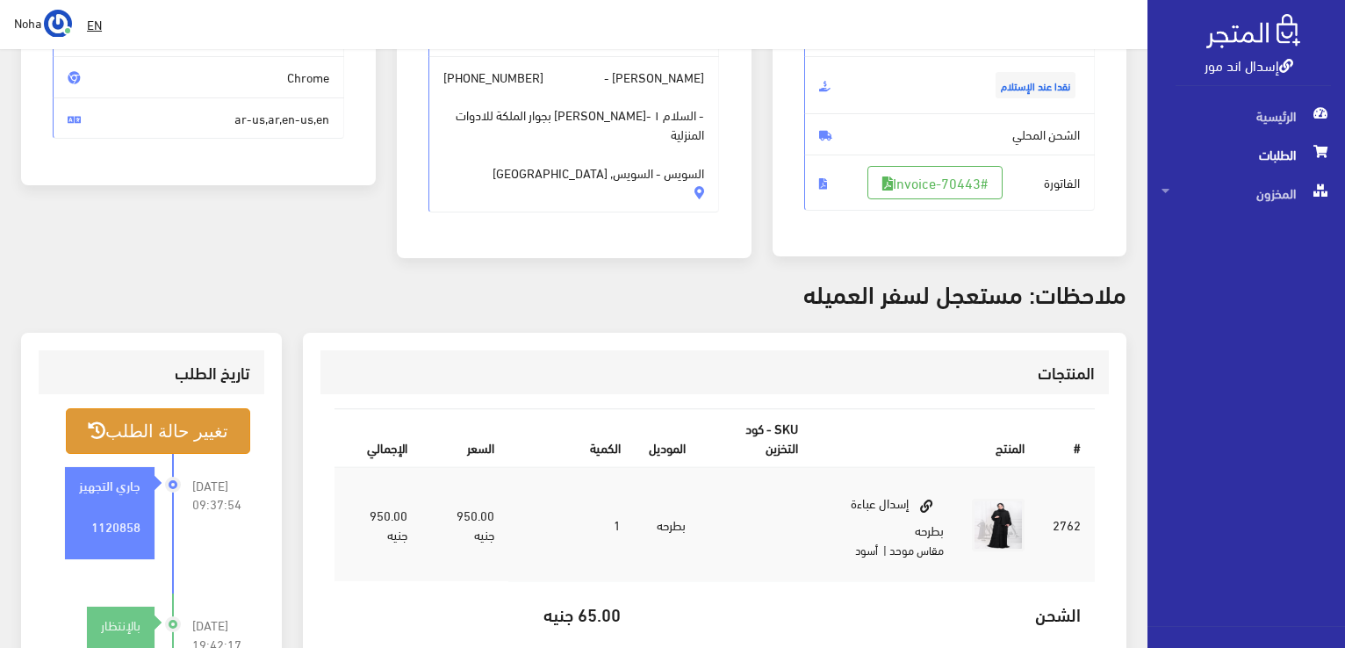
click at [219, 432] on button "تغيير حالة الطلب" at bounding box center [158, 430] width 184 height 45
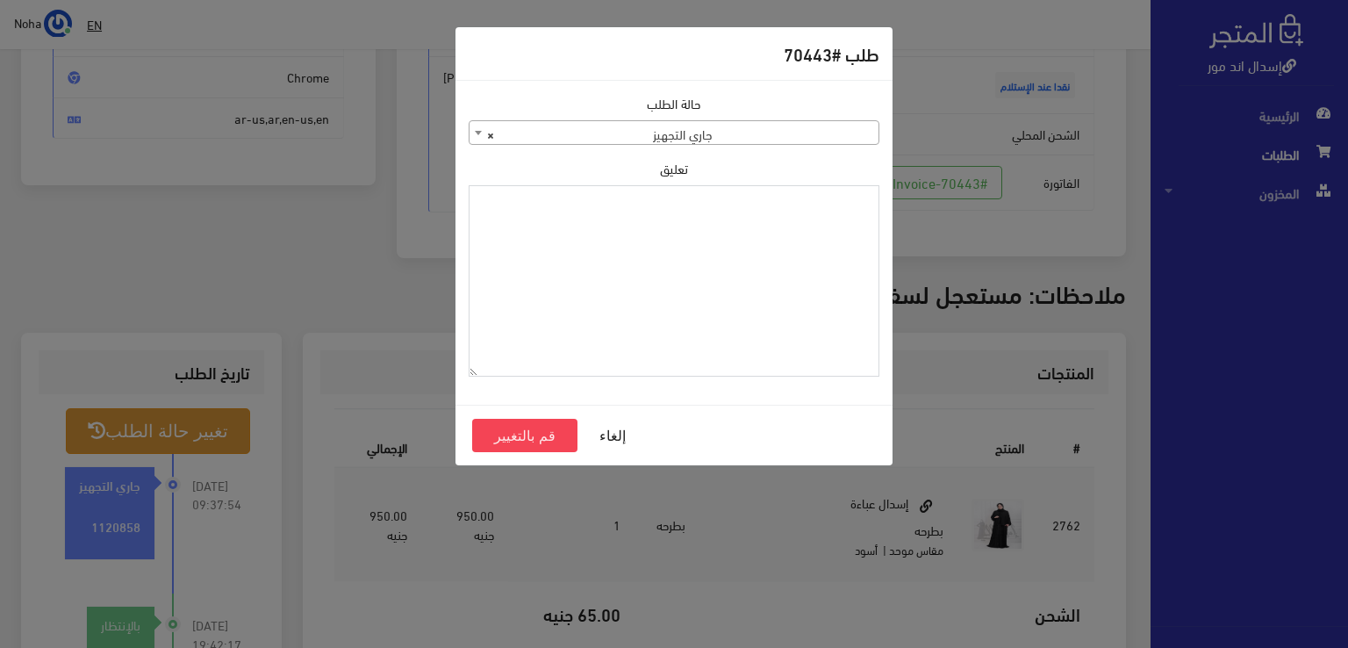
click at [740, 292] on textarea "تعليق" at bounding box center [674, 281] width 411 height 192
type textarea "هتبدل الموديل فى [GEOGRAPHIC_DATA] 70640"
click at [554, 441] on button "قم بالتغيير" at bounding box center [524, 435] width 105 height 33
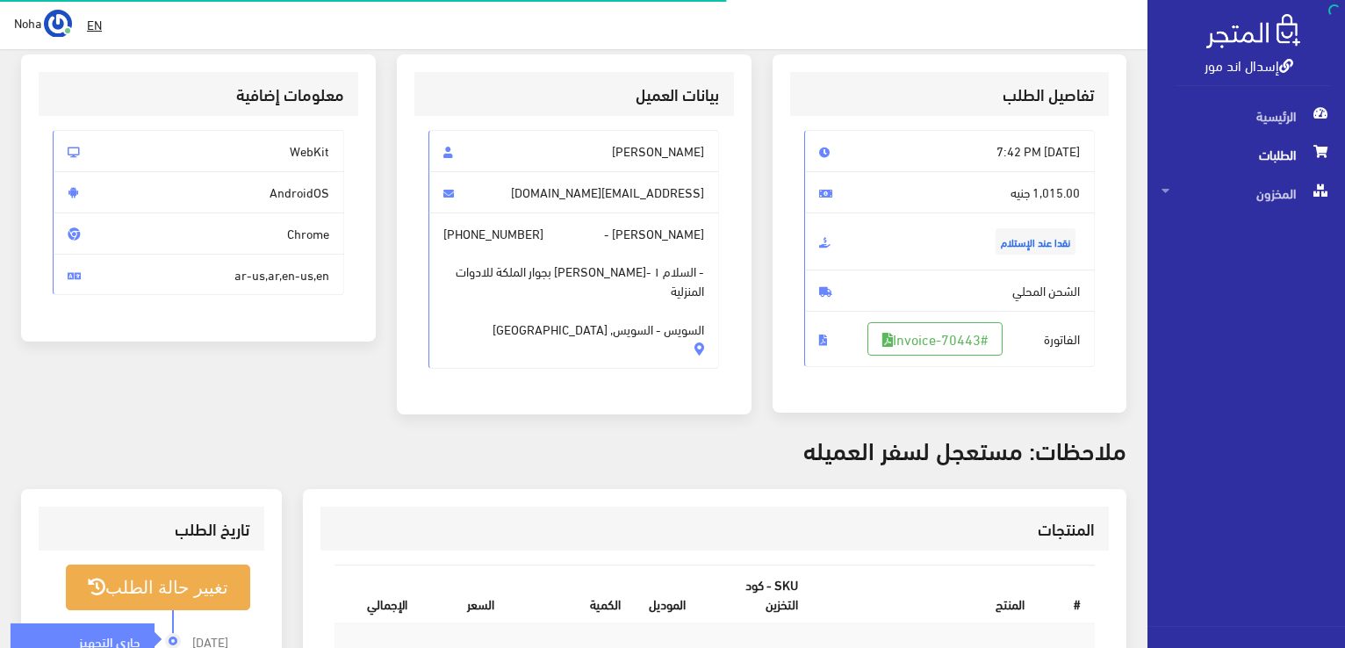
scroll to position [263, 0]
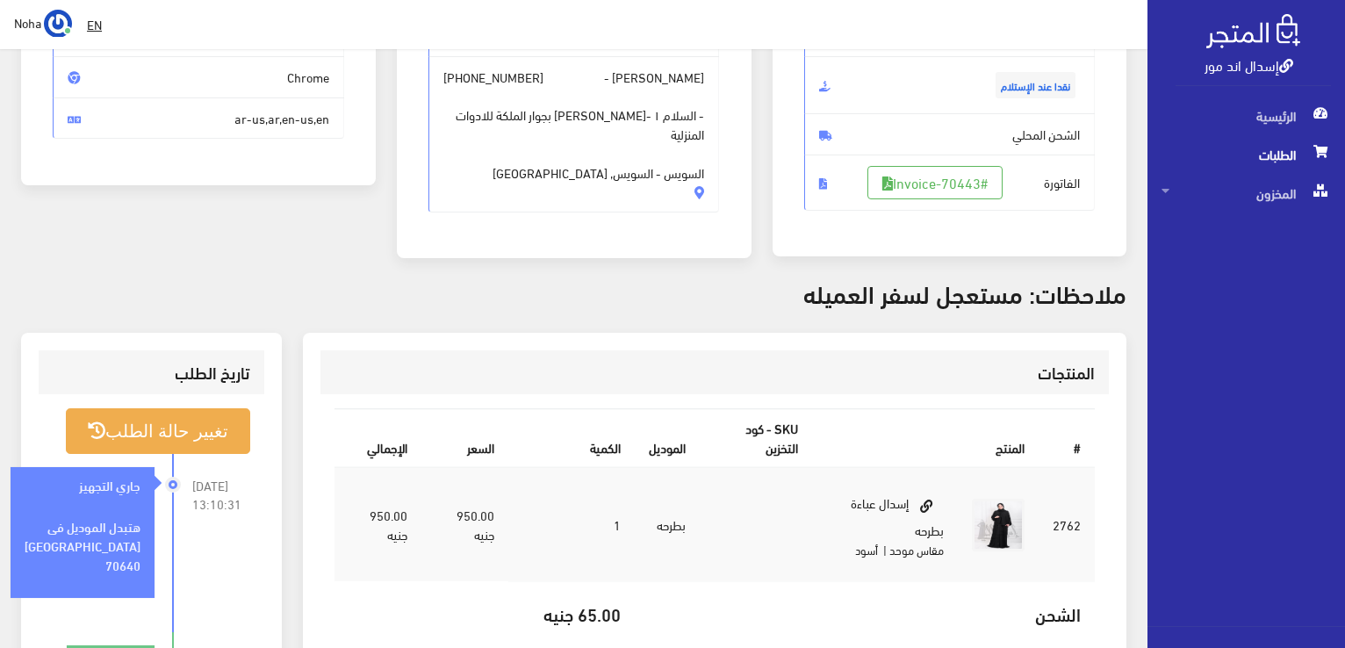
click at [1239, 155] on span "الطلبات" at bounding box center [1245, 154] width 169 height 39
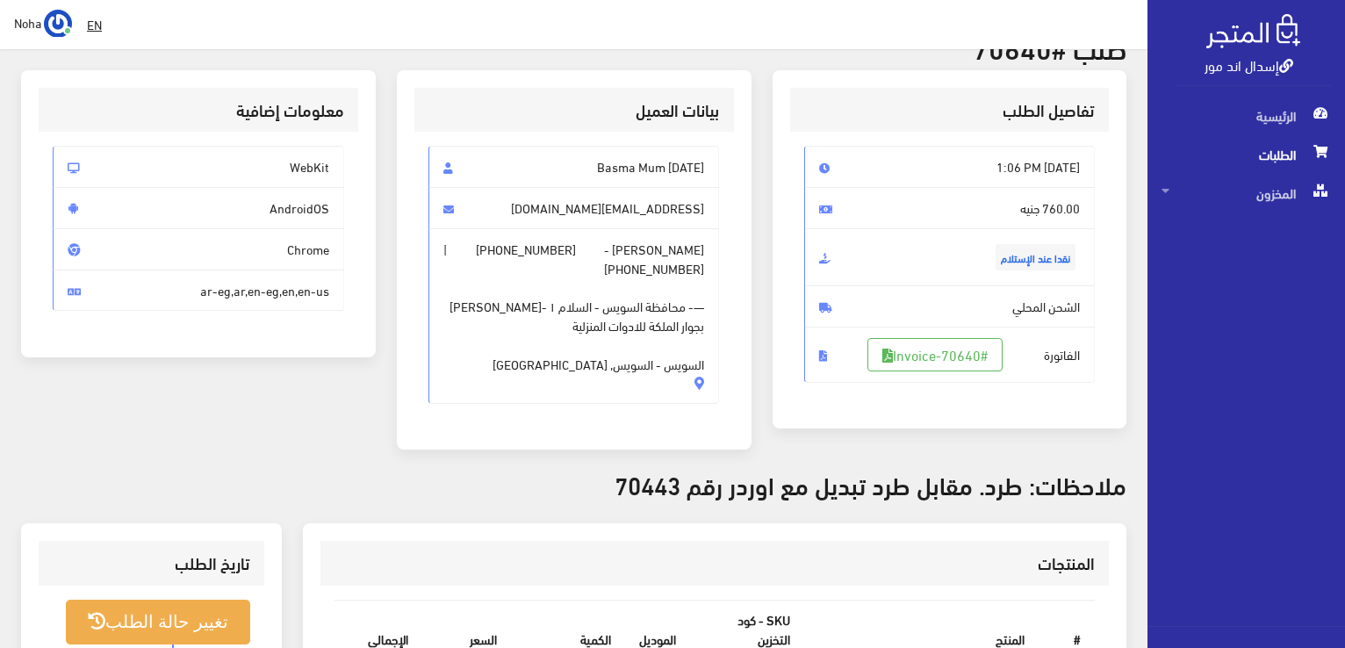
scroll to position [176, 0]
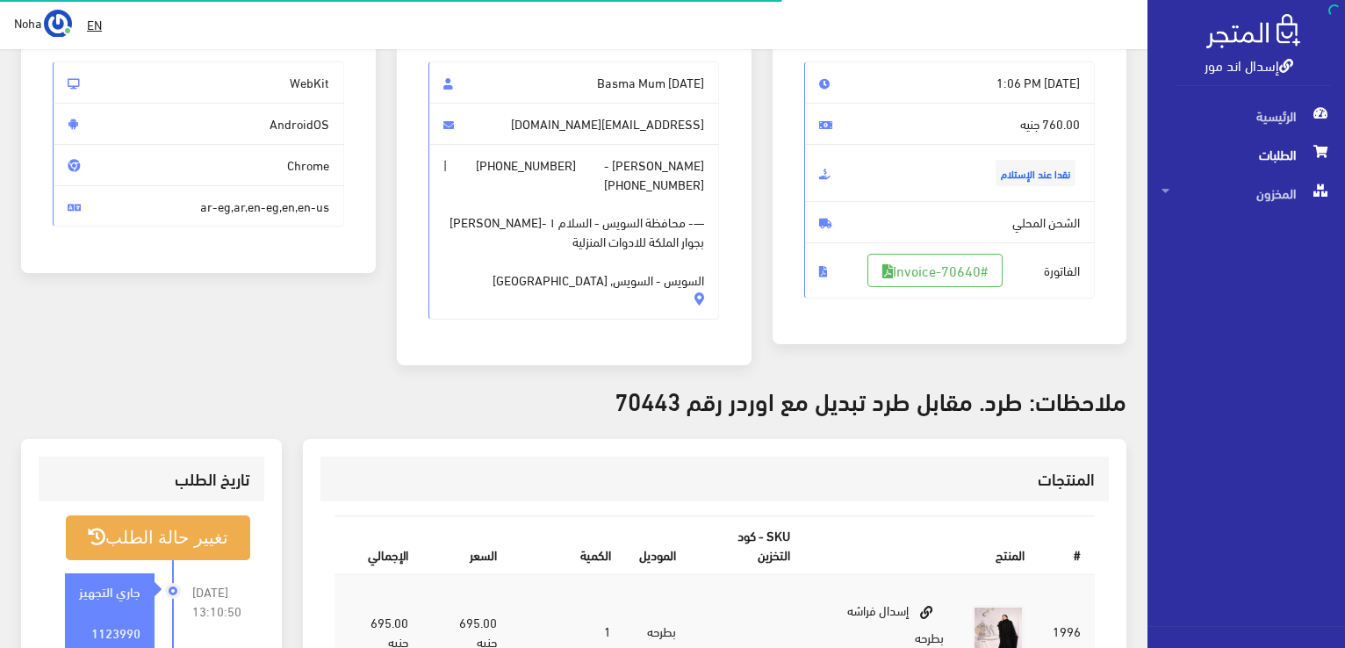
scroll to position [176, 0]
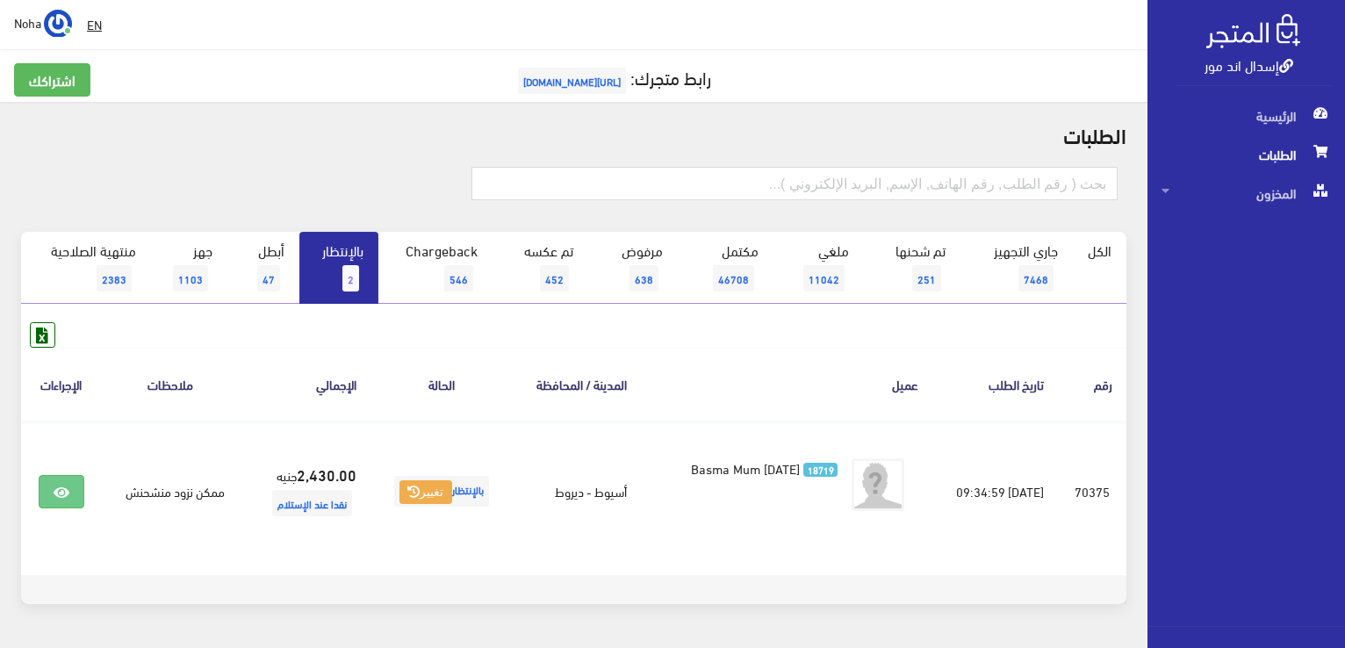
click at [369, 275] on link "بالإنتظار 2" at bounding box center [338, 268] width 79 height 72
click at [367, 265] on link "بالإنتظار 1" at bounding box center [338, 268] width 79 height 72
click at [355, 265] on span "1" at bounding box center [350, 278] width 17 height 26
click at [353, 252] on link "بالإنتظار 1" at bounding box center [338, 268] width 79 height 72
